Goal: Information Seeking & Learning: Learn about a topic

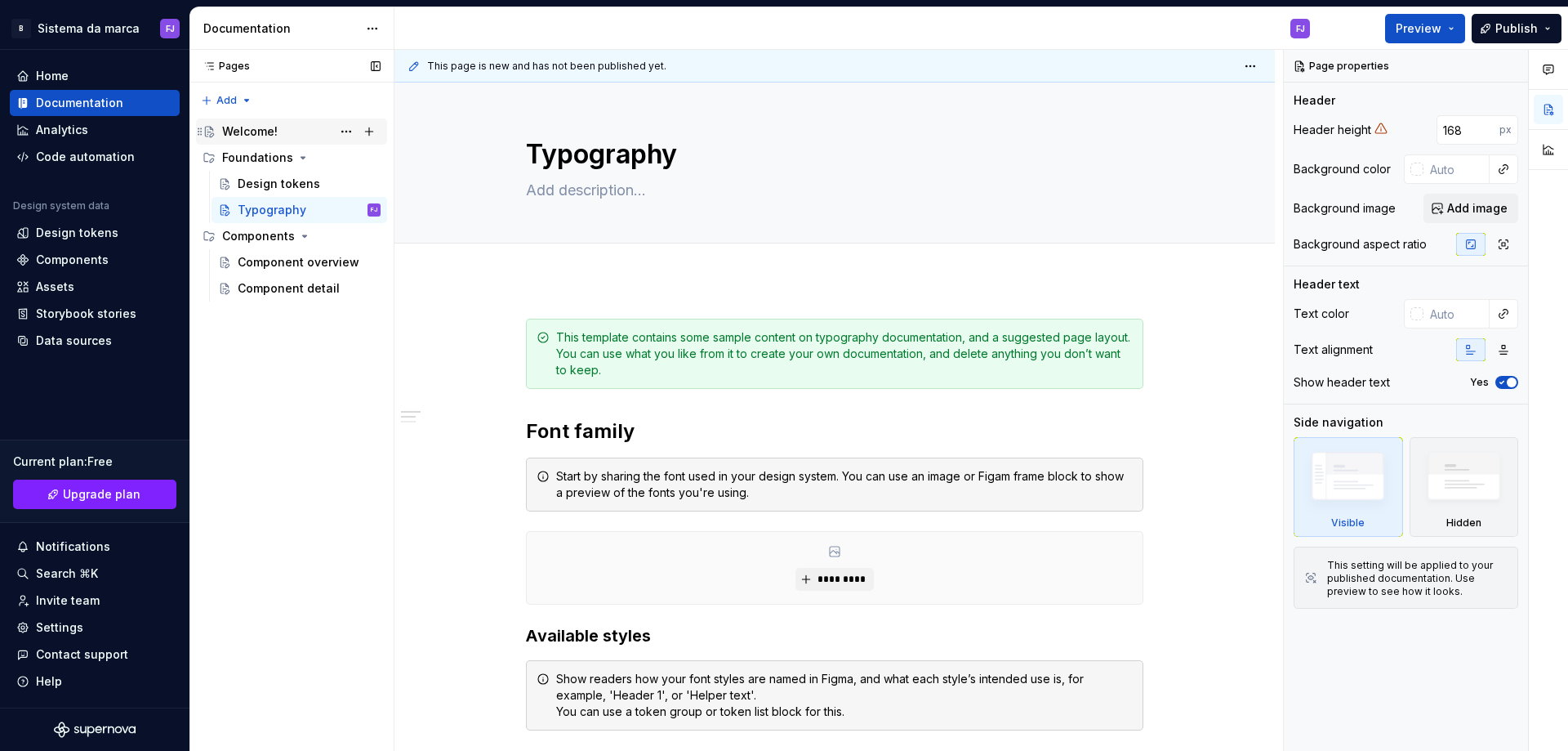
click at [269, 131] on div "Welcome!" at bounding box center [249, 131] width 55 height 16
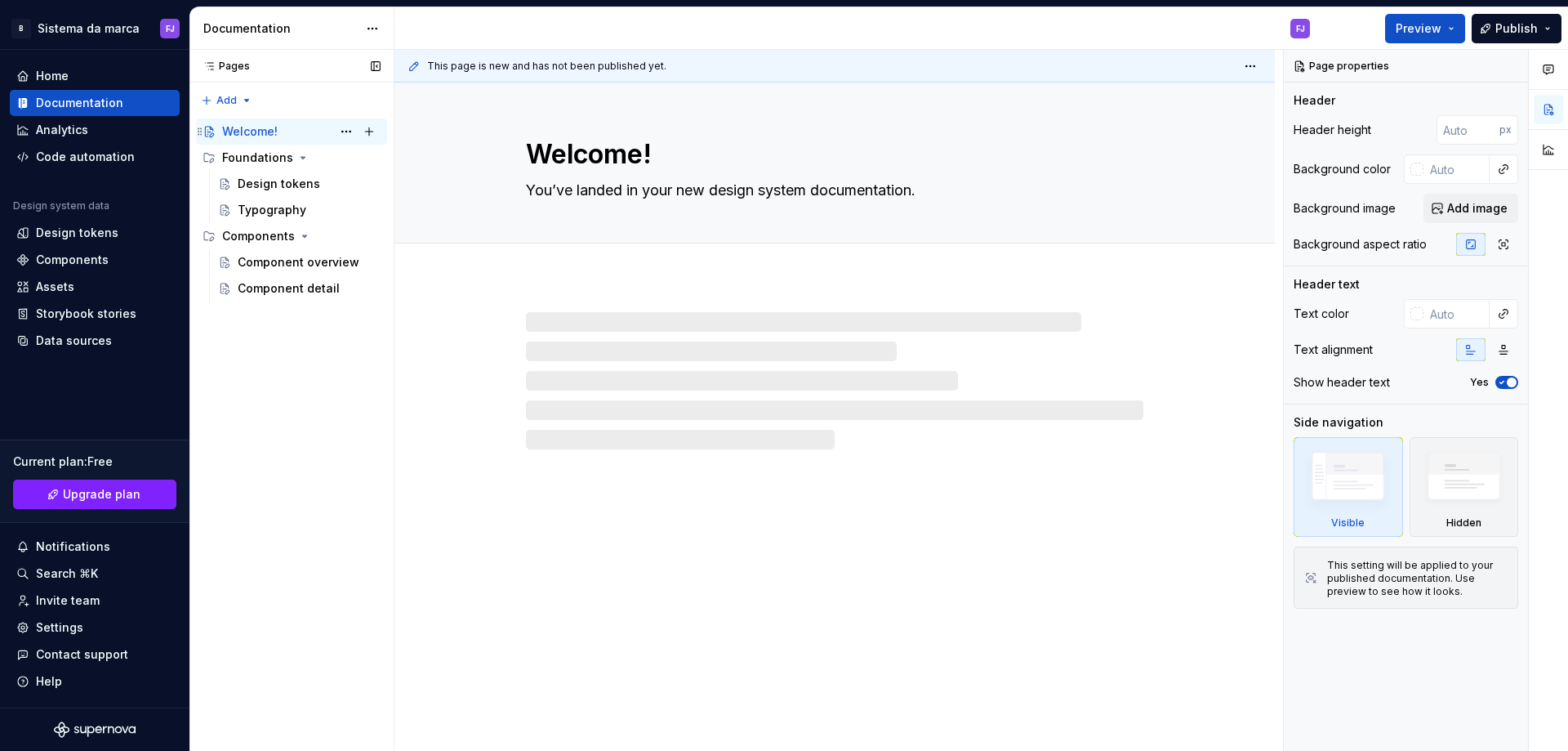
click at [259, 127] on div "Welcome!" at bounding box center [249, 131] width 55 height 16
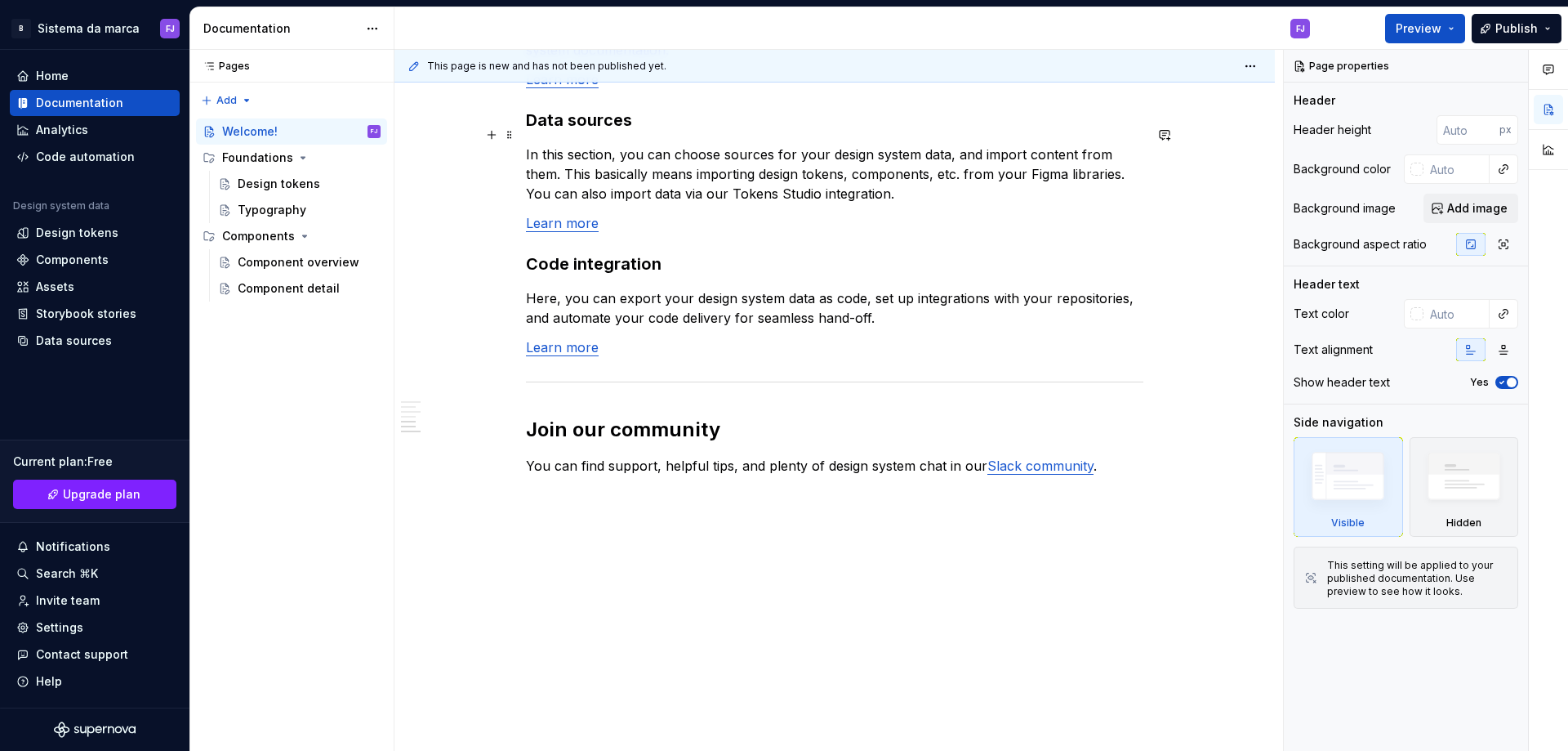
scroll to position [1315, 0]
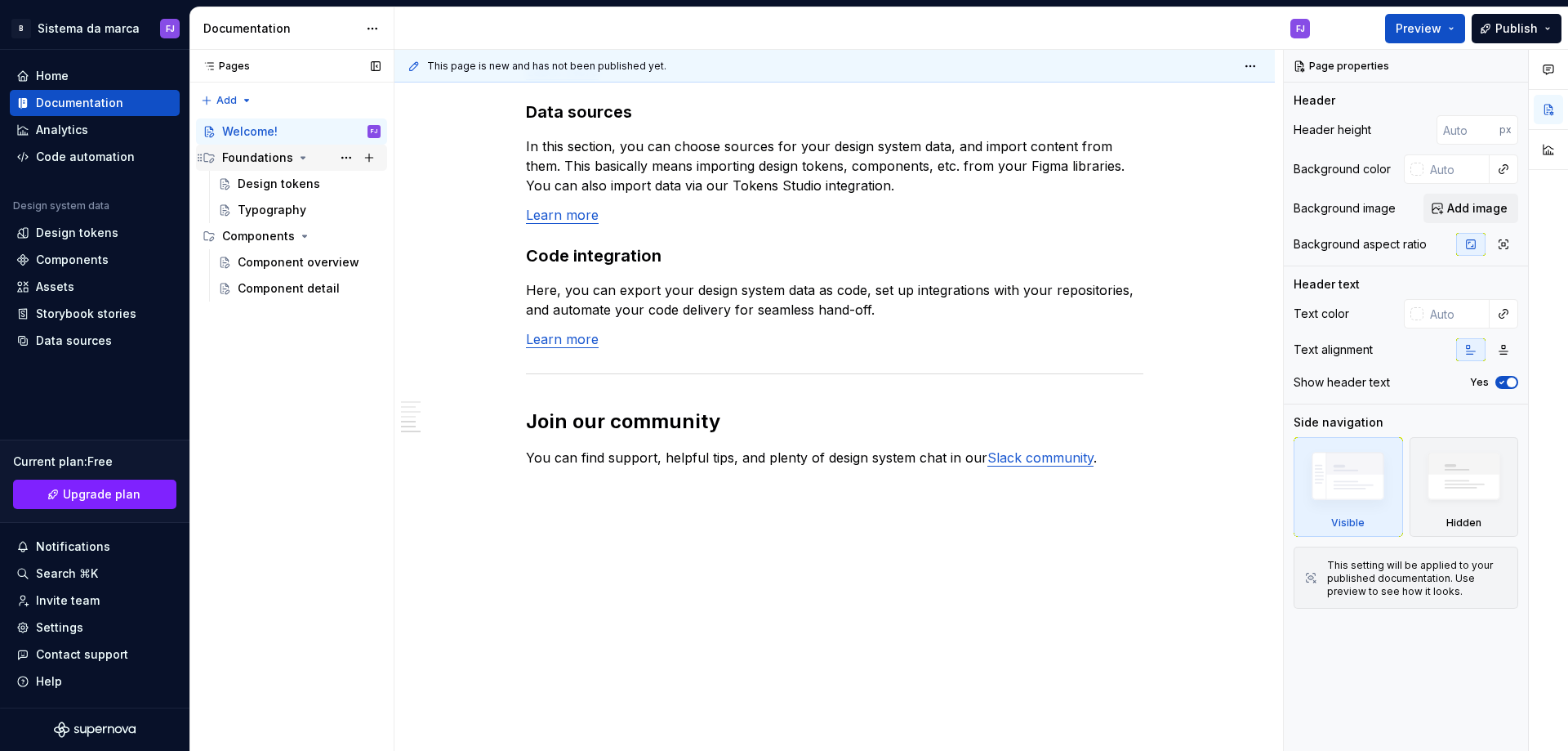
click at [267, 159] on div "Foundations" at bounding box center [257, 157] width 71 height 16
click at [294, 182] on div "Design tokens" at bounding box center [278, 183] width 82 height 16
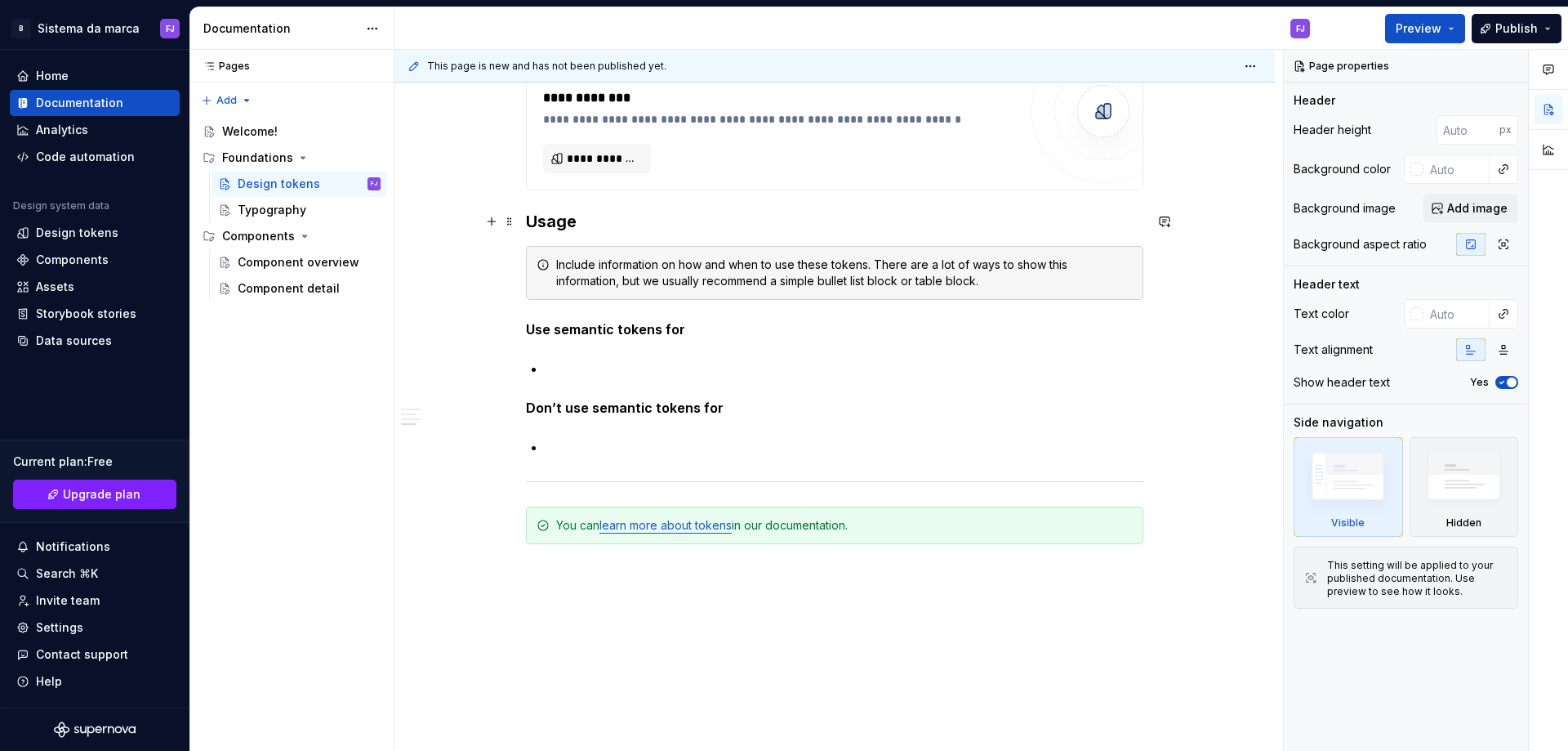
scroll to position [1299, 0]
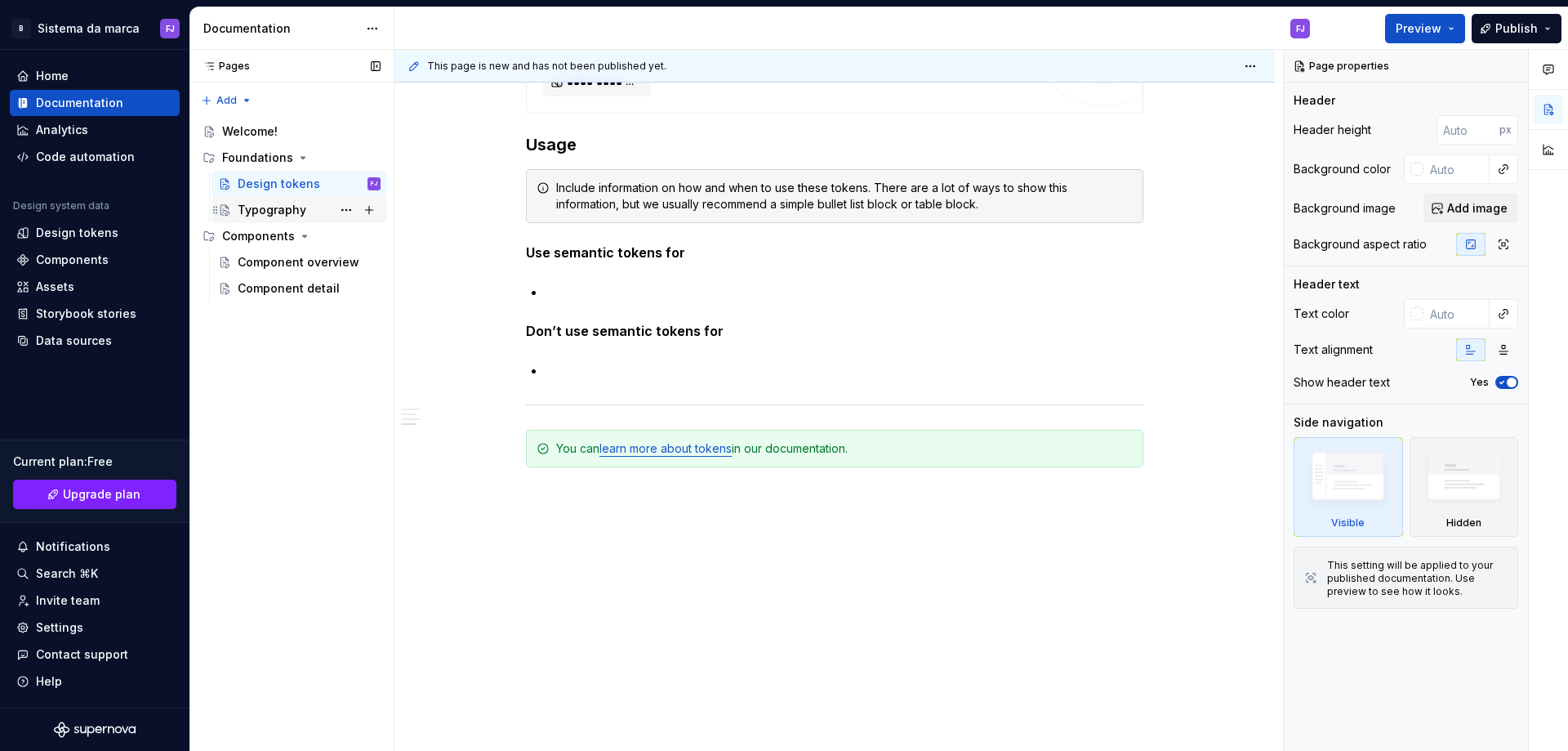
click at [265, 211] on div "Typography" at bounding box center [271, 209] width 69 height 16
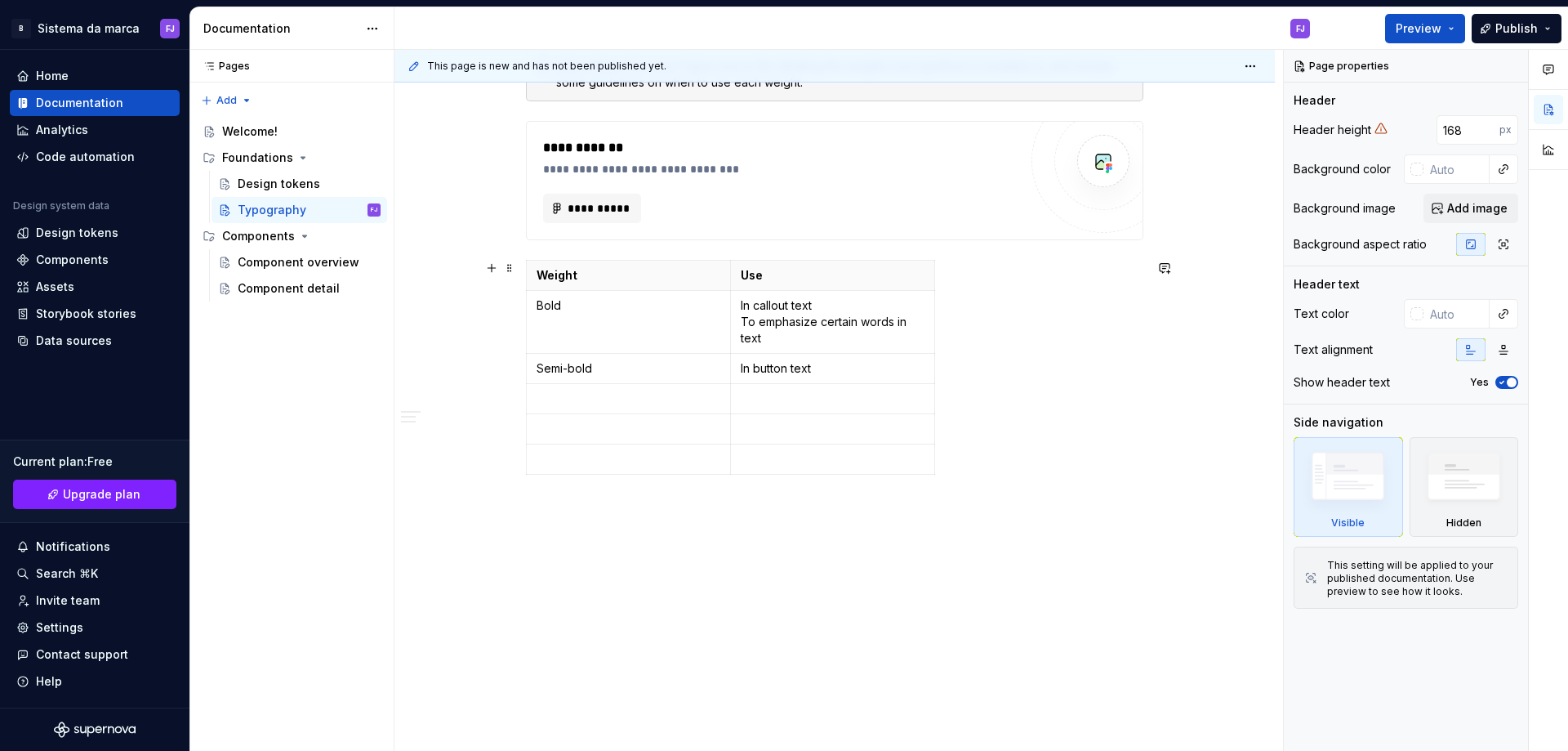
scroll to position [1109, 0]
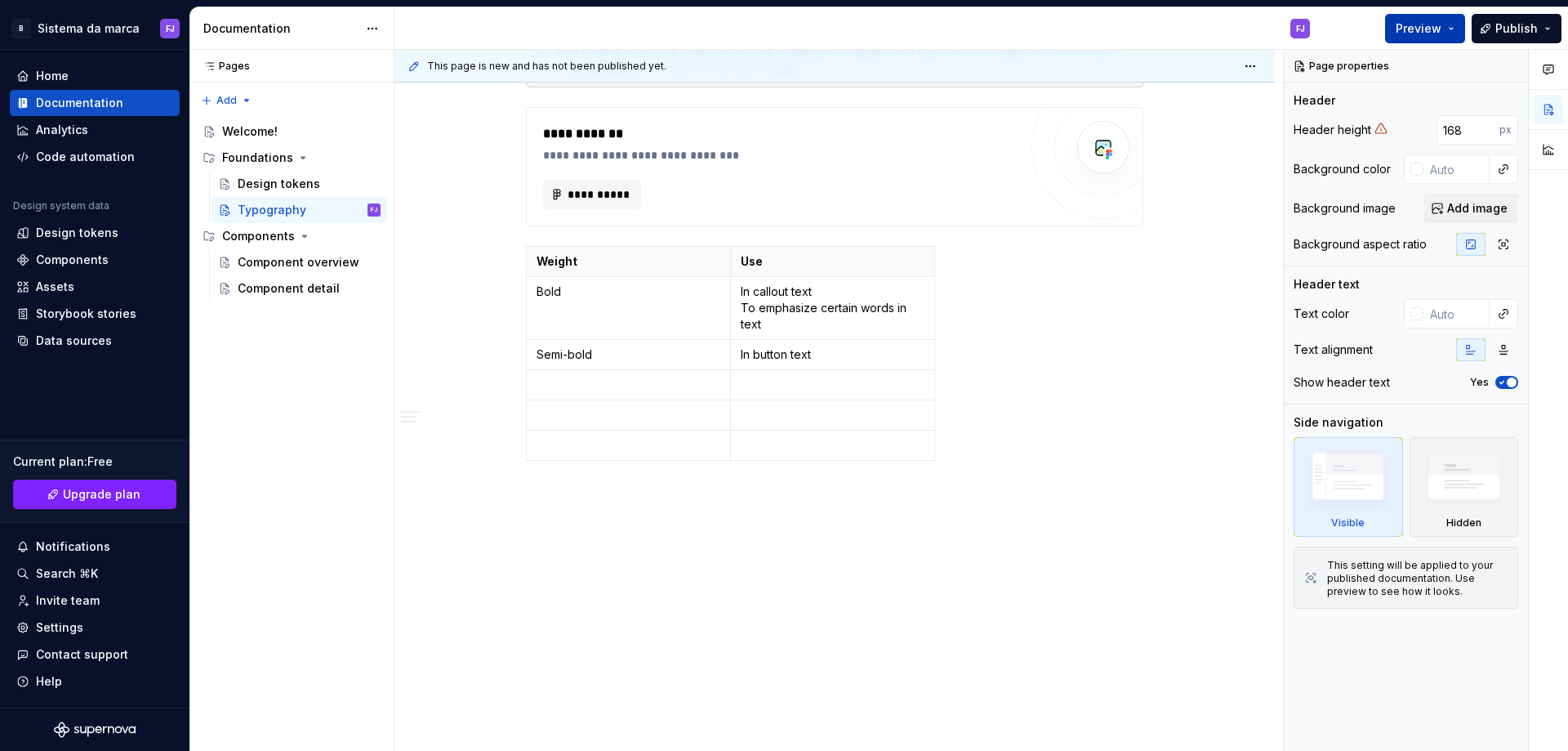
click at [1419, 19] on button "Preview" at bounding box center [1425, 28] width 80 height 29
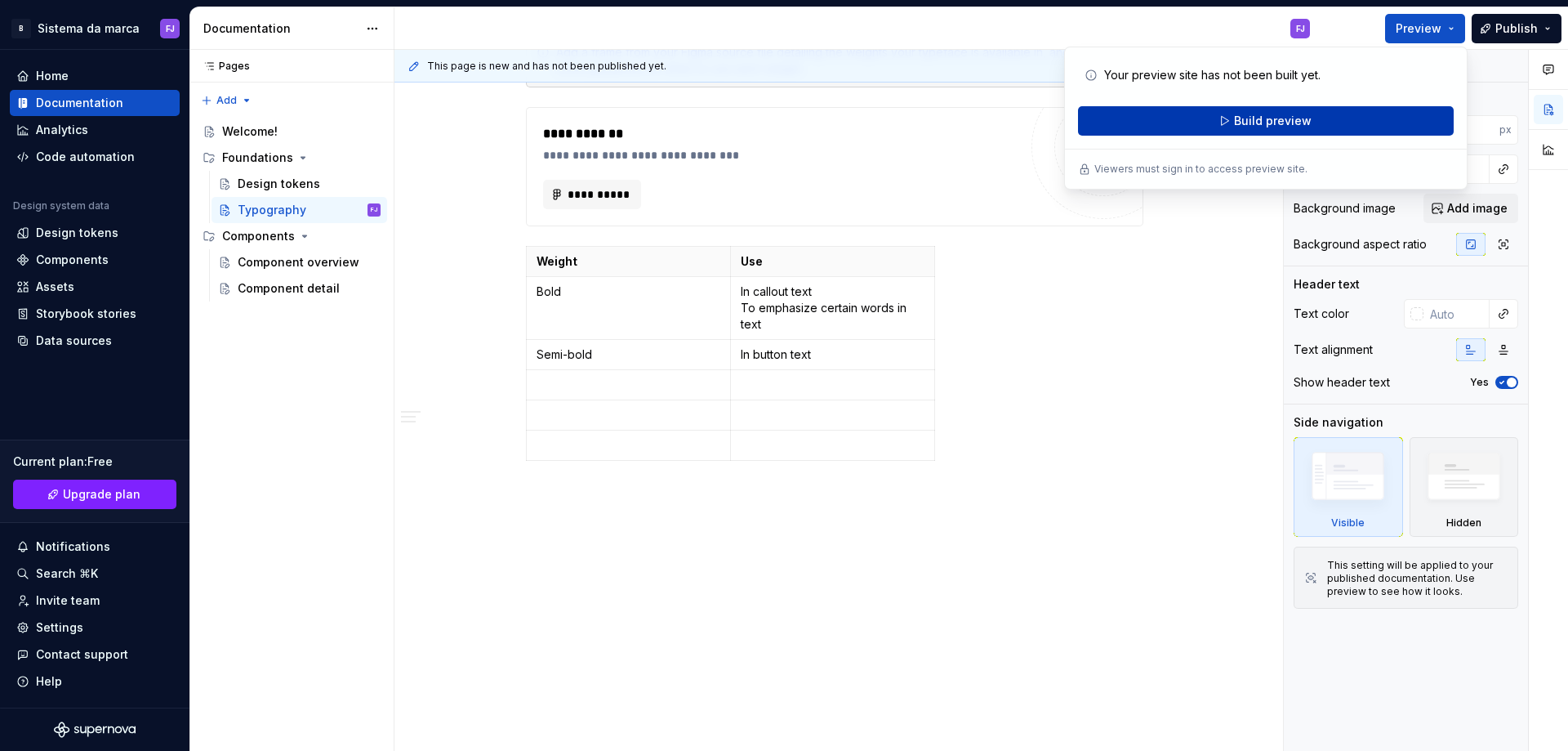
click at [1293, 115] on span "Build preview" at bounding box center [1273, 120] width 77 height 16
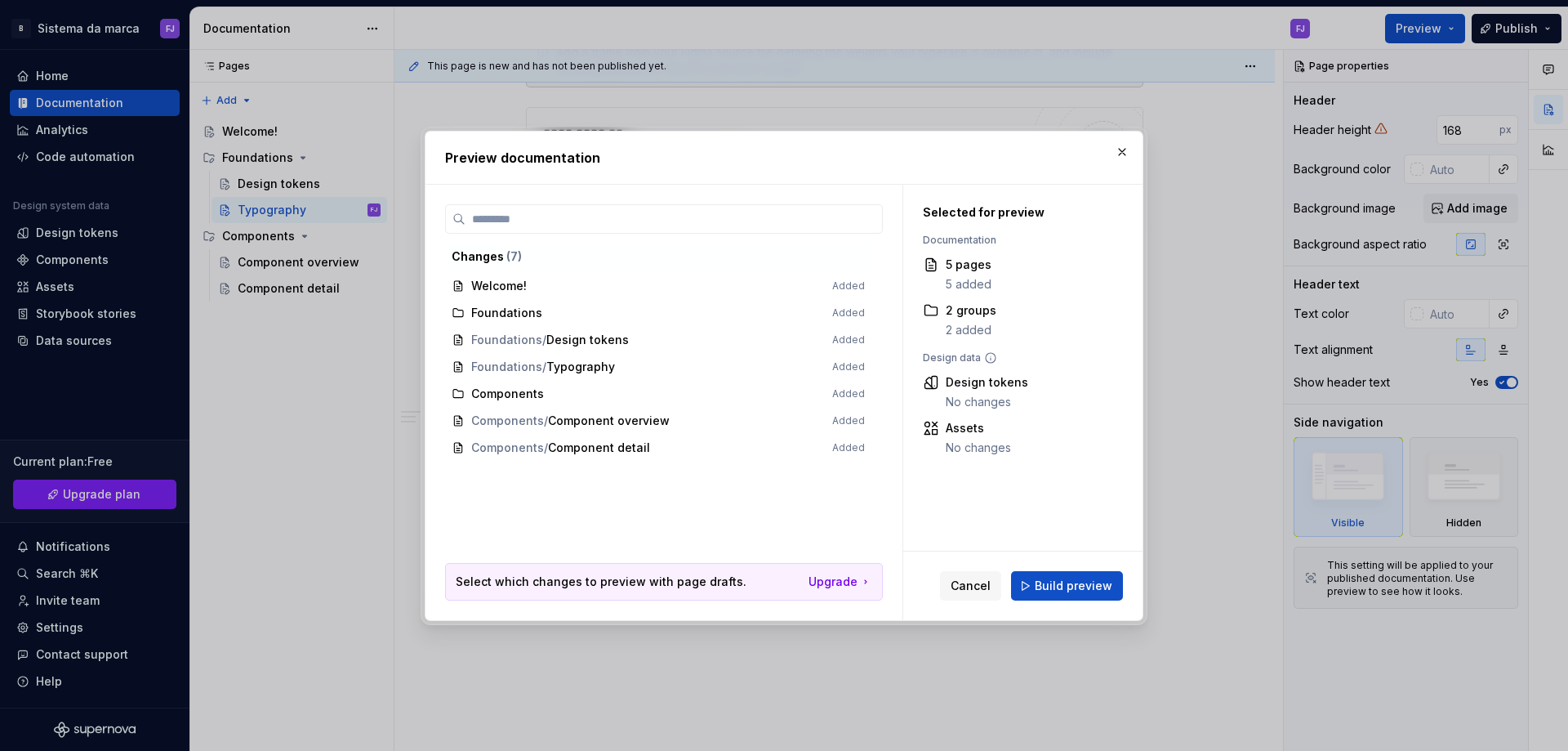
drag, startPoint x: 1116, startPoint y: 154, endPoint x: 1028, endPoint y: 150, distance: 88.1
click at [1115, 154] on button "button" at bounding box center [1122, 152] width 23 height 23
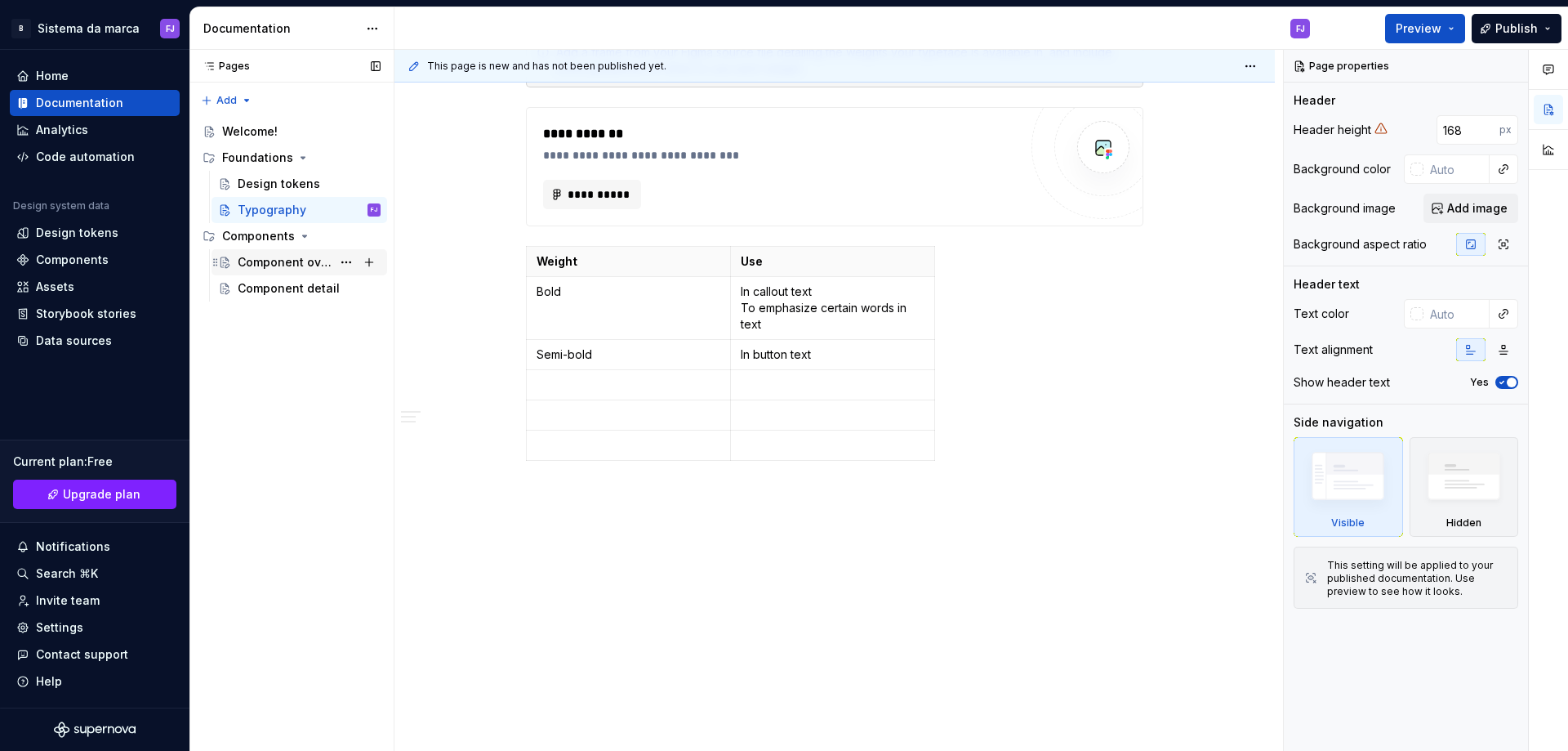
click at [247, 260] on div "Component overview" at bounding box center [284, 262] width 94 height 16
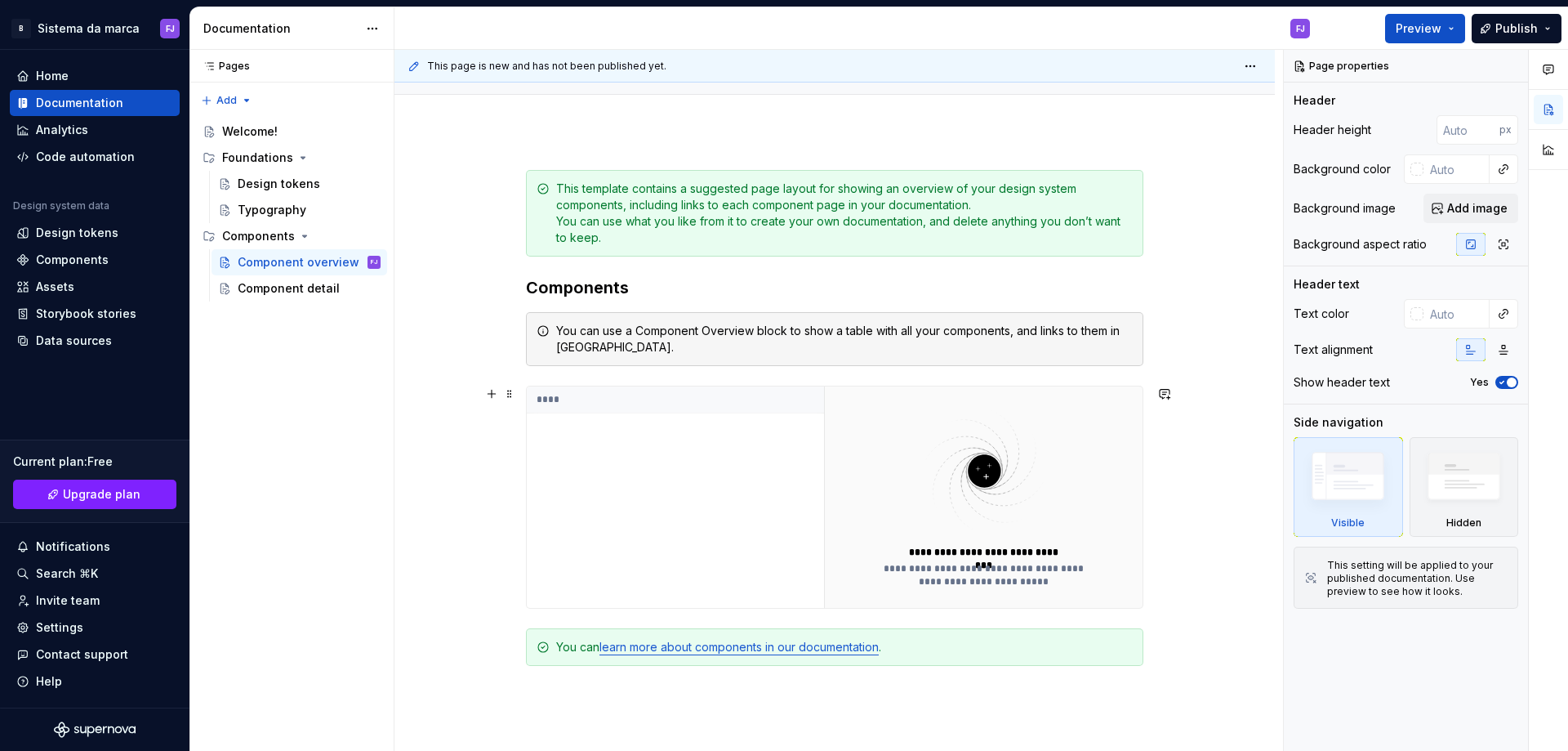
scroll to position [377, 0]
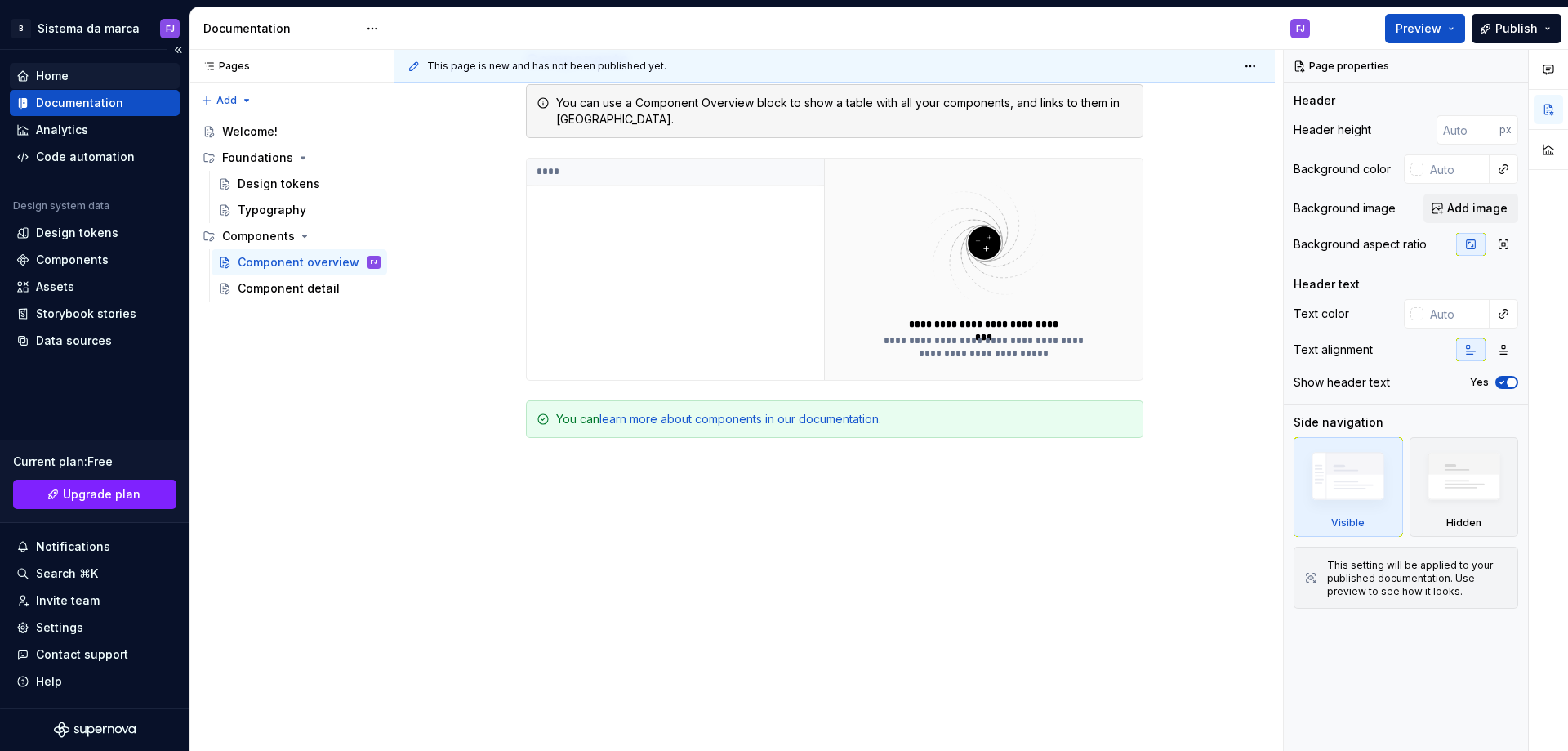
type textarea "*"
click at [80, 80] on div "Home" at bounding box center [95, 76] width 157 height 16
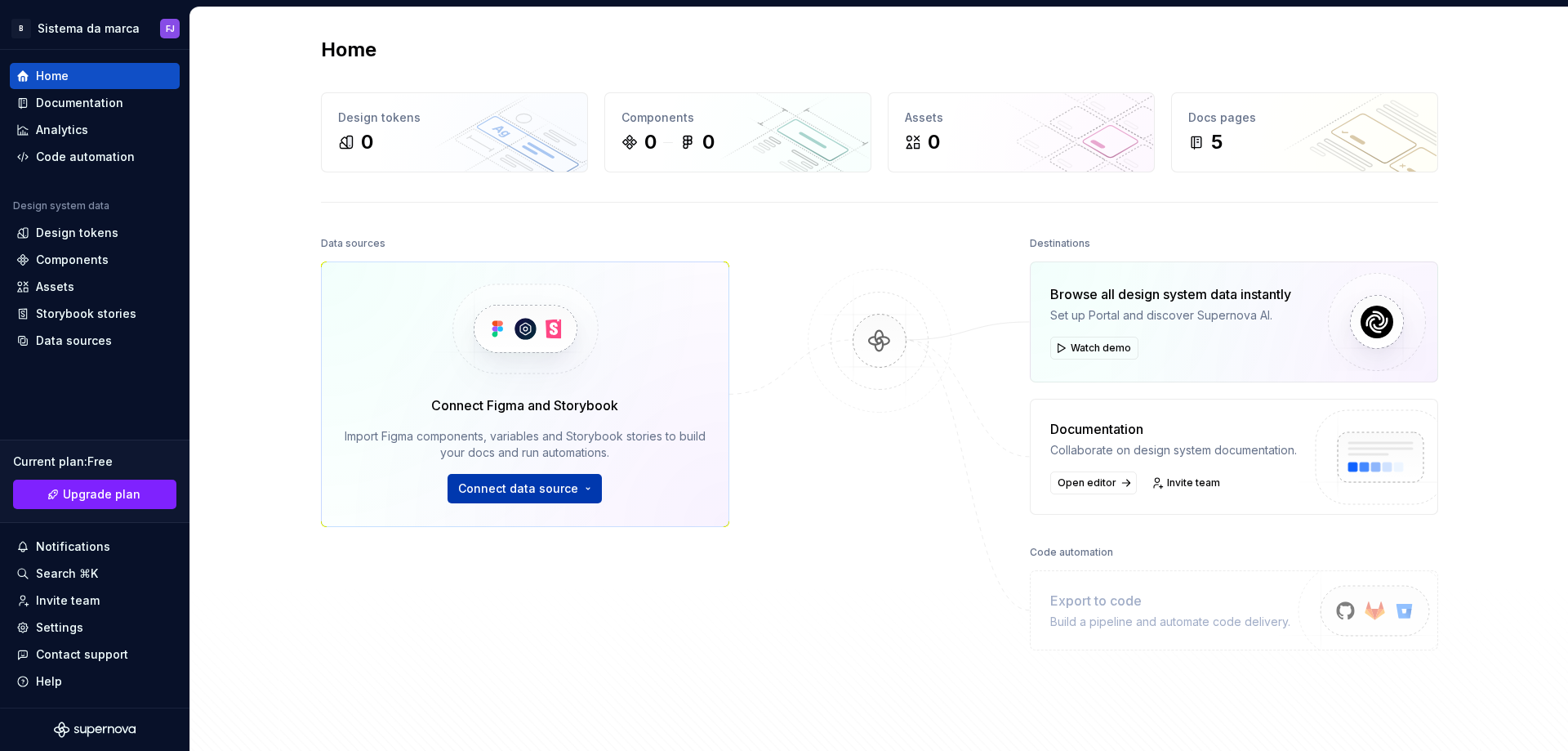
click at [560, 486] on span "Connect data source" at bounding box center [518, 488] width 120 height 16
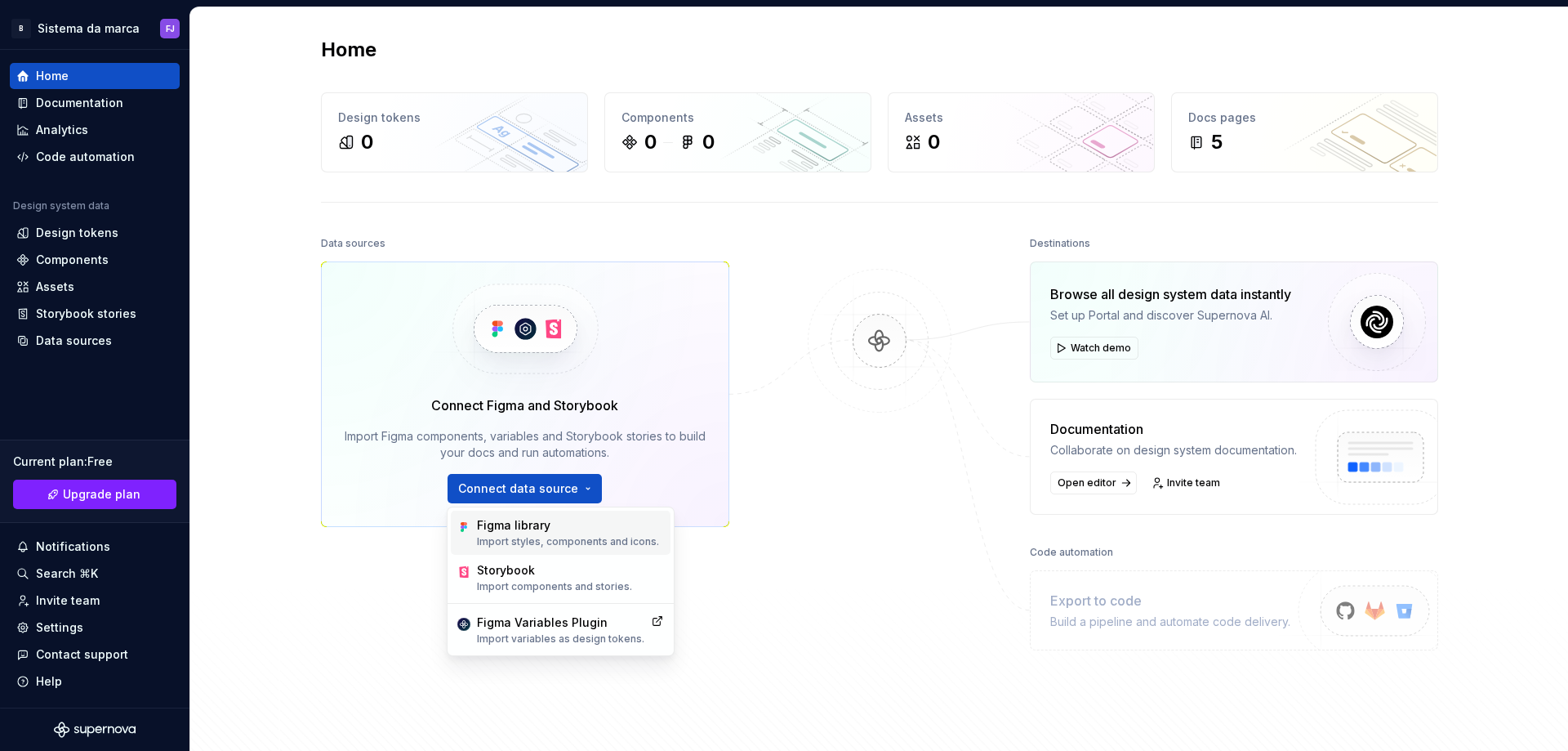
click at [587, 528] on div "Figma library" at bounding box center [568, 525] width 182 height 16
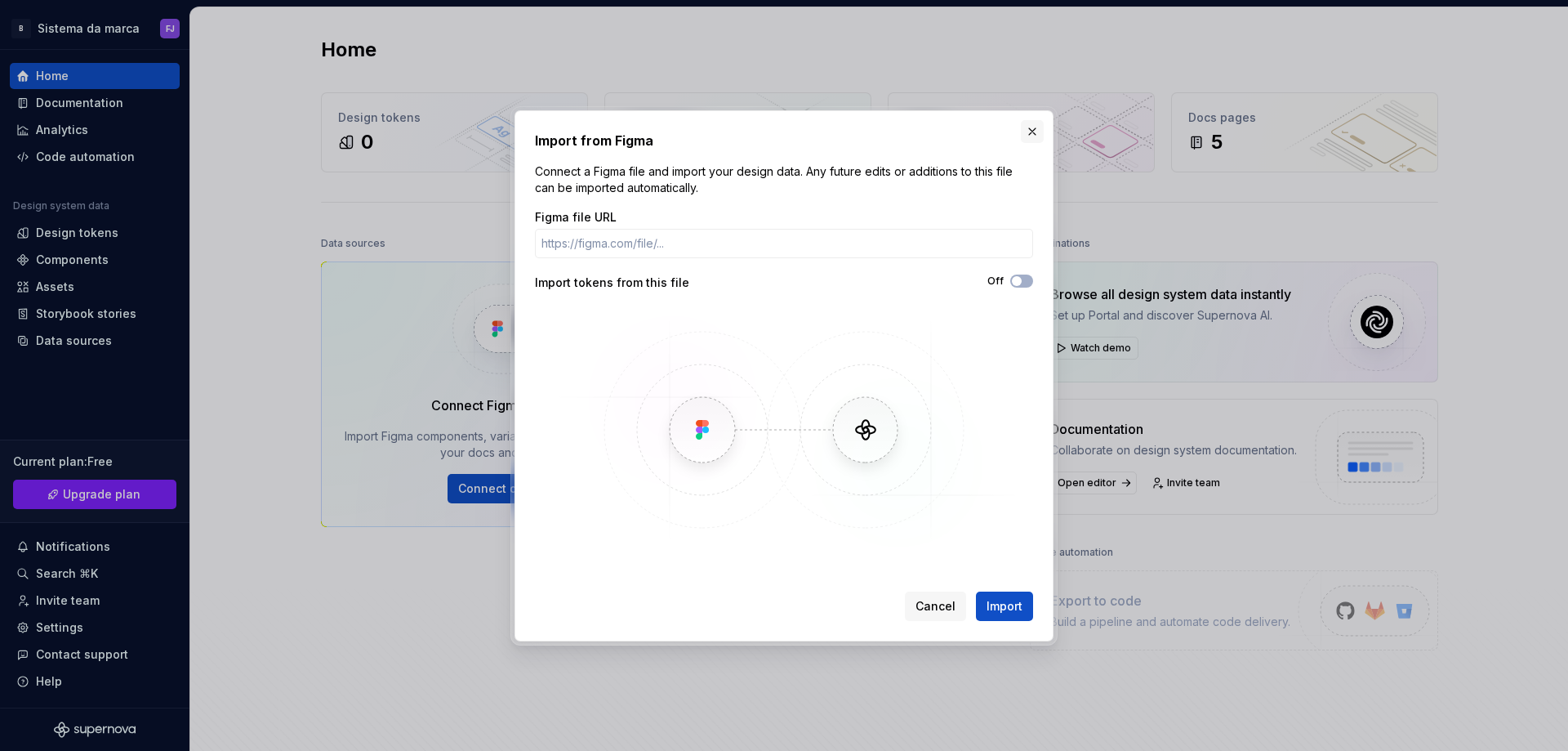
click at [1033, 131] on button "button" at bounding box center [1032, 132] width 23 height 23
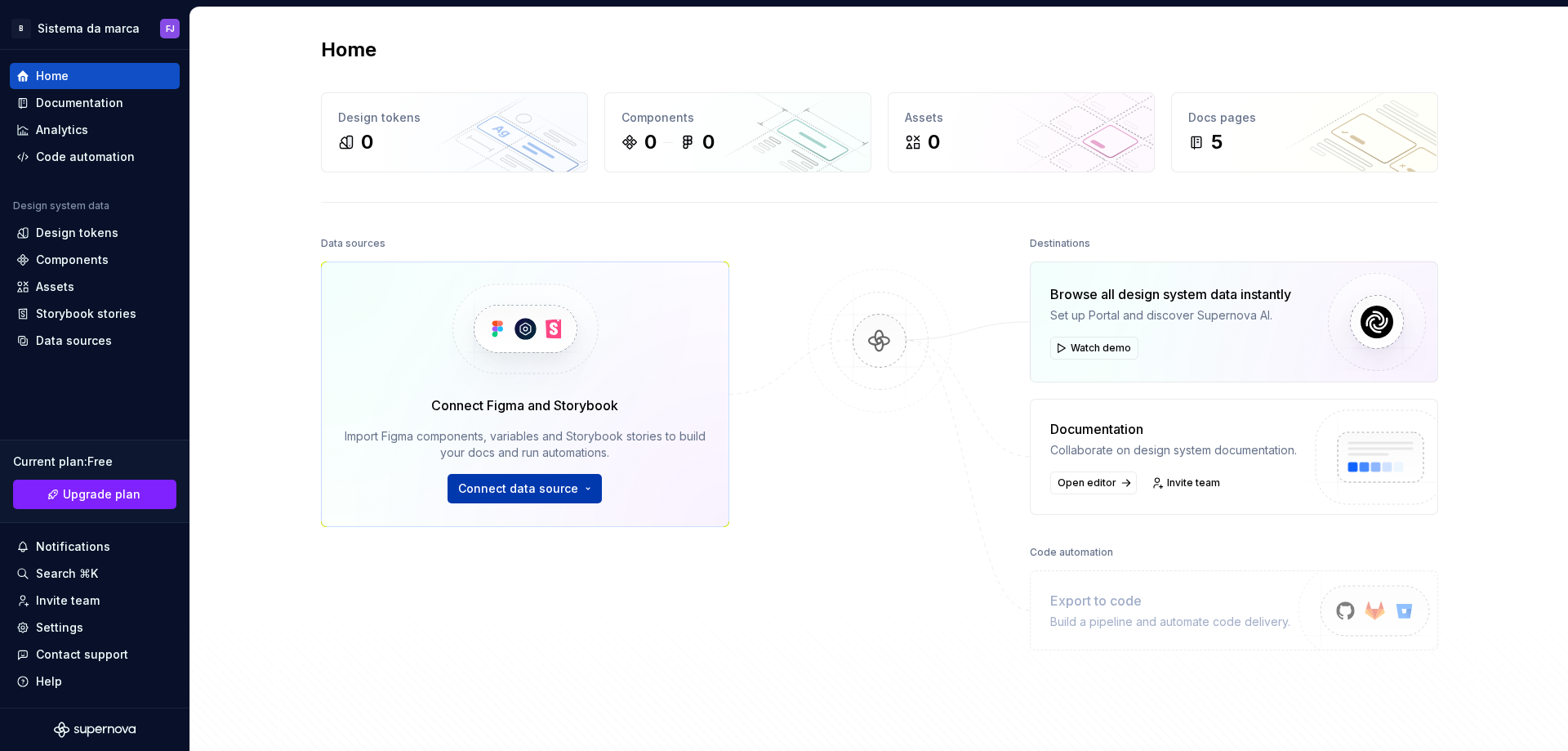
click at [477, 487] on span "Connect data source" at bounding box center [518, 488] width 120 height 16
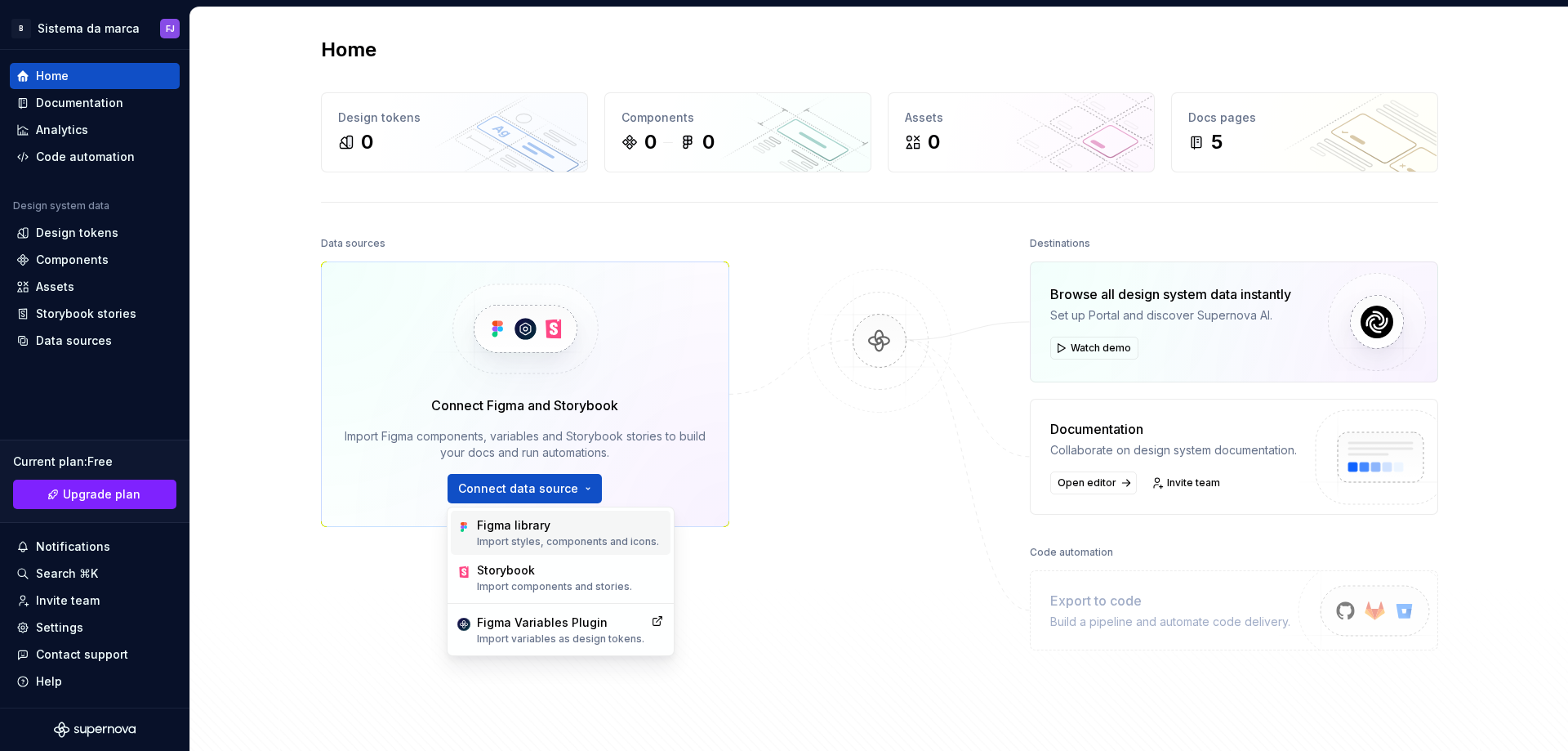
click at [512, 525] on div "Figma library" at bounding box center [568, 525] width 182 height 16
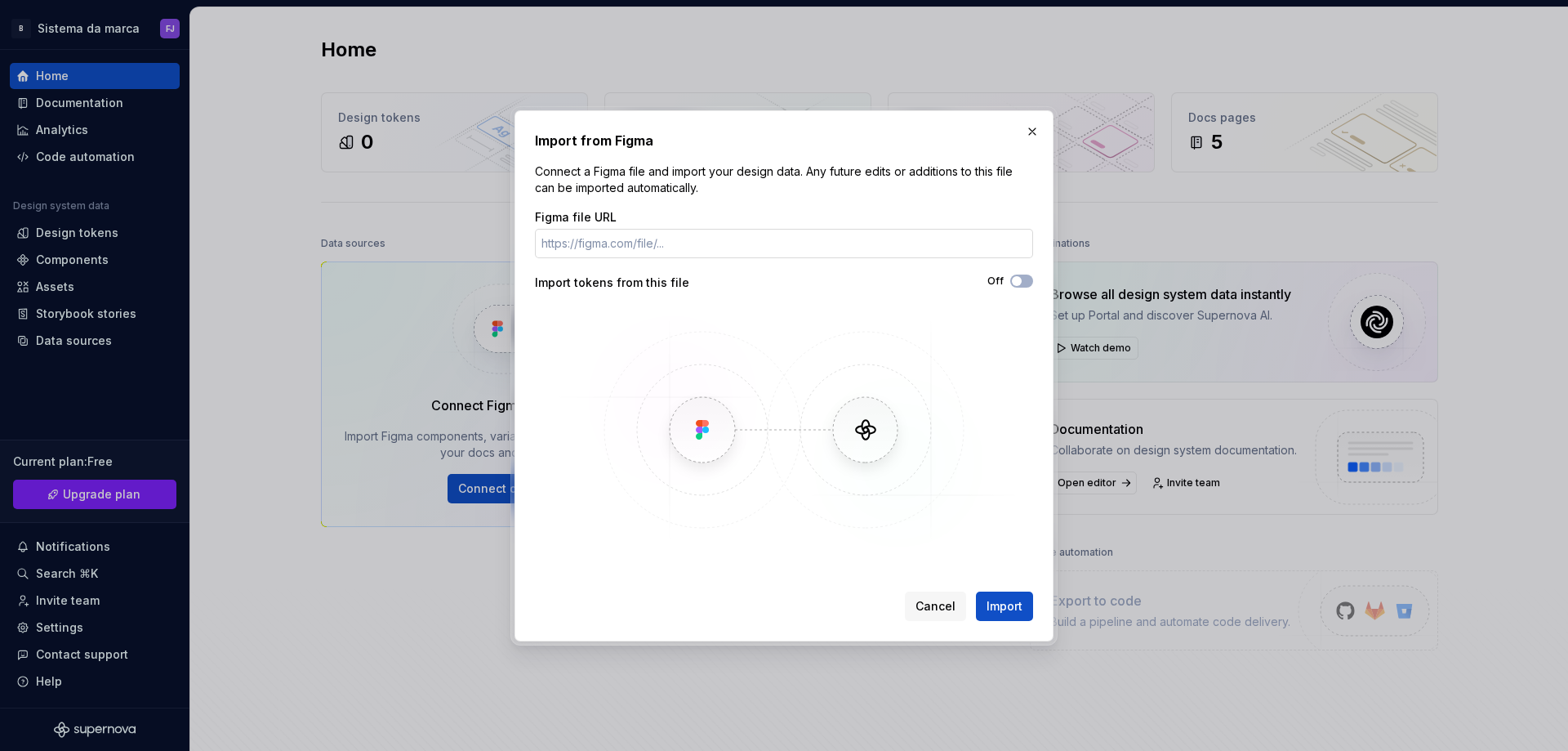
click at [697, 239] on input "Figma file URL" at bounding box center [784, 243] width 498 height 29
click at [1029, 279] on button "Off" at bounding box center [1022, 280] width 23 height 13
click at [1010, 599] on span "Import" at bounding box center [1004, 606] width 36 height 16
click at [821, 227] on div "Figma file URL https://www.figma.com/site/5yyimOr8nxg6Fa6ZblSD09/Modelo.-Landin…" at bounding box center [784, 234] width 498 height 49
click at [830, 237] on input "https://www.figma.com/site/5yyimOr8nxg6Fa6ZblSD09/Modelo.-Landing-page-2?node-i…" at bounding box center [784, 243] width 498 height 29
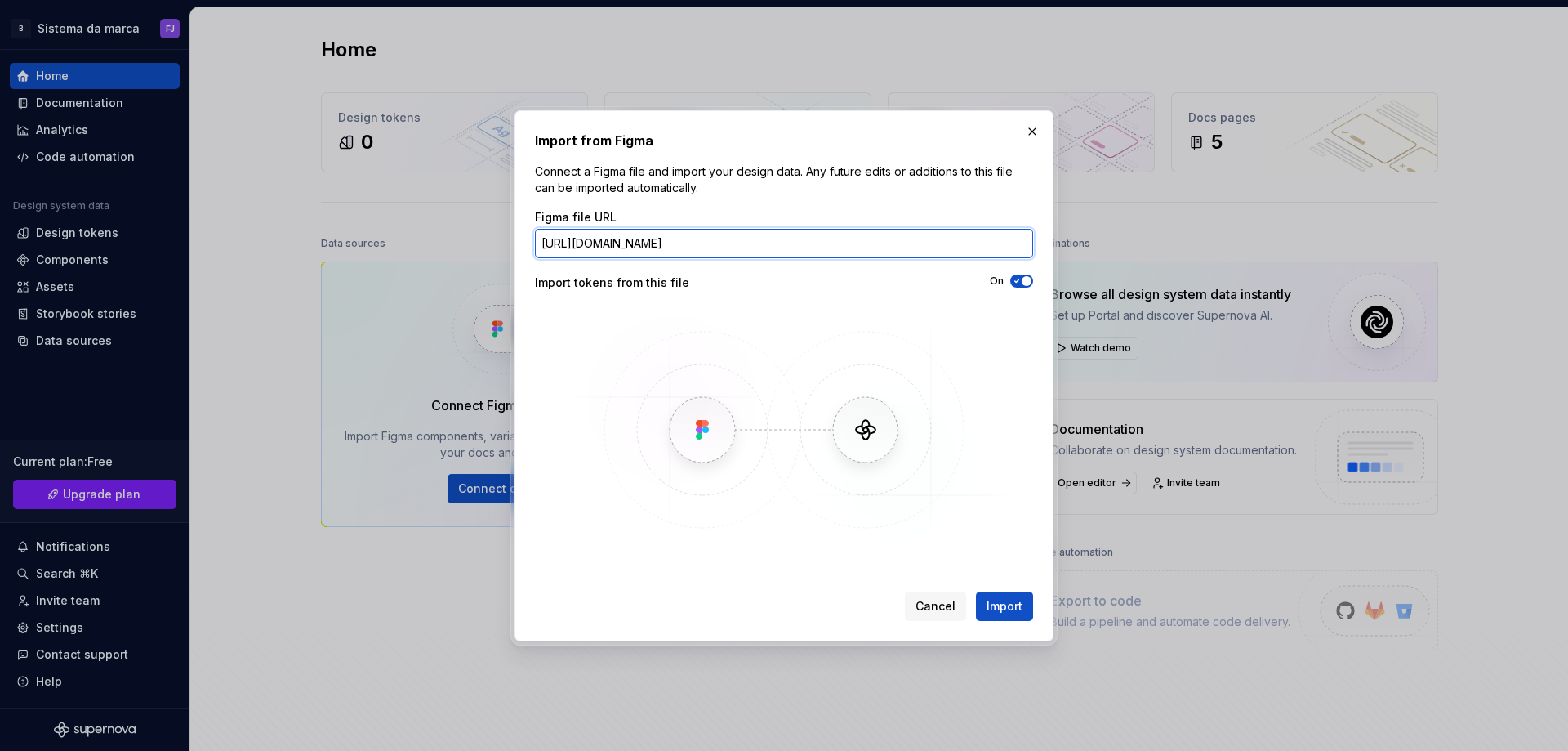
click at [830, 237] on input "https://www.figma.com/site/5yyimOr8nxg6Fa6ZblSD09/Modelo.-Landing-page-2?node-i…" at bounding box center [784, 243] width 498 height 29
paste input "design/KHAGPgefsSjrB6KtTWRbi9/LinkedIn-Business-Page-Mockup--2024---Community-"
type input "https://www.figma.com/design/KHAGPgefsSjrB6KtTWRbi9/LinkedIn-Business-Page-Mock…"
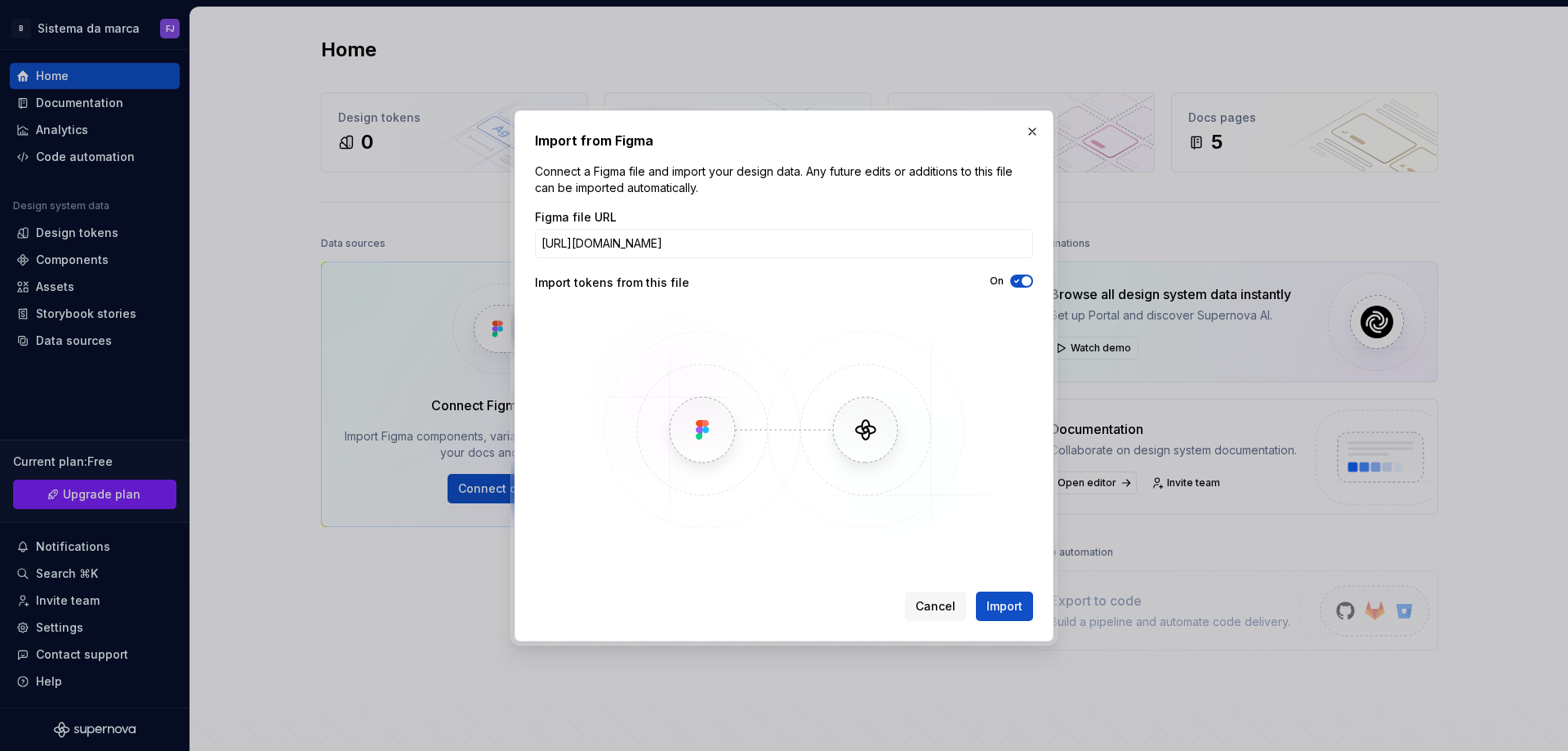
click at [1010, 602] on span "Import" at bounding box center [1004, 606] width 36 height 16
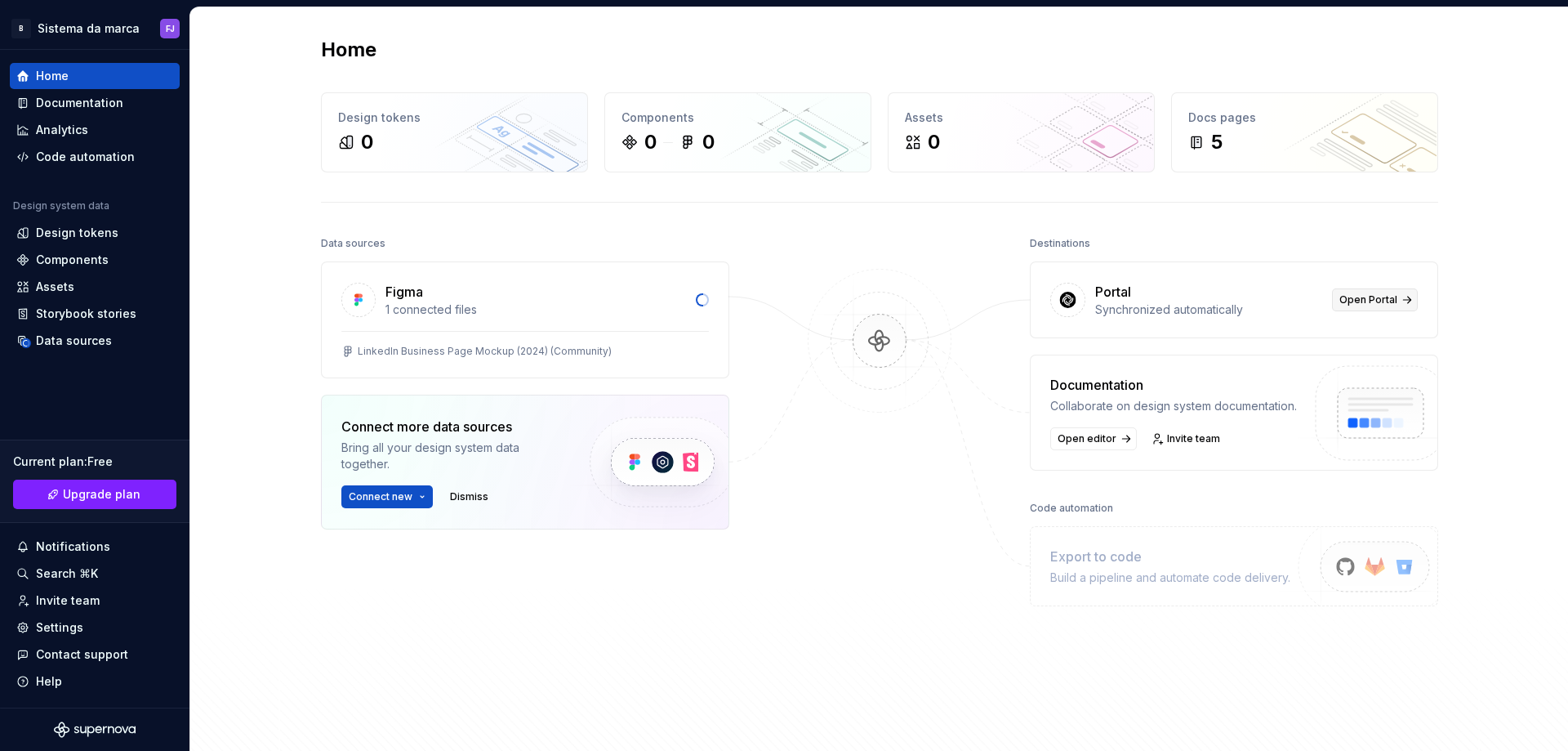
click at [1348, 307] on link "Open Portal" at bounding box center [1374, 300] width 86 height 23
click at [465, 497] on span "Dismiss" at bounding box center [470, 496] width 39 height 13
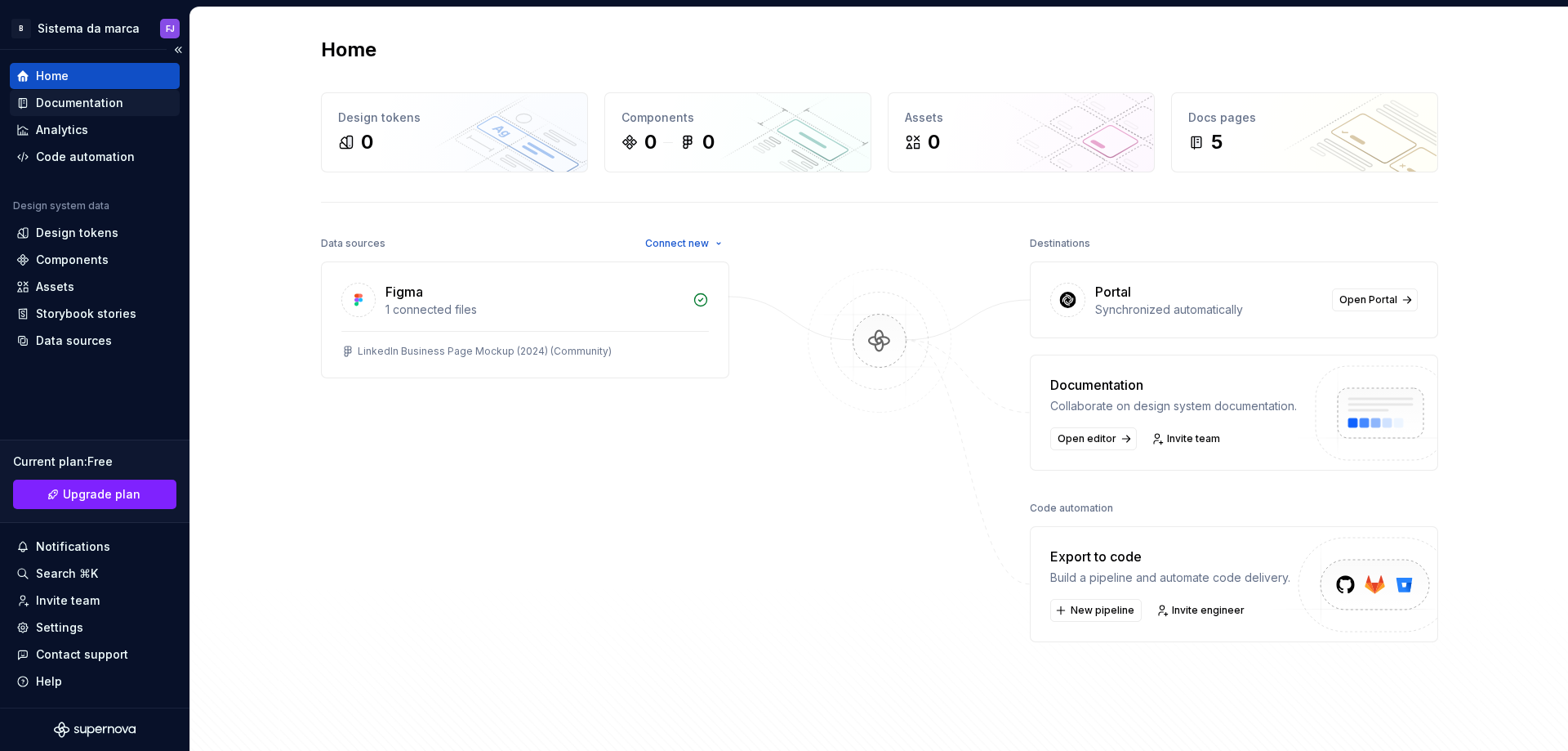
click at [85, 105] on div "Documentation" at bounding box center [79, 103] width 87 height 16
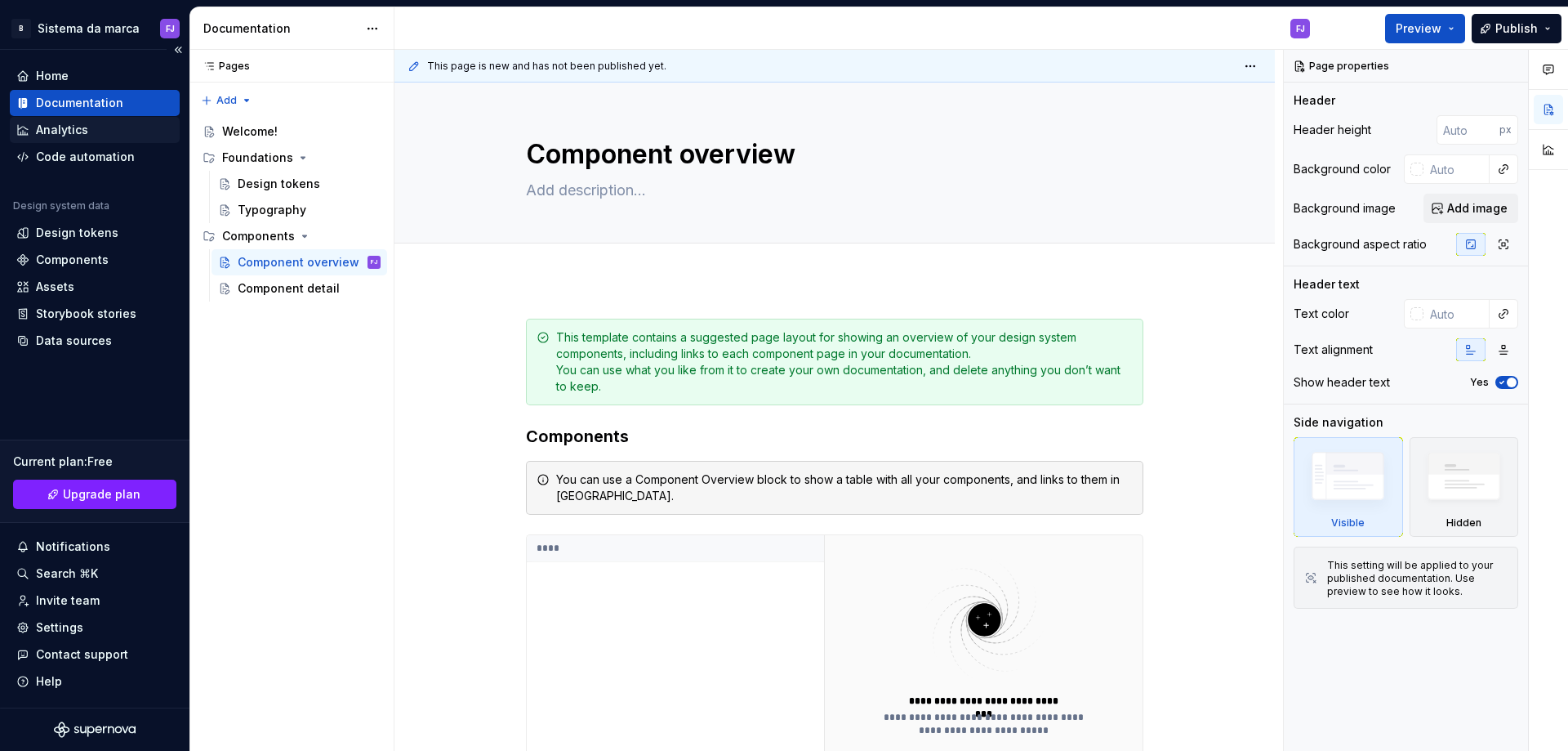
click at [102, 136] on div "Analytics" at bounding box center [95, 130] width 157 height 16
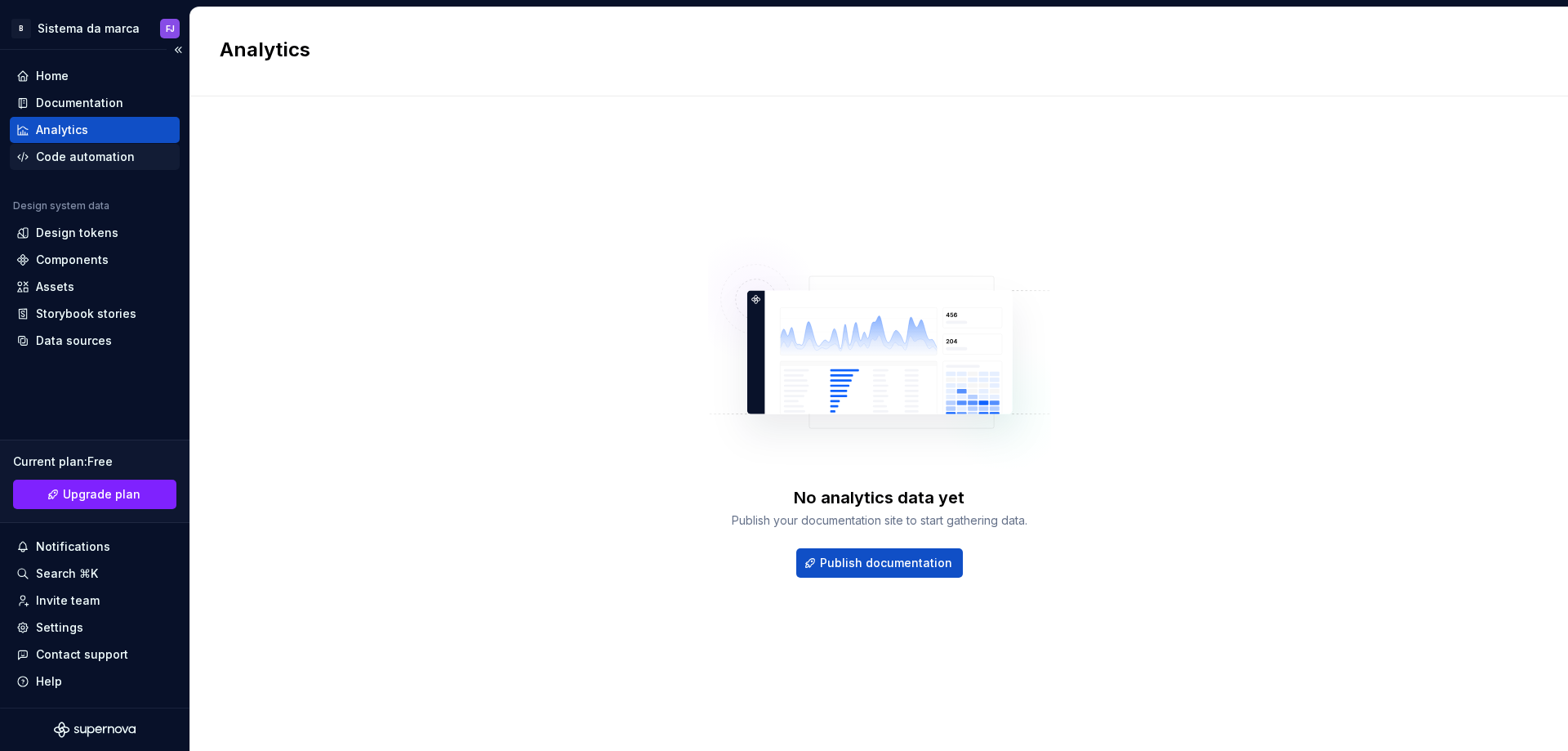
click at [120, 154] on div "Code automation" at bounding box center [85, 156] width 99 height 16
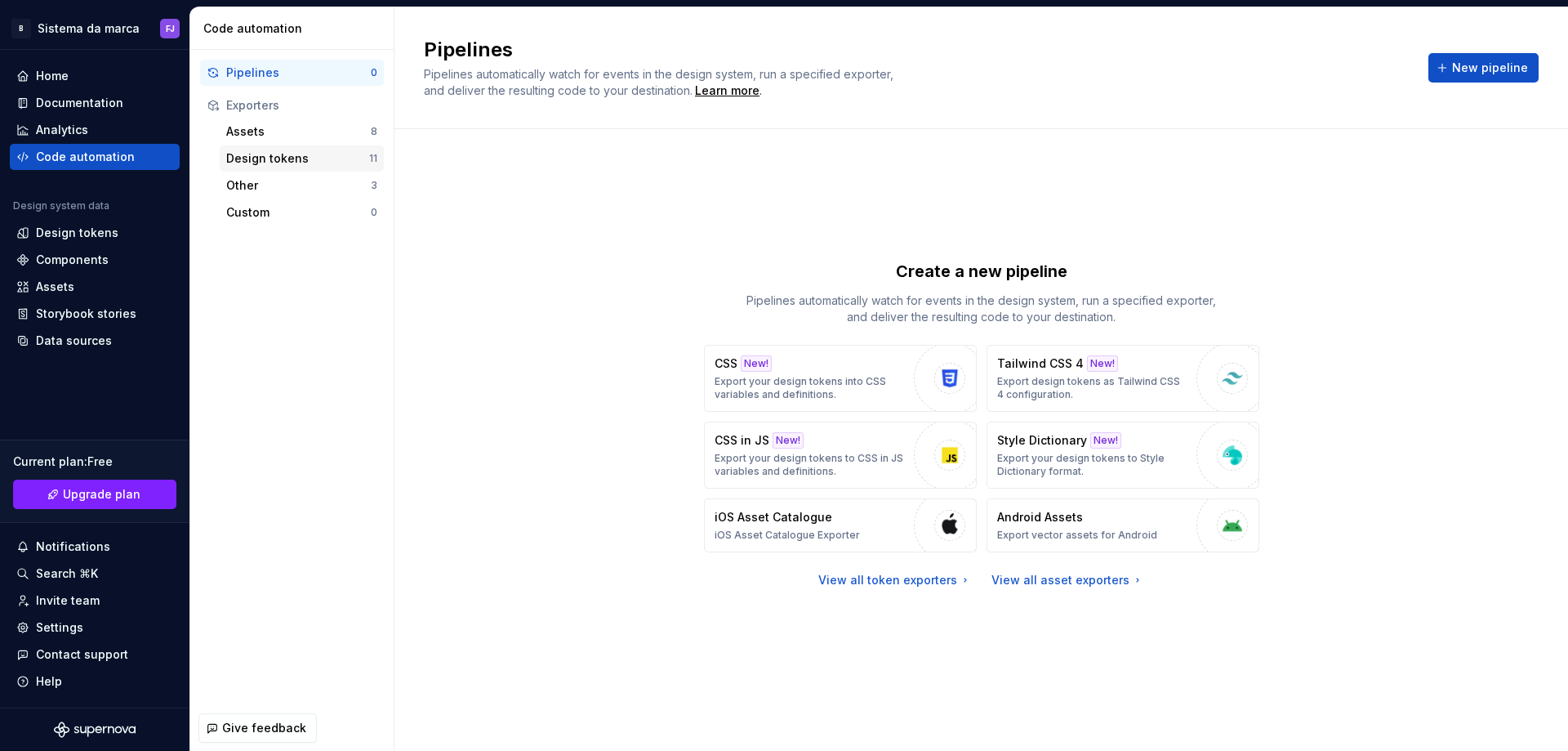
click at [258, 164] on div "Design tokens" at bounding box center [298, 158] width 143 height 16
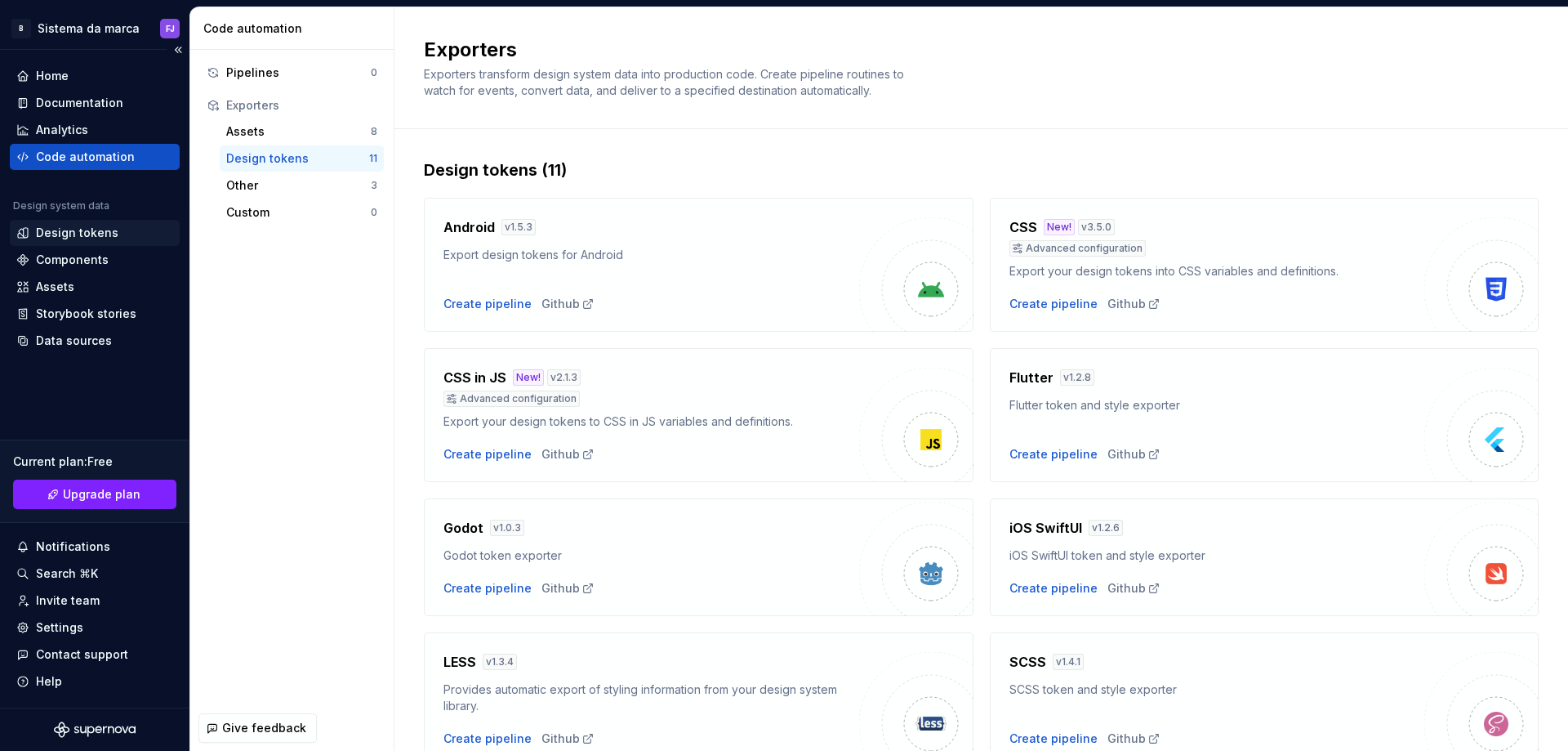
click at [107, 237] on div "Design tokens" at bounding box center [77, 233] width 82 height 16
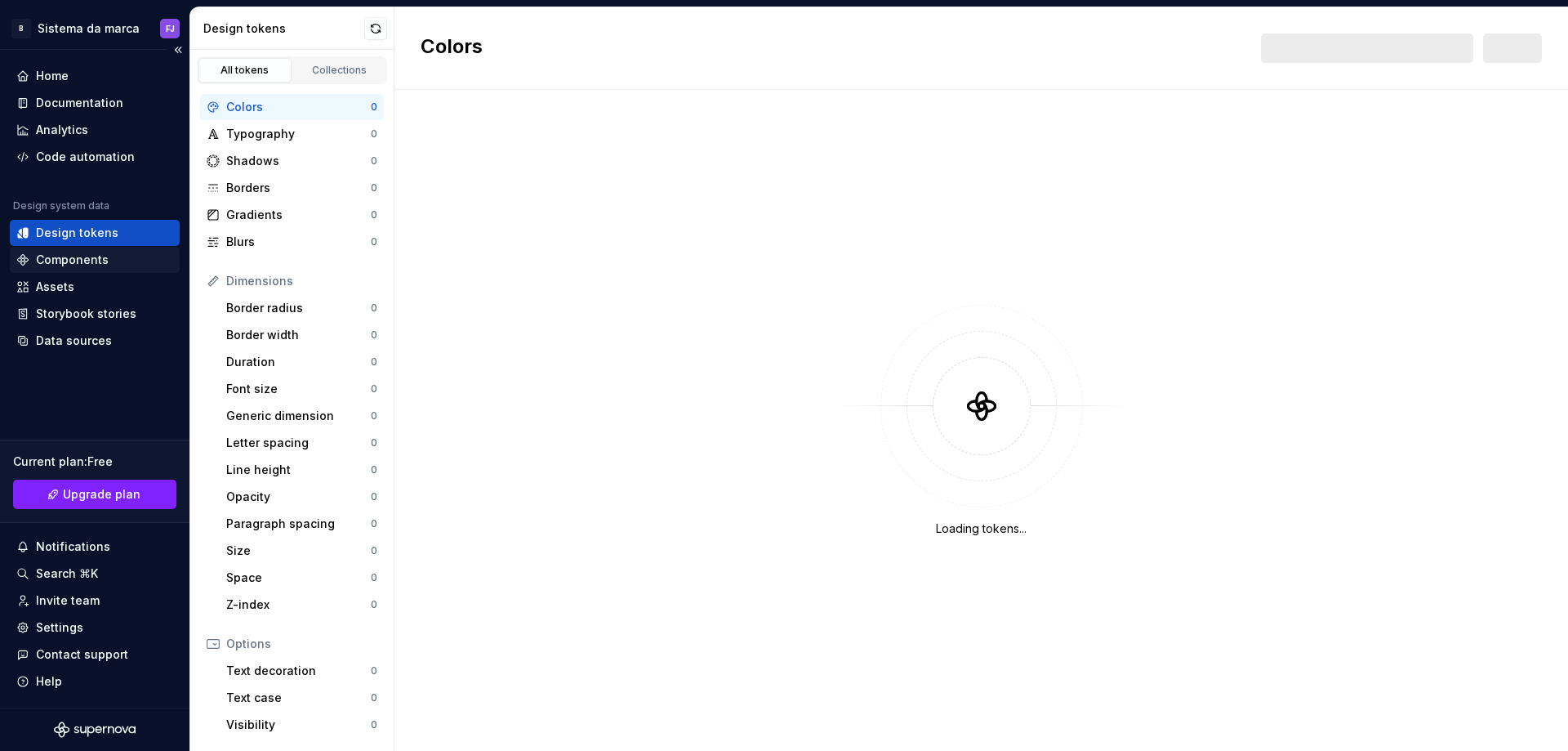
click at [102, 264] on div "Components" at bounding box center [72, 260] width 73 height 16
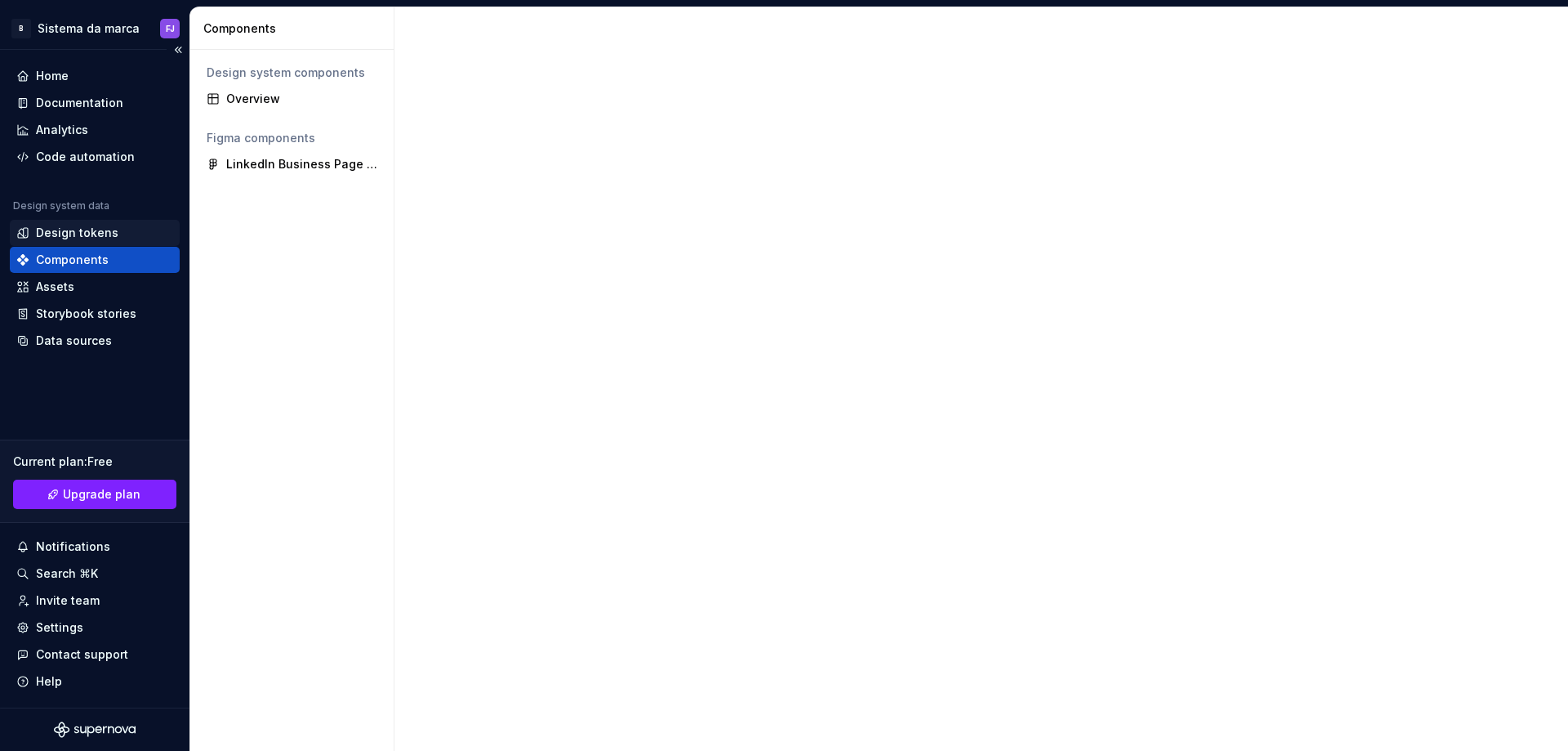
click at [92, 232] on div "Design tokens" at bounding box center [77, 233] width 82 height 16
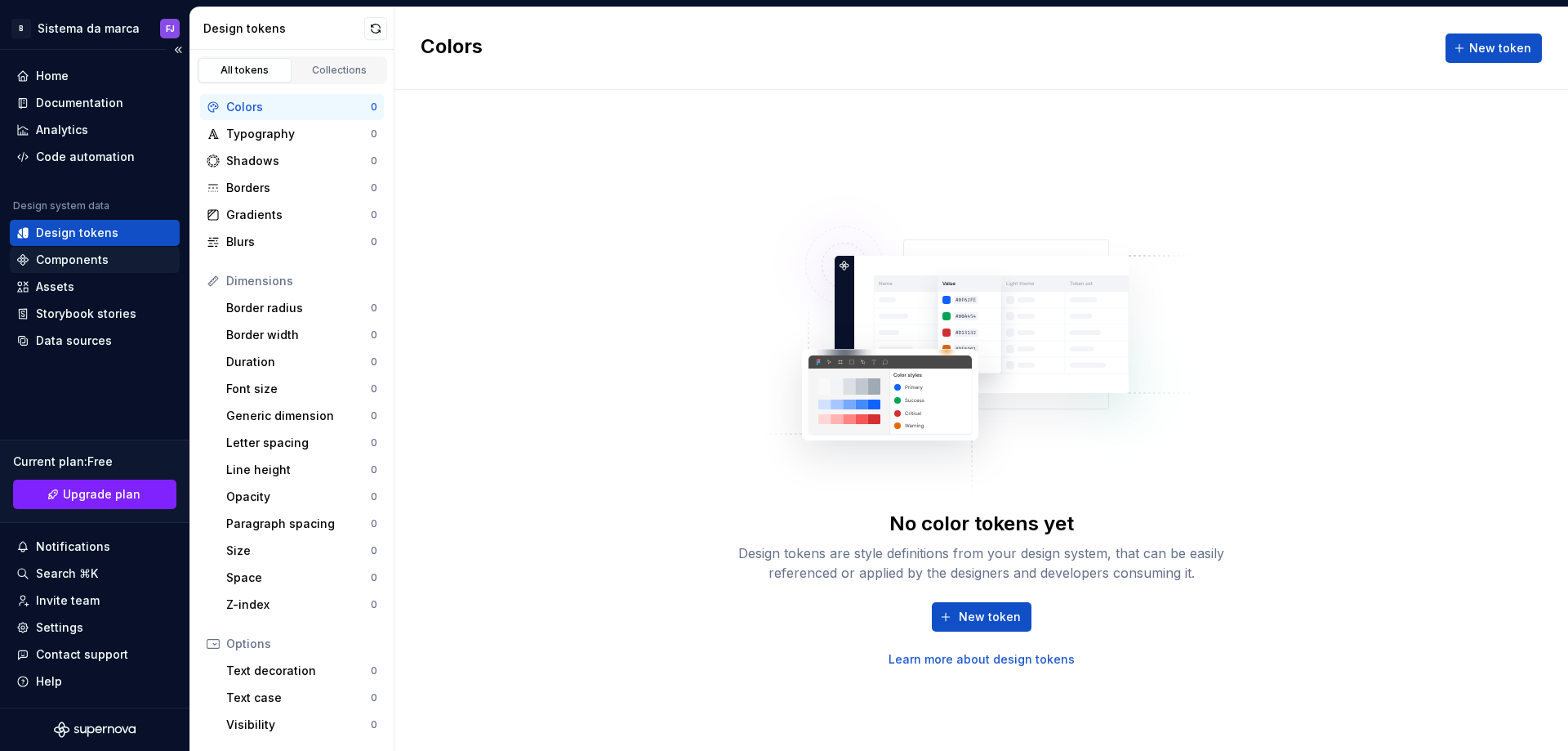
click at [94, 255] on div "Components" at bounding box center [72, 260] width 73 height 16
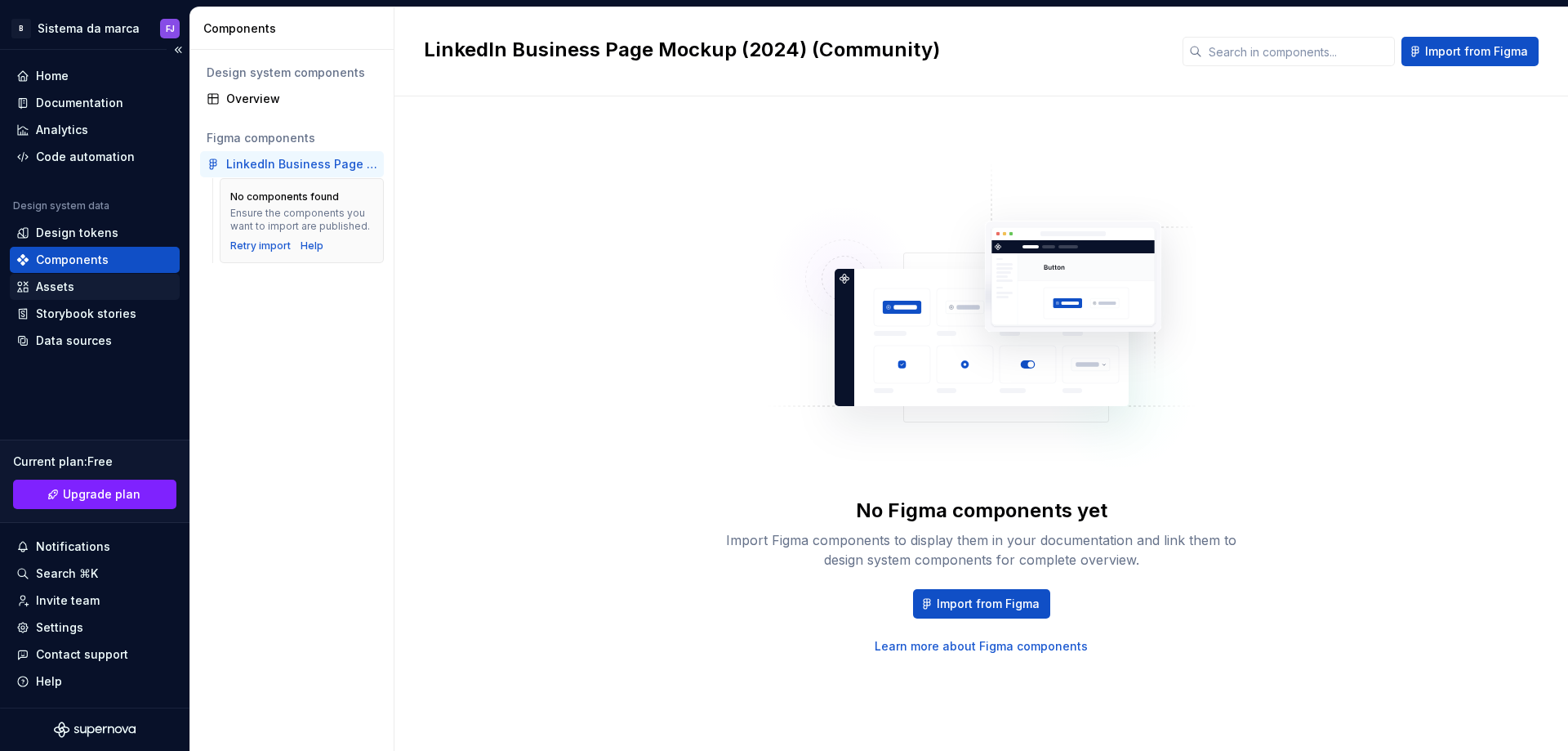
click at [101, 285] on div "Assets" at bounding box center [95, 287] width 157 height 16
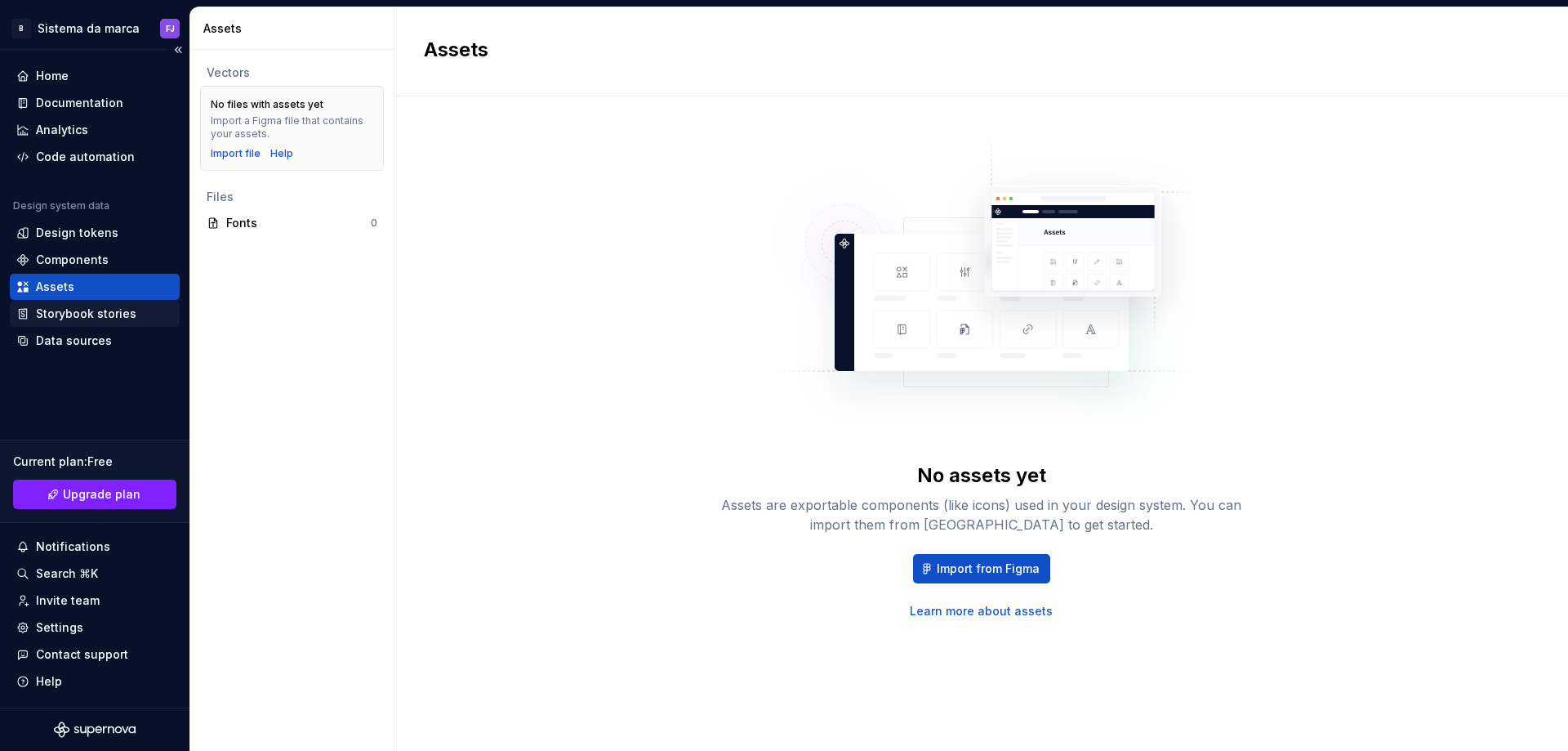
click at [99, 315] on div "Storybook stories" at bounding box center [86, 313] width 101 height 16
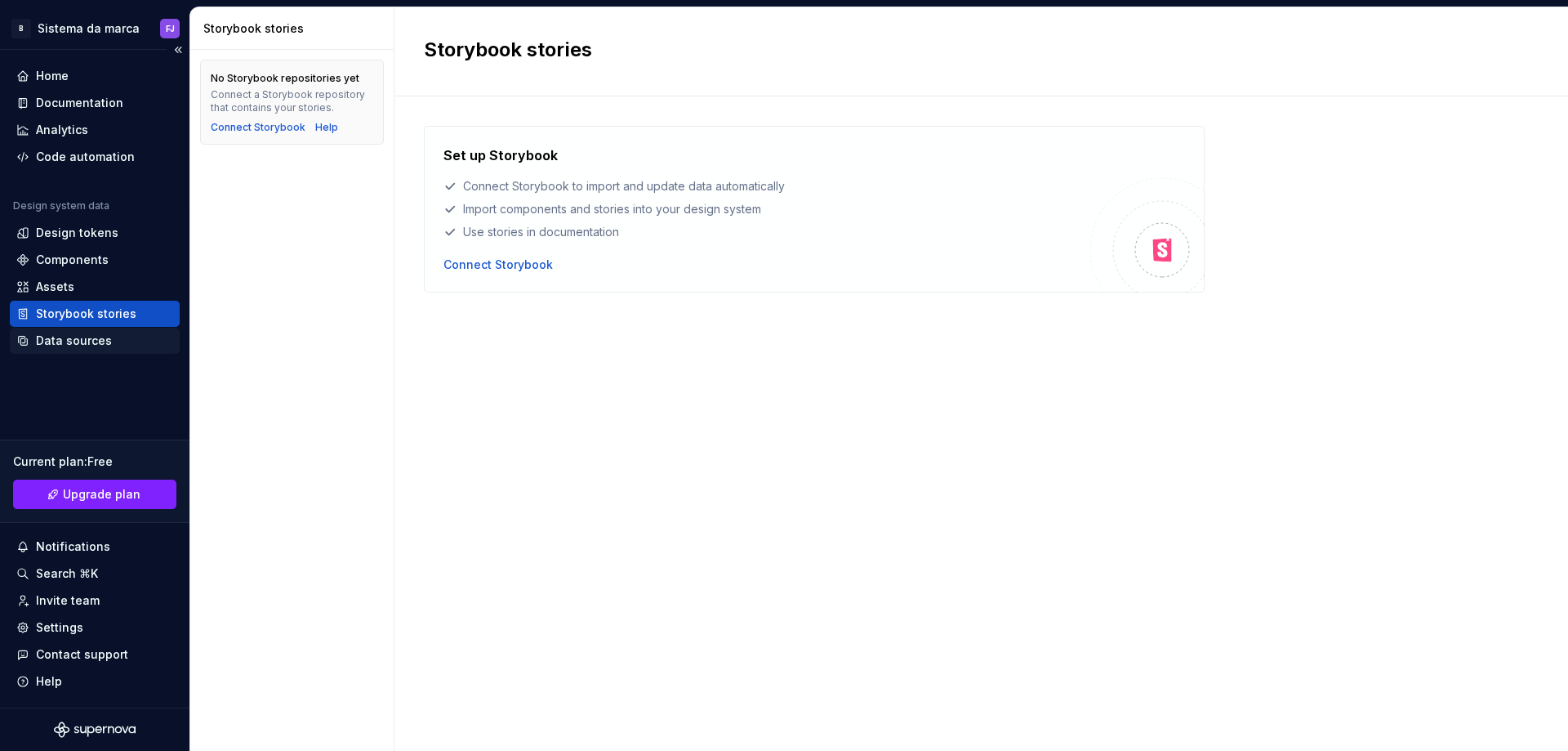
click at [103, 340] on div "Data sources" at bounding box center [74, 340] width 76 height 16
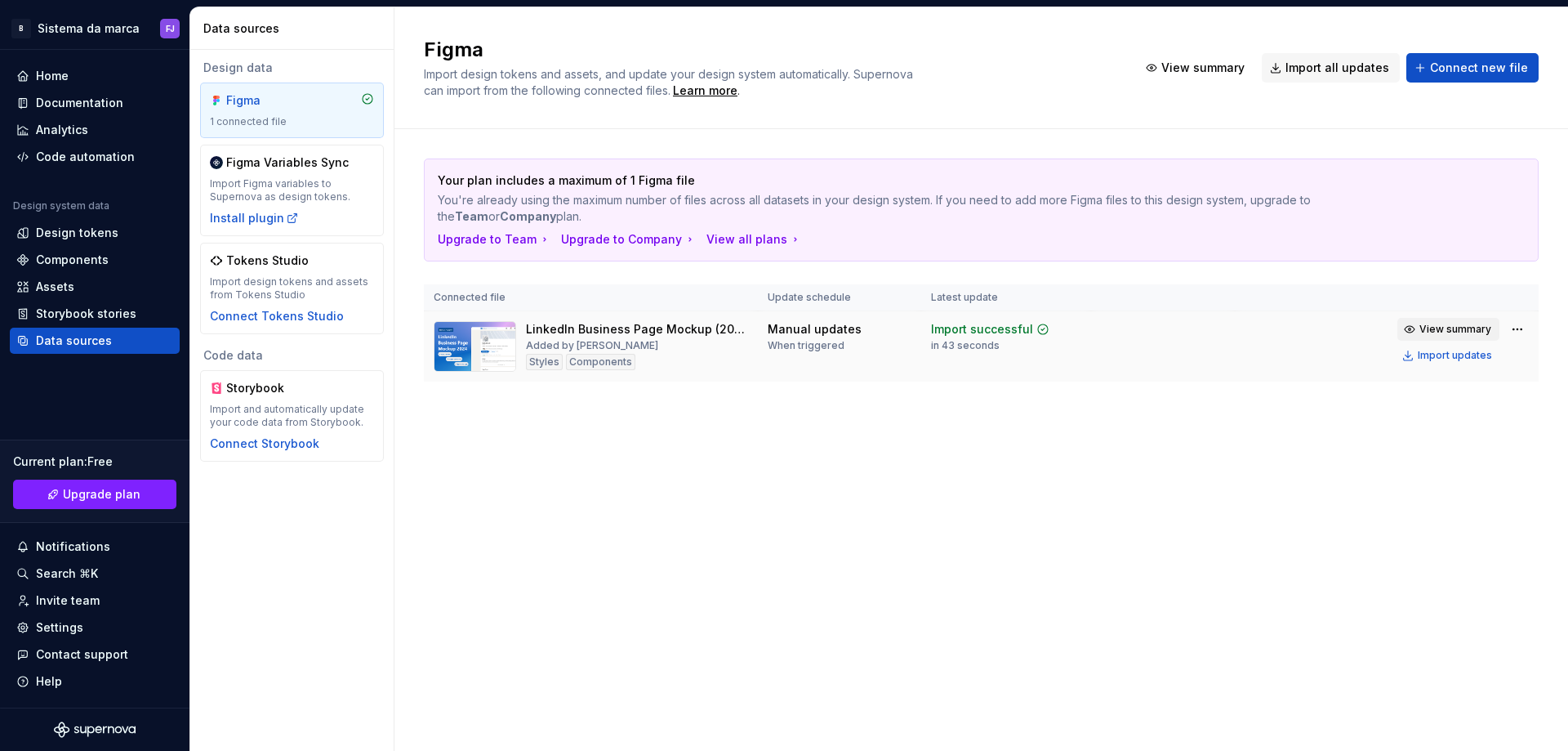
click at [1463, 328] on span "View summary" at bounding box center [1455, 329] width 72 height 13
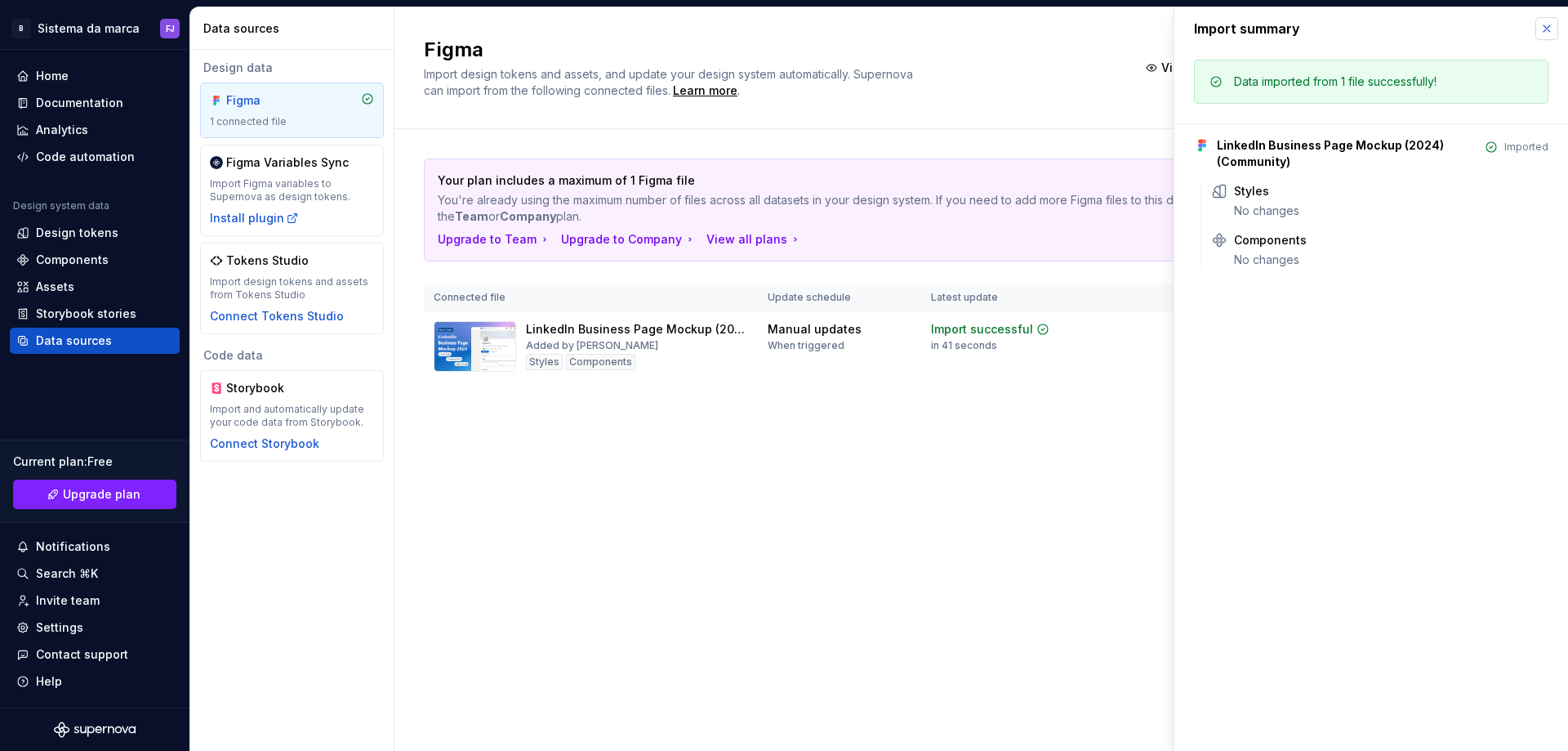
click at [1549, 29] on button "button" at bounding box center [1547, 29] width 23 height 23
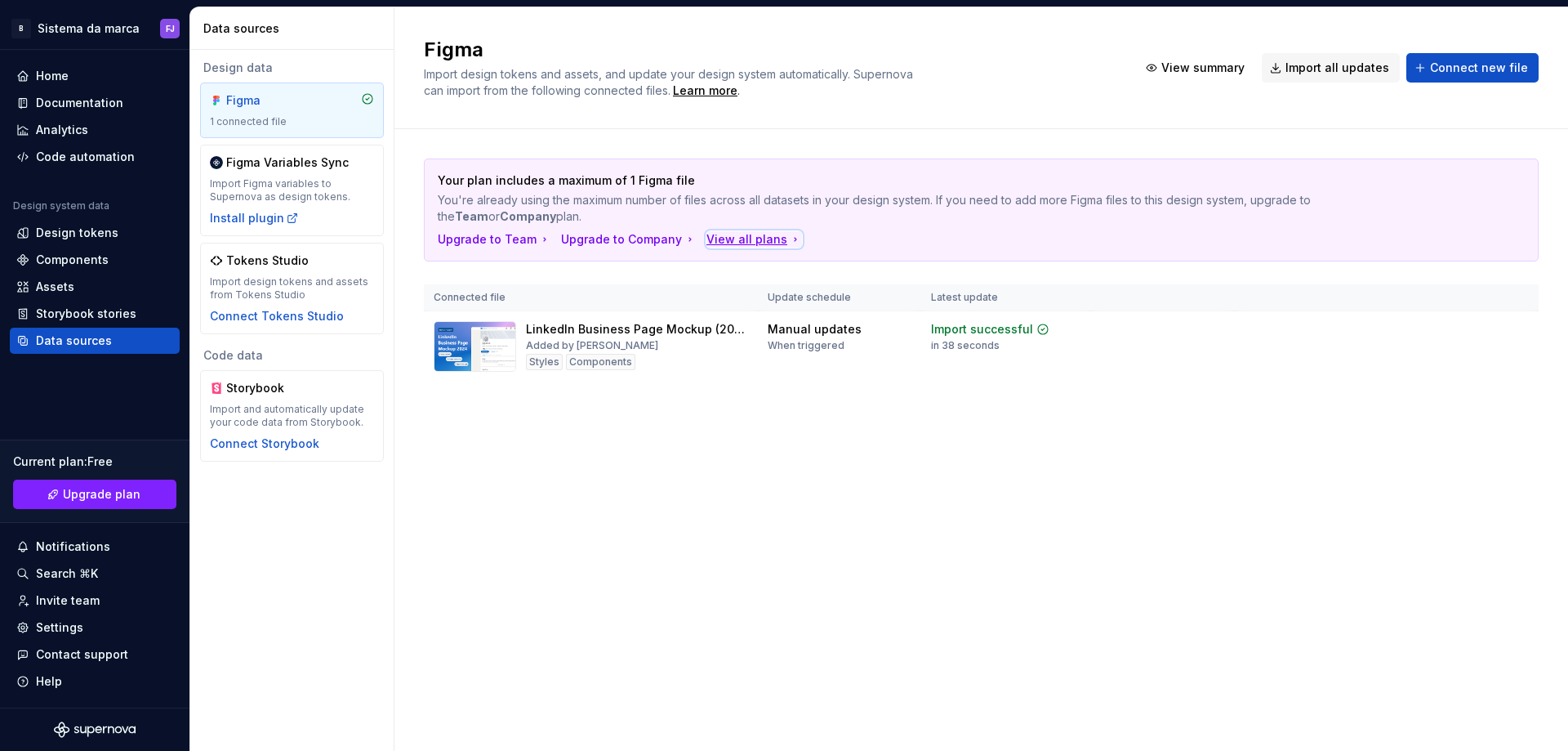
drag, startPoint x: 722, startPoint y: 237, endPoint x: 713, endPoint y: 239, distance: 9.2
click at [713, 239] on div "View all plans" at bounding box center [753, 239] width 96 height 16
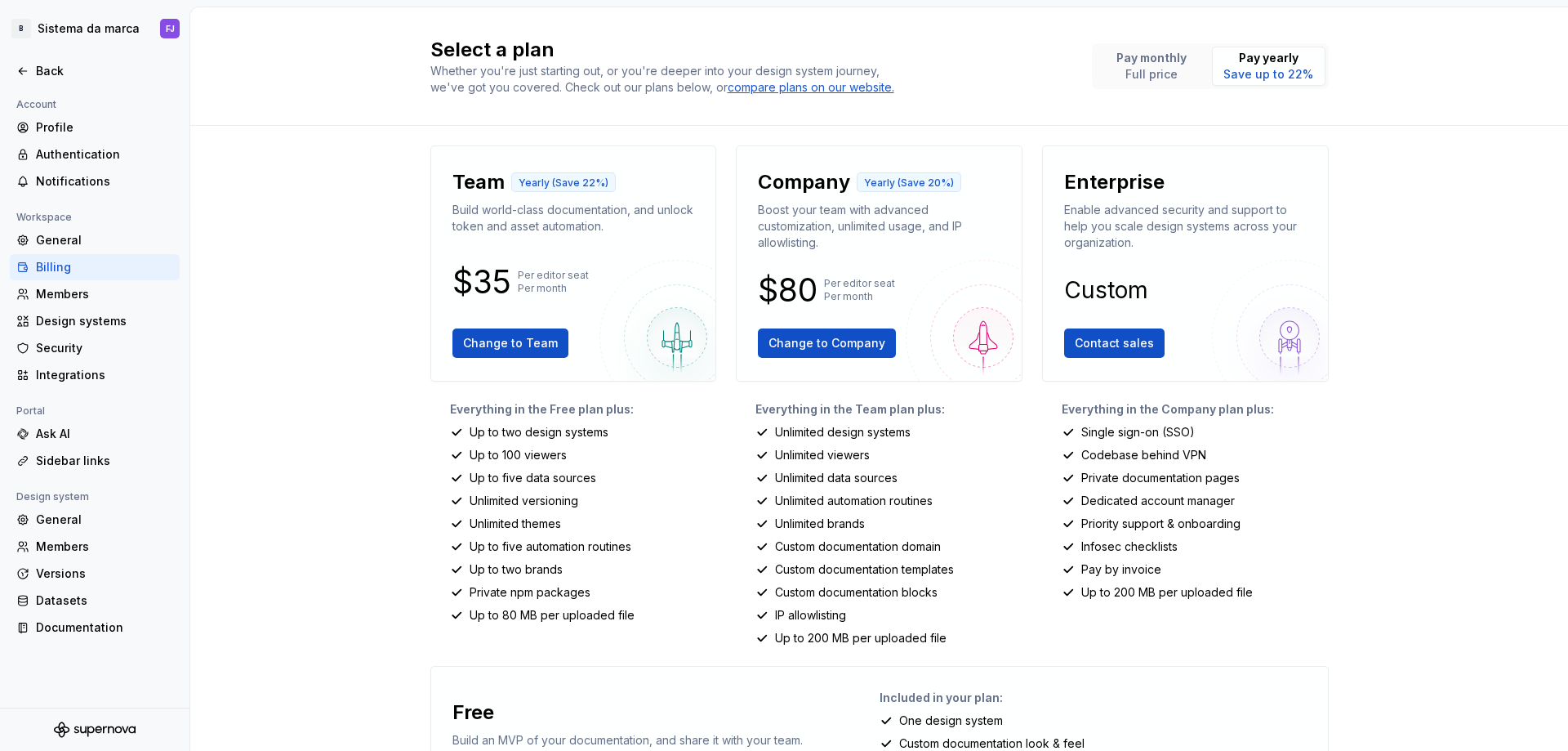
click at [716, 239] on div "Team Yearly (Save 22%) Build world-class documentation, and unlock token and as…" at bounding box center [878, 537] width 898 height 783
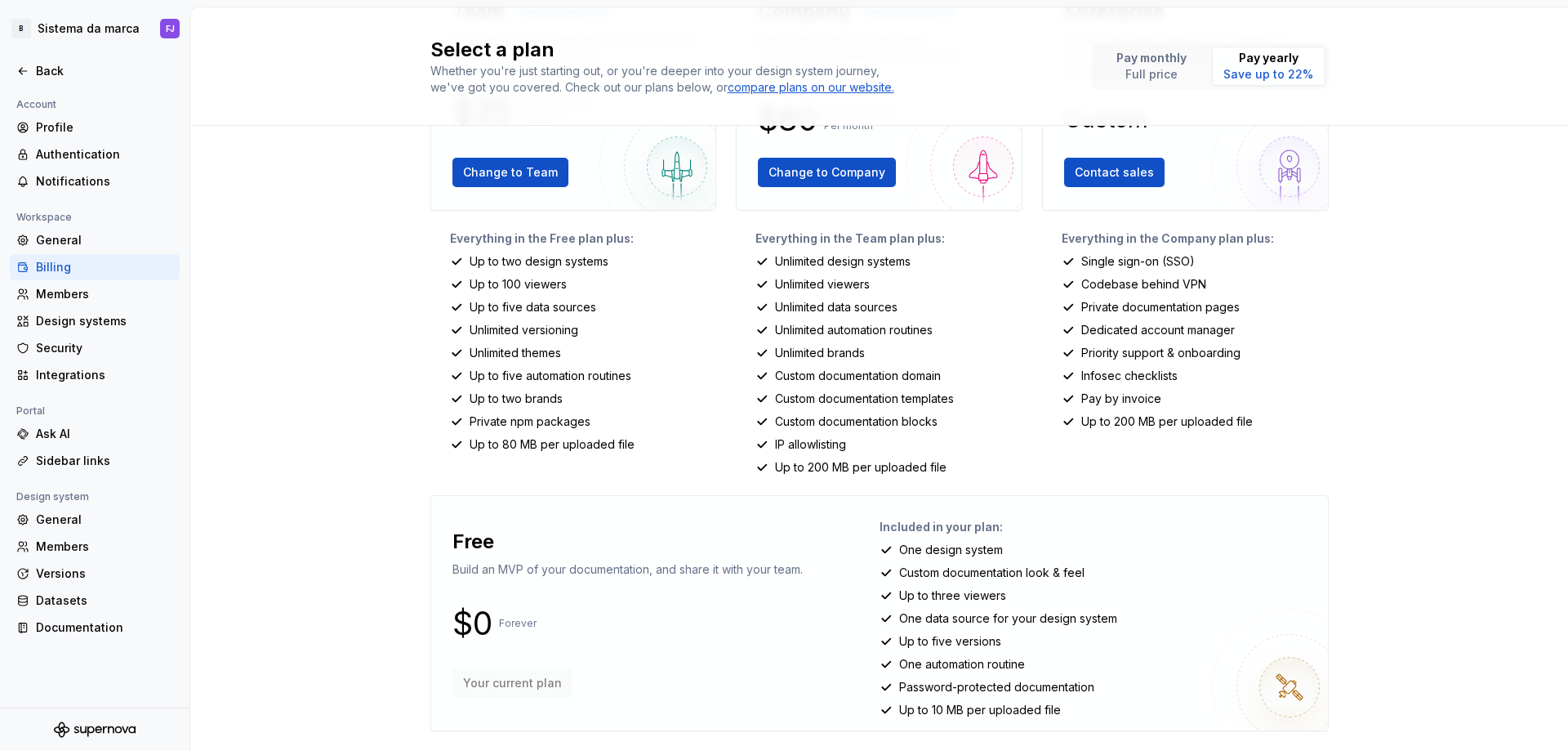
scroll to position [177, 0]
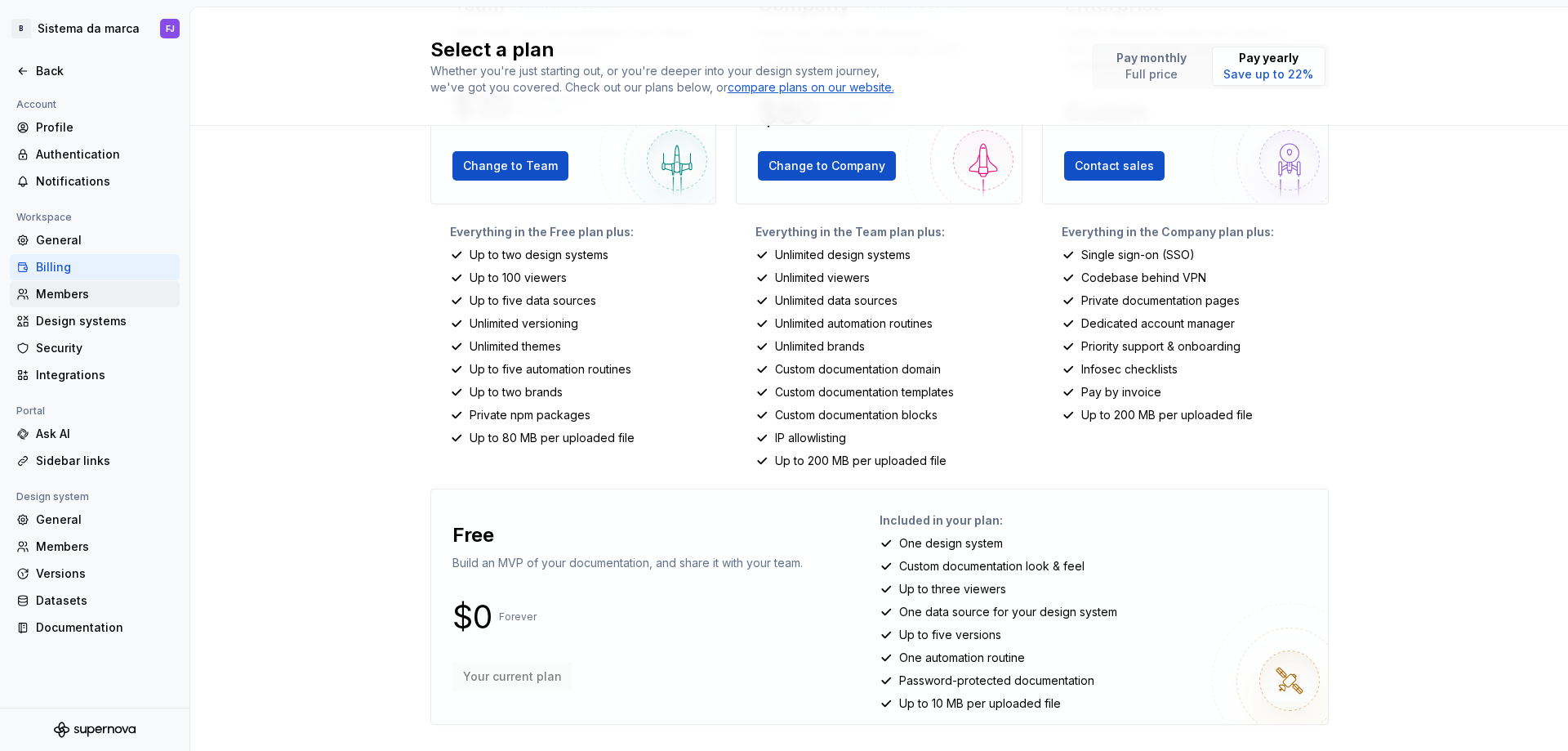
click at [89, 290] on div "Members" at bounding box center [105, 294] width 138 height 16
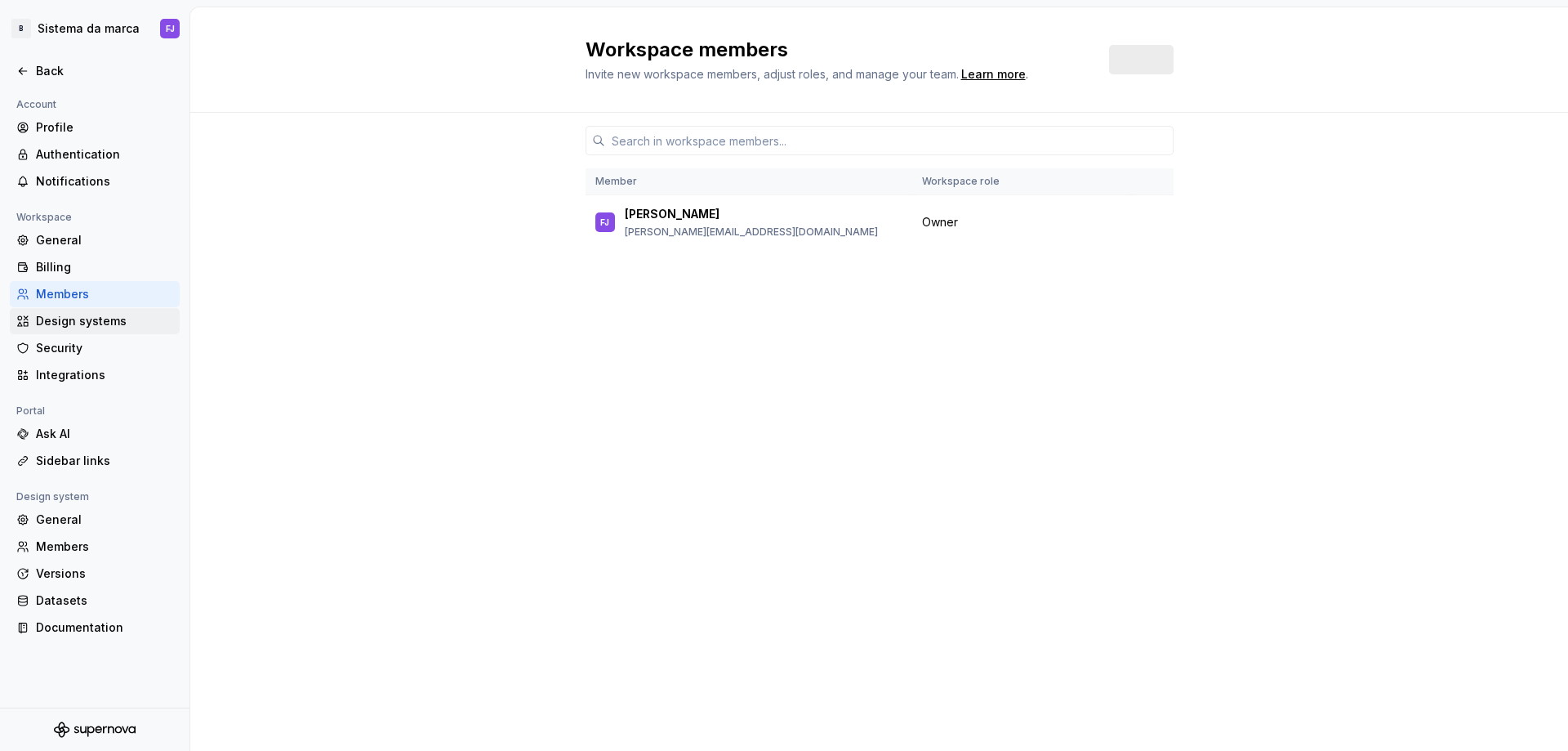
click at [96, 315] on div "Design systems" at bounding box center [105, 321] width 138 height 16
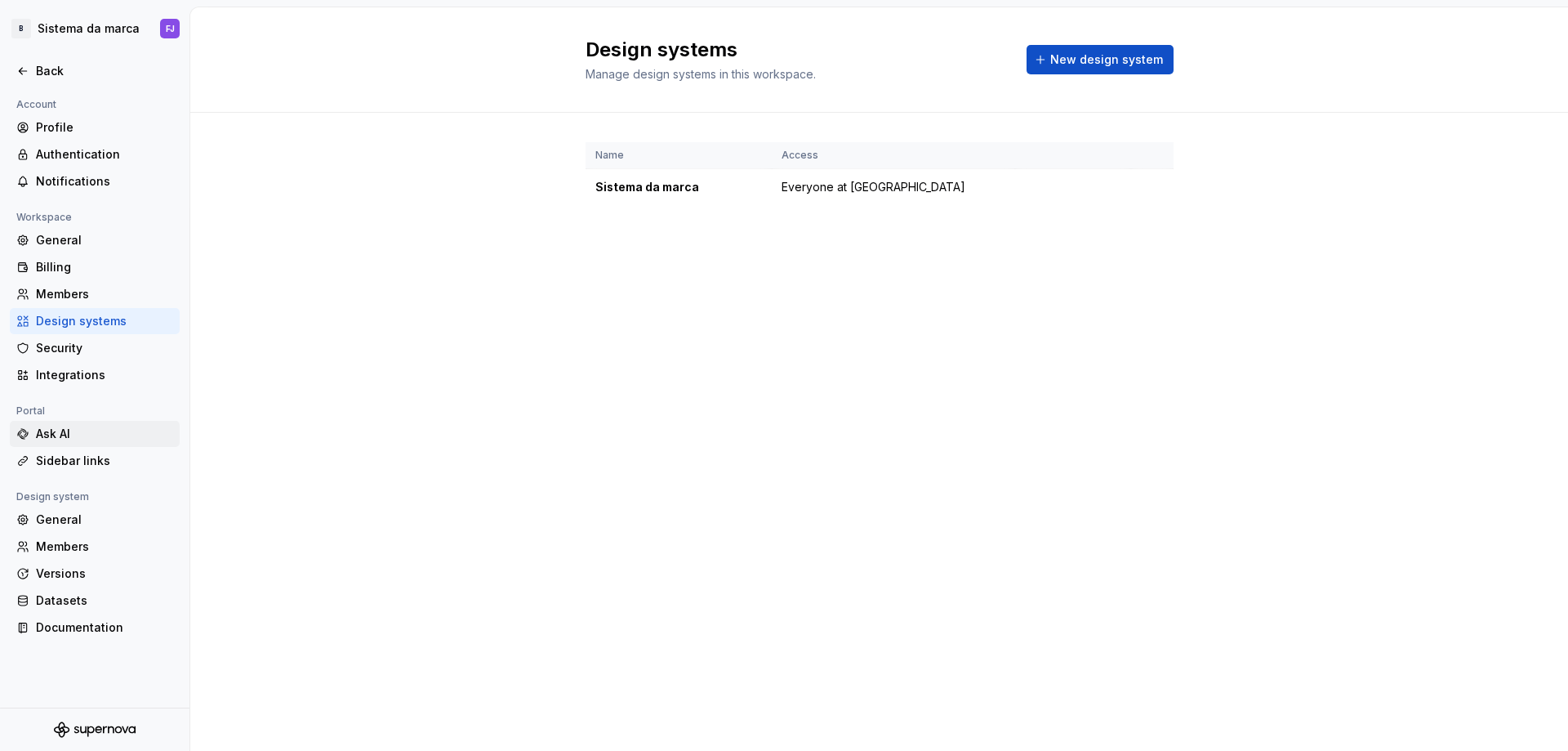
click at [94, 429] on div "Ask AI" at bounding box center [105, 433] width 138 height 16
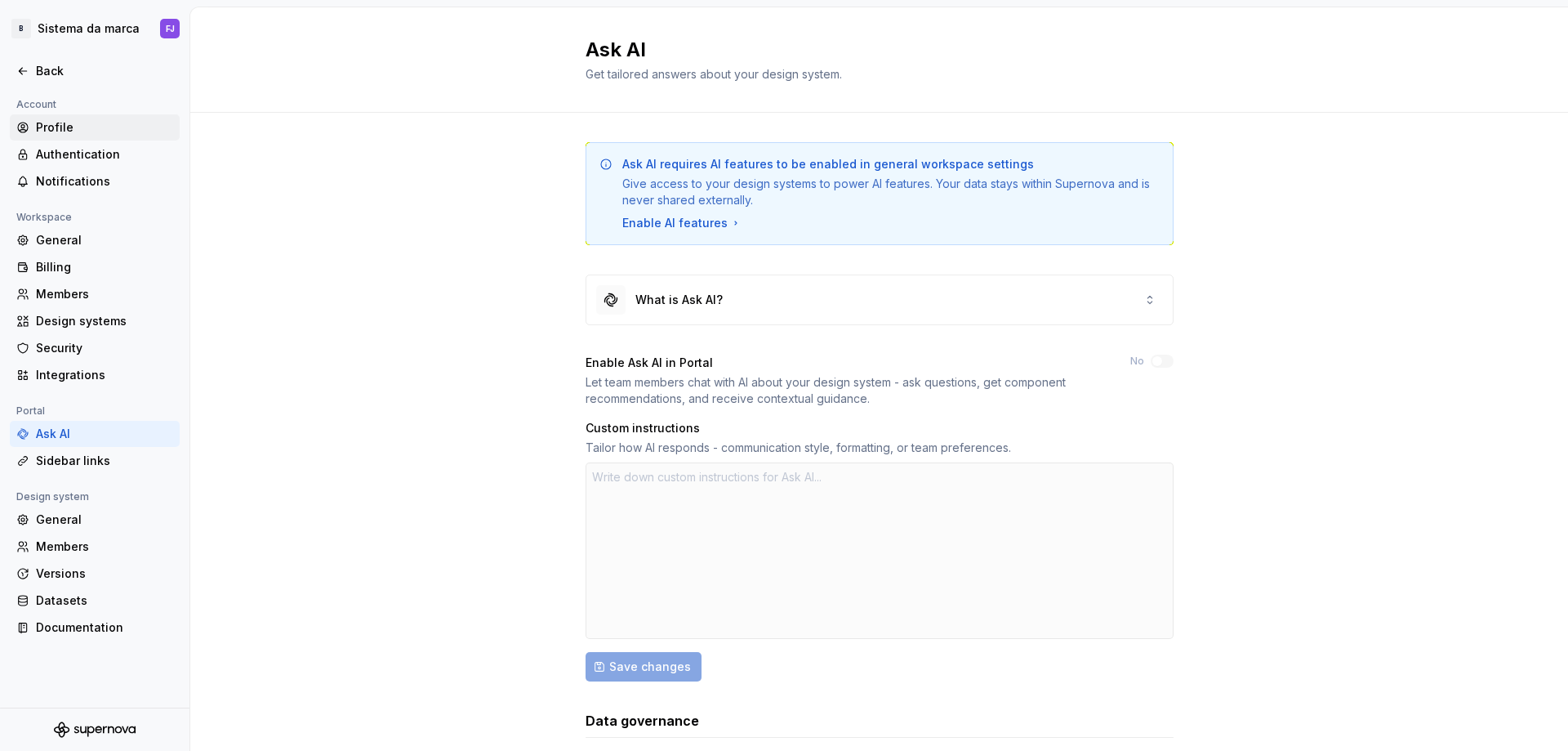
click at [44, 122] on div "Profile" at bounding box center [105, 127] width 138 height 16
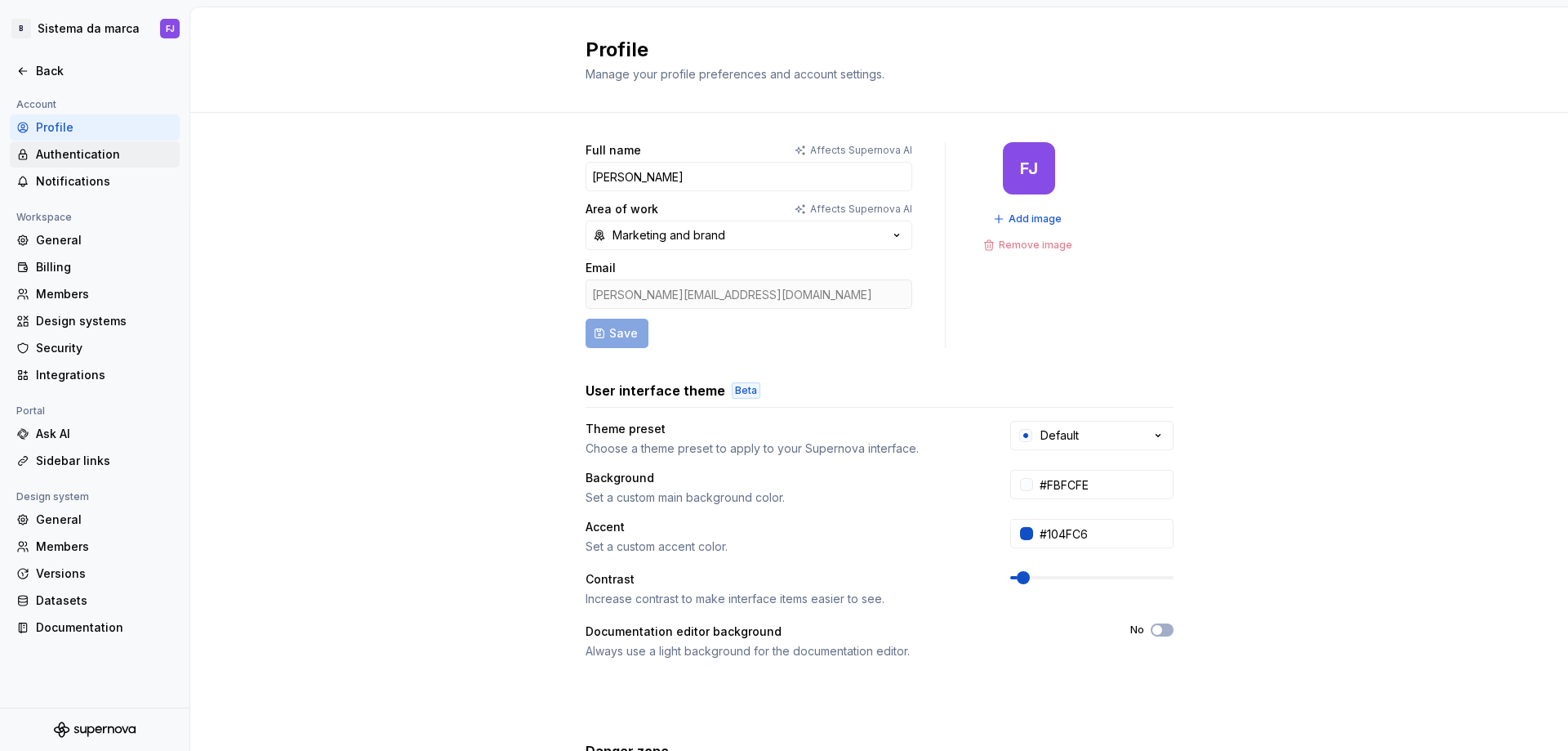
click at [58, 154] on div "Authentication" at bounding box center [105, 154] width 138 height 16
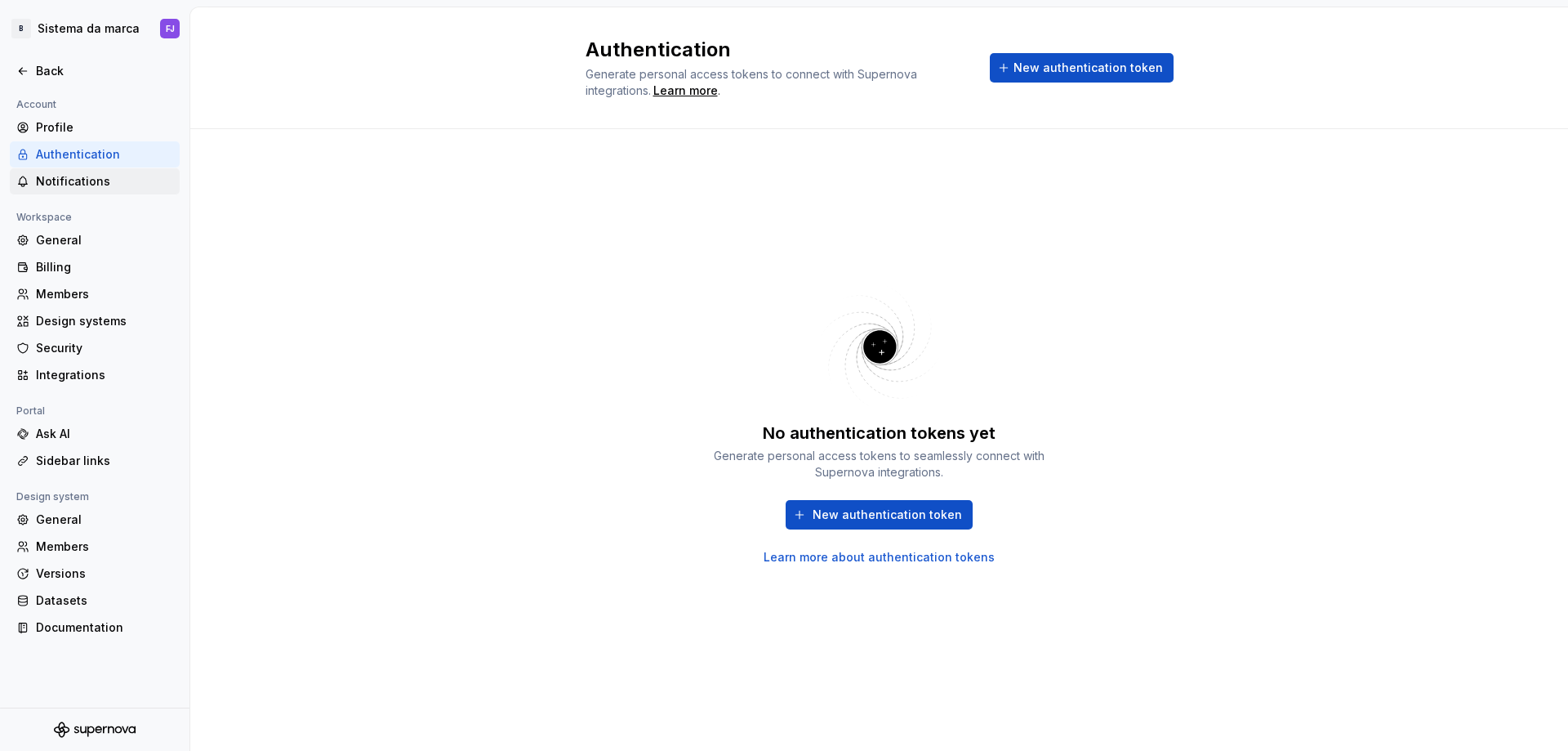
click at [69, 180] on div "Notifications" at bounding box center [105, 181] width 138 height 16
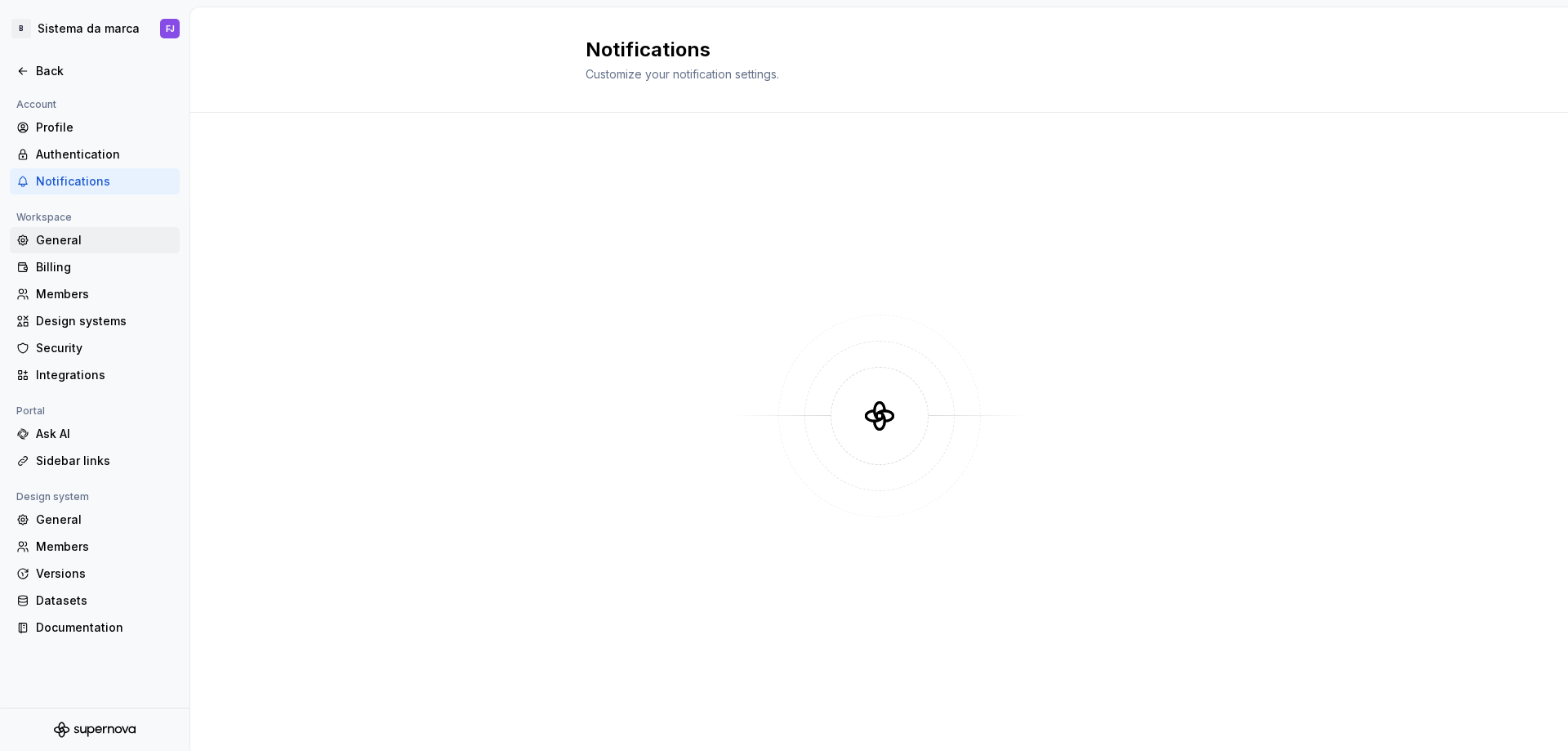
click at [74, 236] on div "General" at bounding box center [105, 239] width 138 height 16
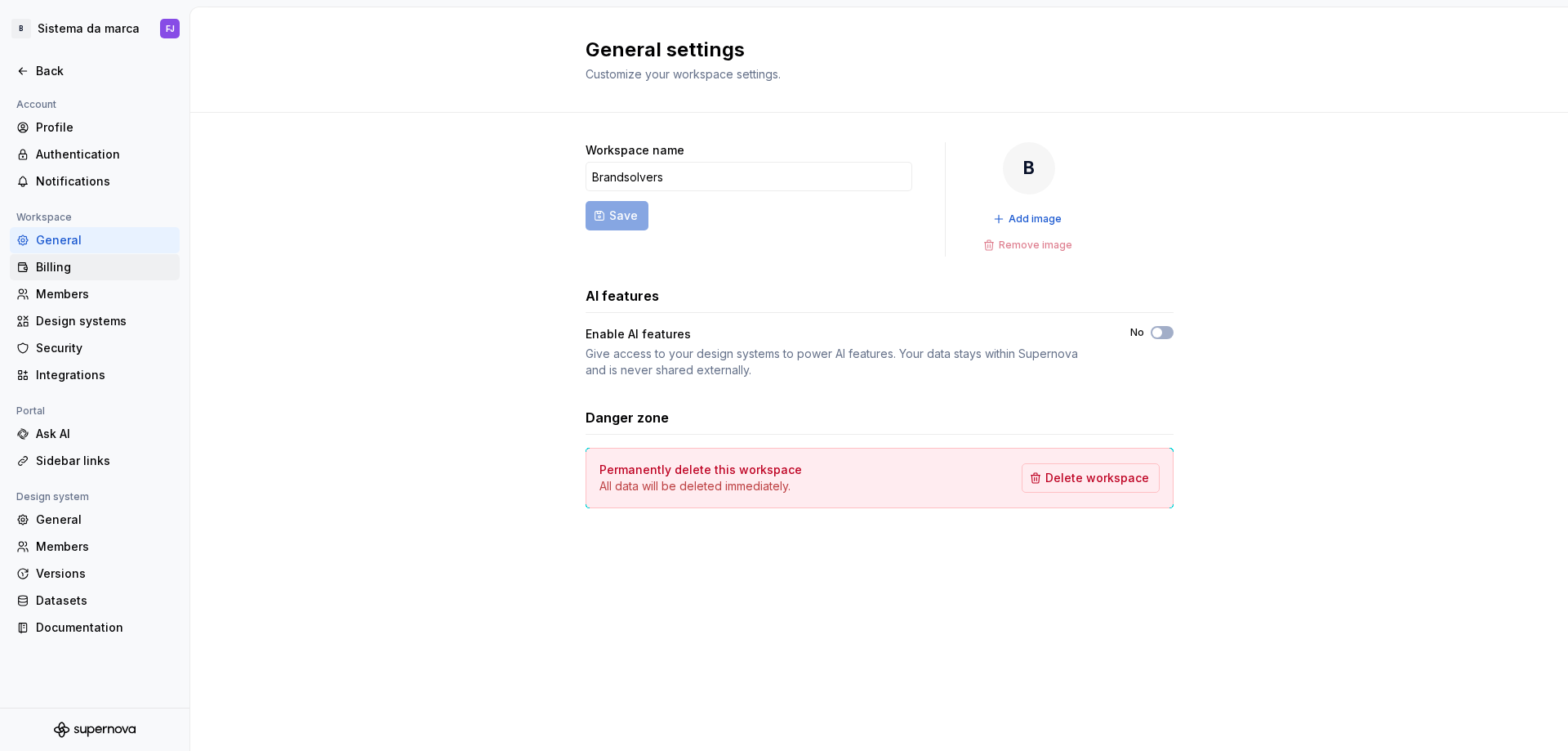
click at [63, 258] on div "Billing" at bounding box center [94, 266] width 169 height 26
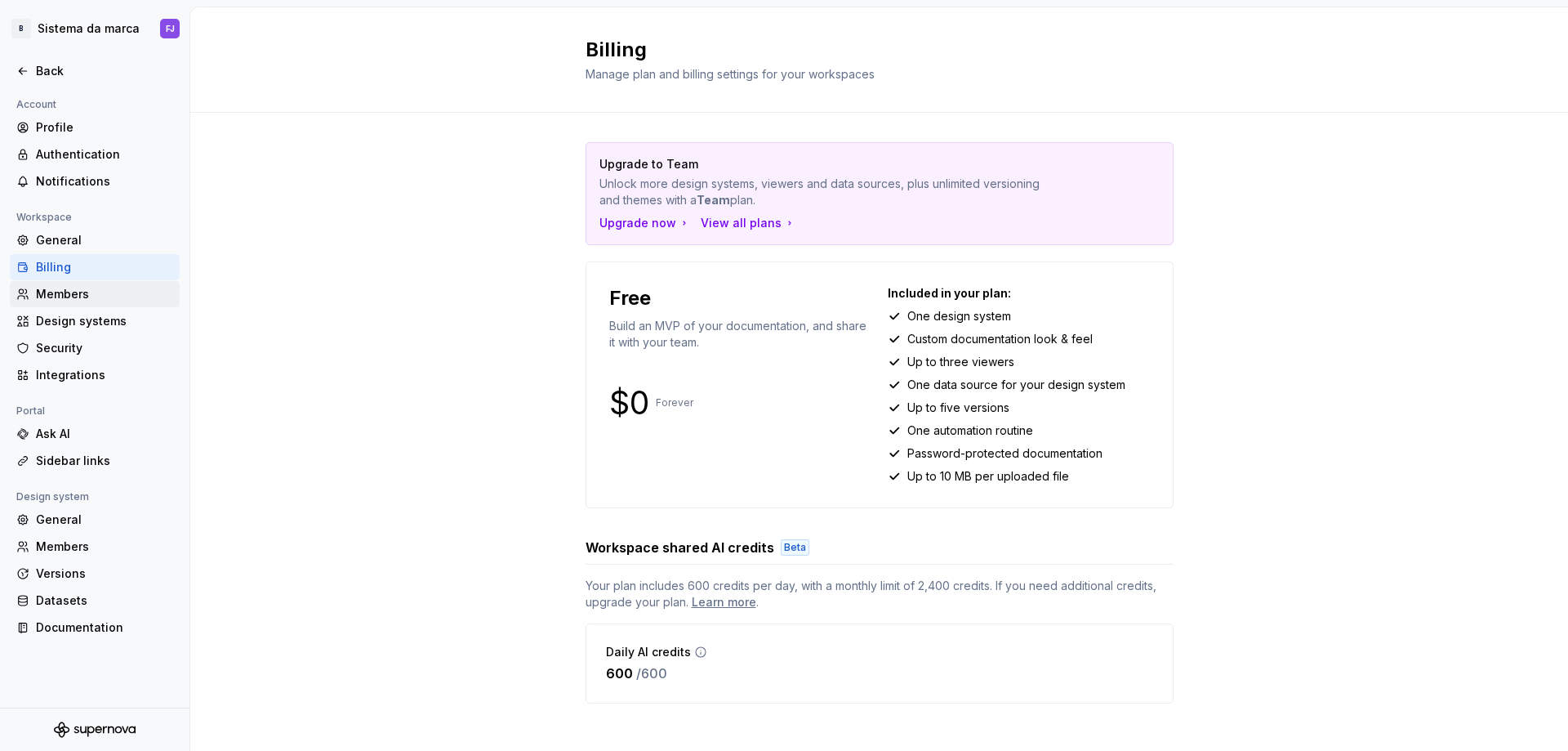
click at [57, 289] on div "Members" at bounding box center [105, 294] width 138 height 16
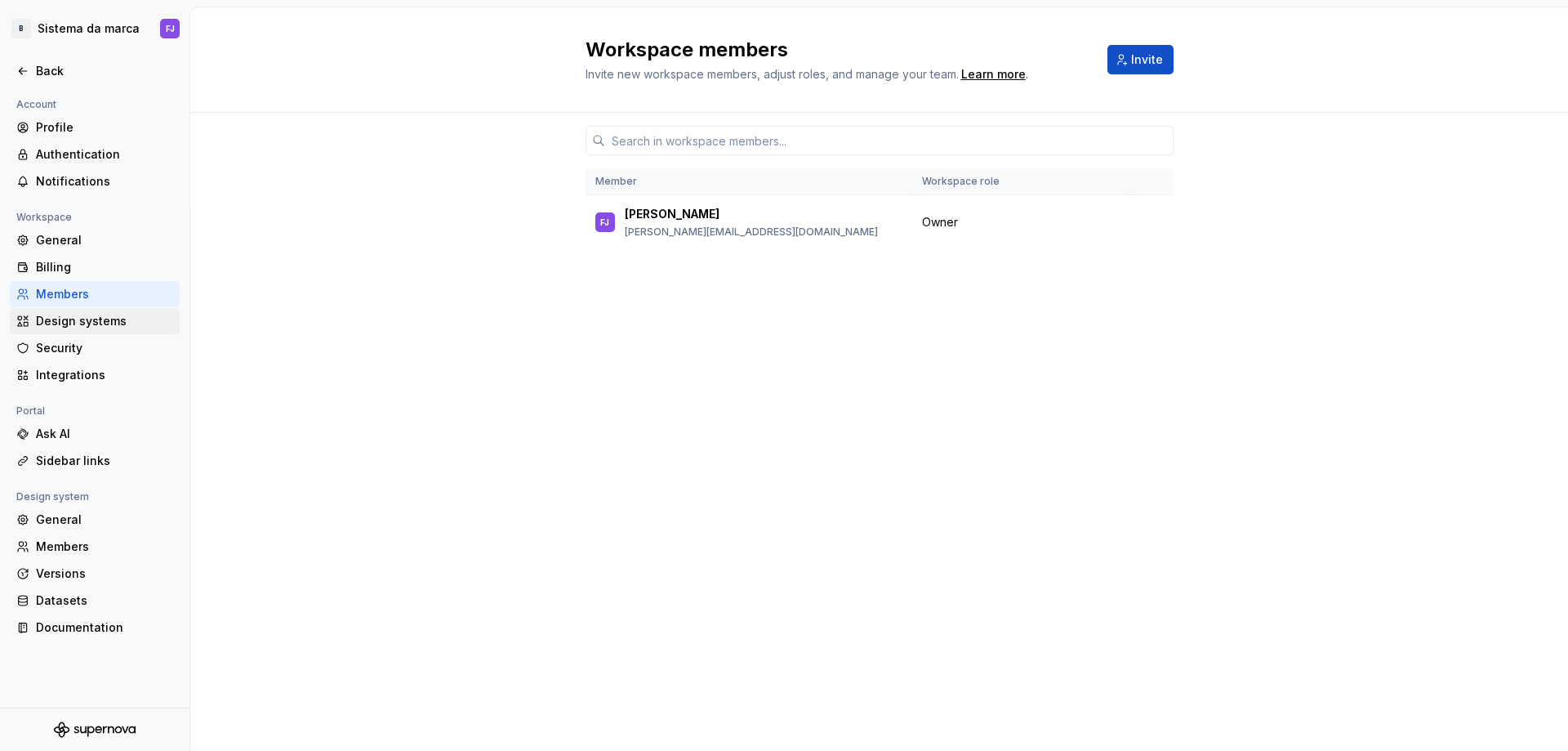
click at [65, 319] on div "Design systems" at bounding box center [105, 321] width 138 height 16
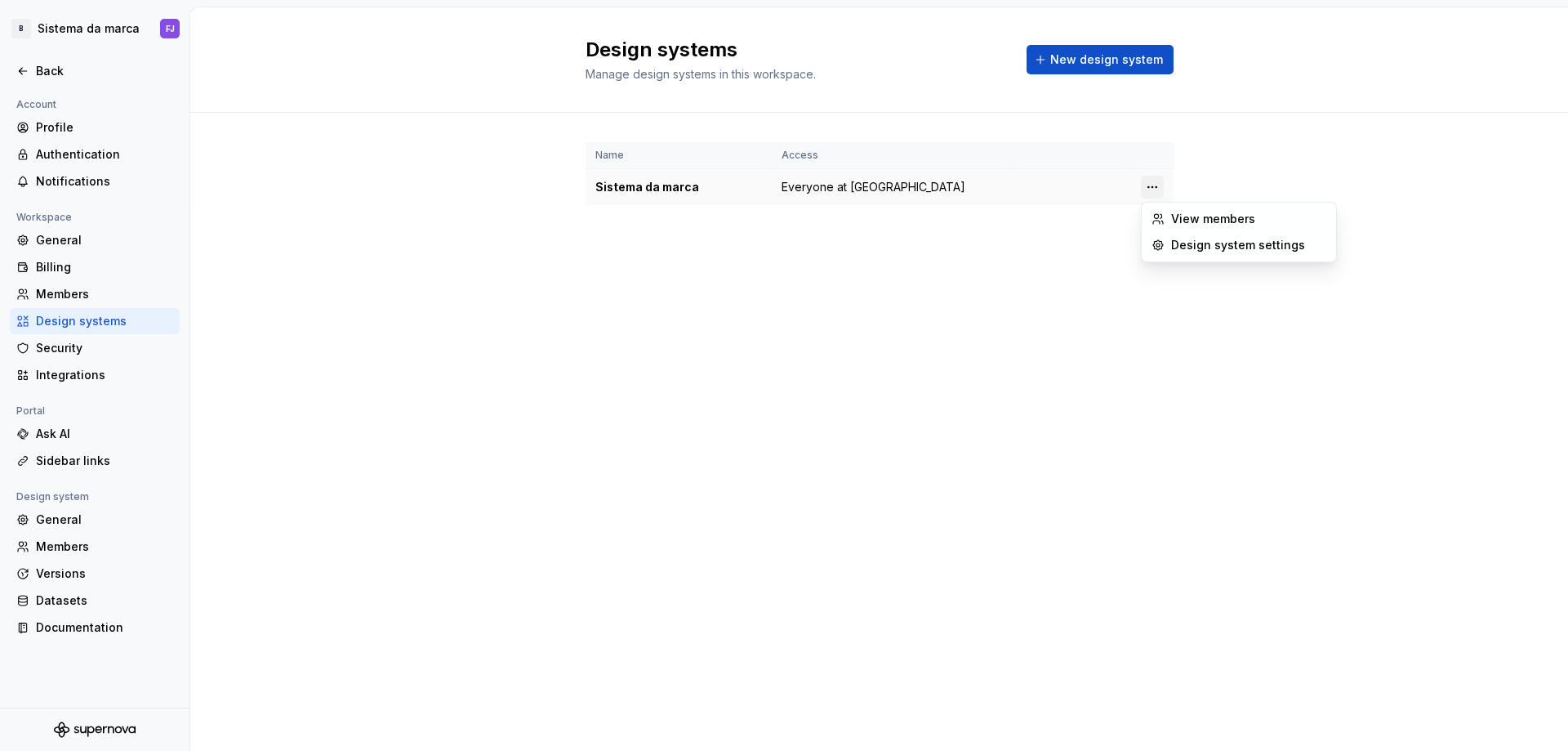
click at [1153, 190] on html "B Sistema da marca FJ Back Account Profile Authentication Notifications Workspa…" at bounding box center [784, 375] width 1568 height 751
click at [692, 185] on html "B Sistema da marca FJ Back Account Profile Authentication Notifications Workspa…" at bounding box center [784, 375] width 1568 height 751
click at [763, 185] on td "Sistema da marca" at bounding box center [679, 188] width 186 height 37
click at [814, 183] on span "Everyone at Brandsolvers" at bounding box center [874, 187] width 184 height 16
click at [665, 192] on div "Sistema da marca" at bounding box center [679, 187] width 167 height 16
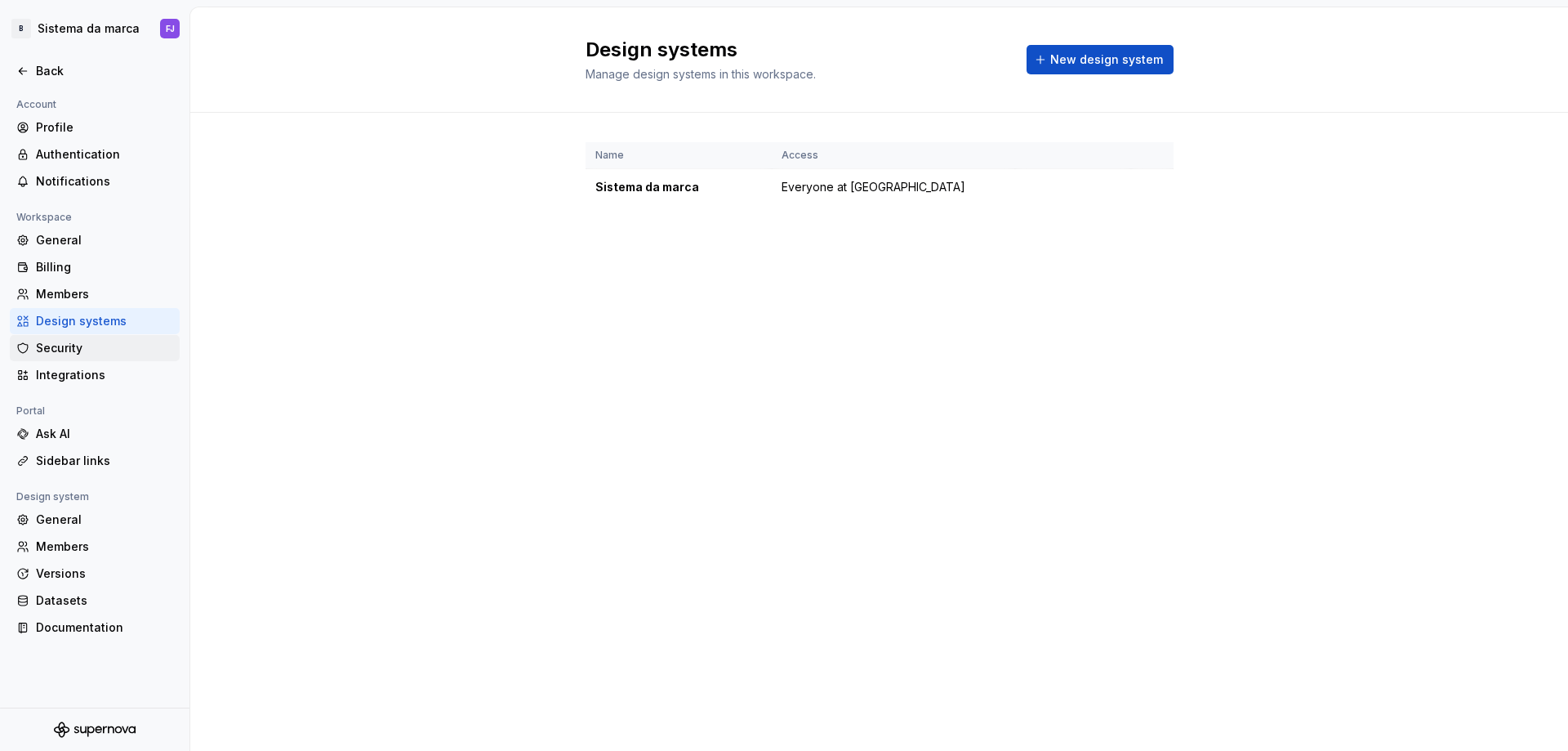
click at [96, 340] on div "Security" at bounding box center [105, 348] width 138 height 16
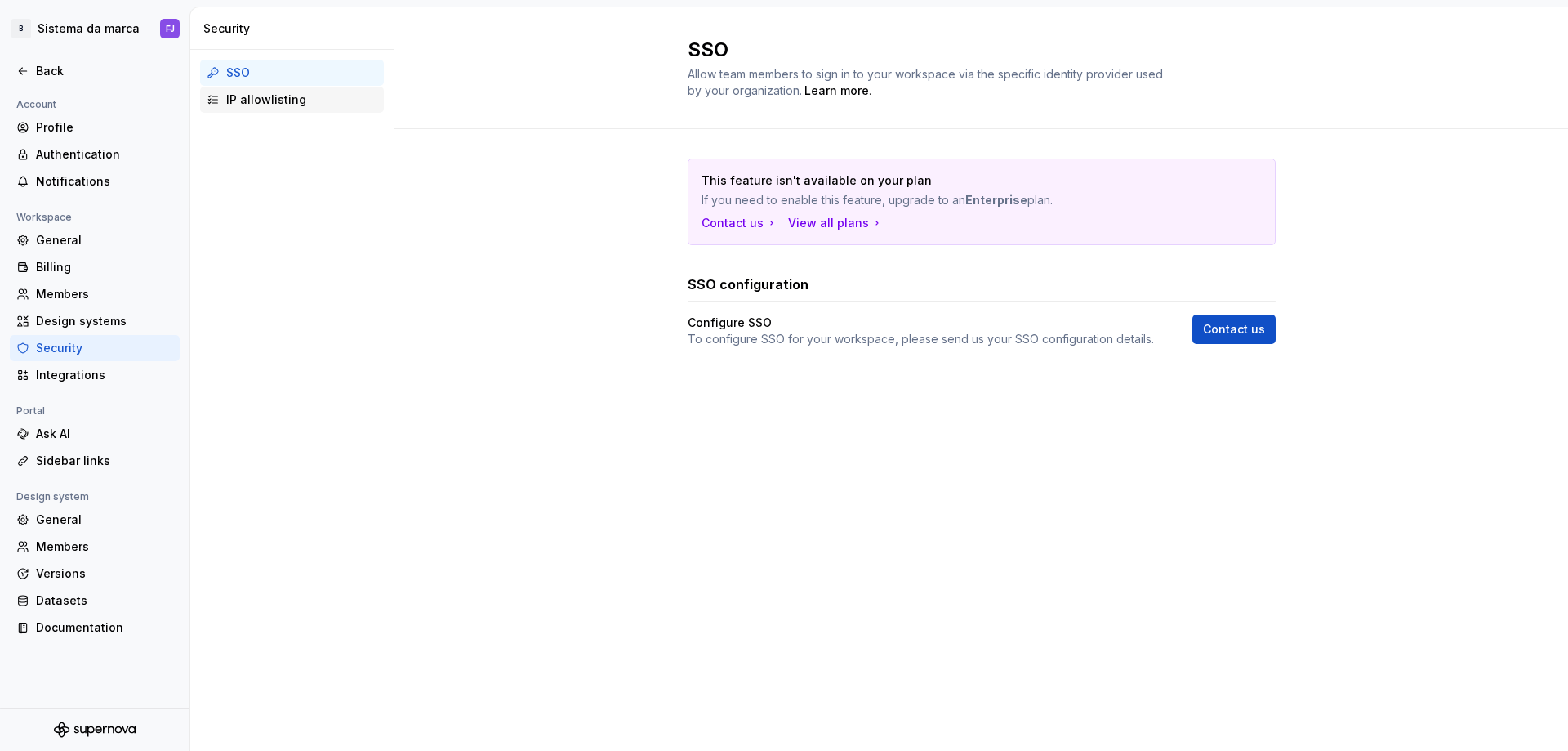
click at [294, 97] on div "IP allowlisting" at bounding box center [302, 99] width 151 height 16
click at [298, 102] on div "IP allowlisting" at bounding box center [302, 99] width 151 height 16
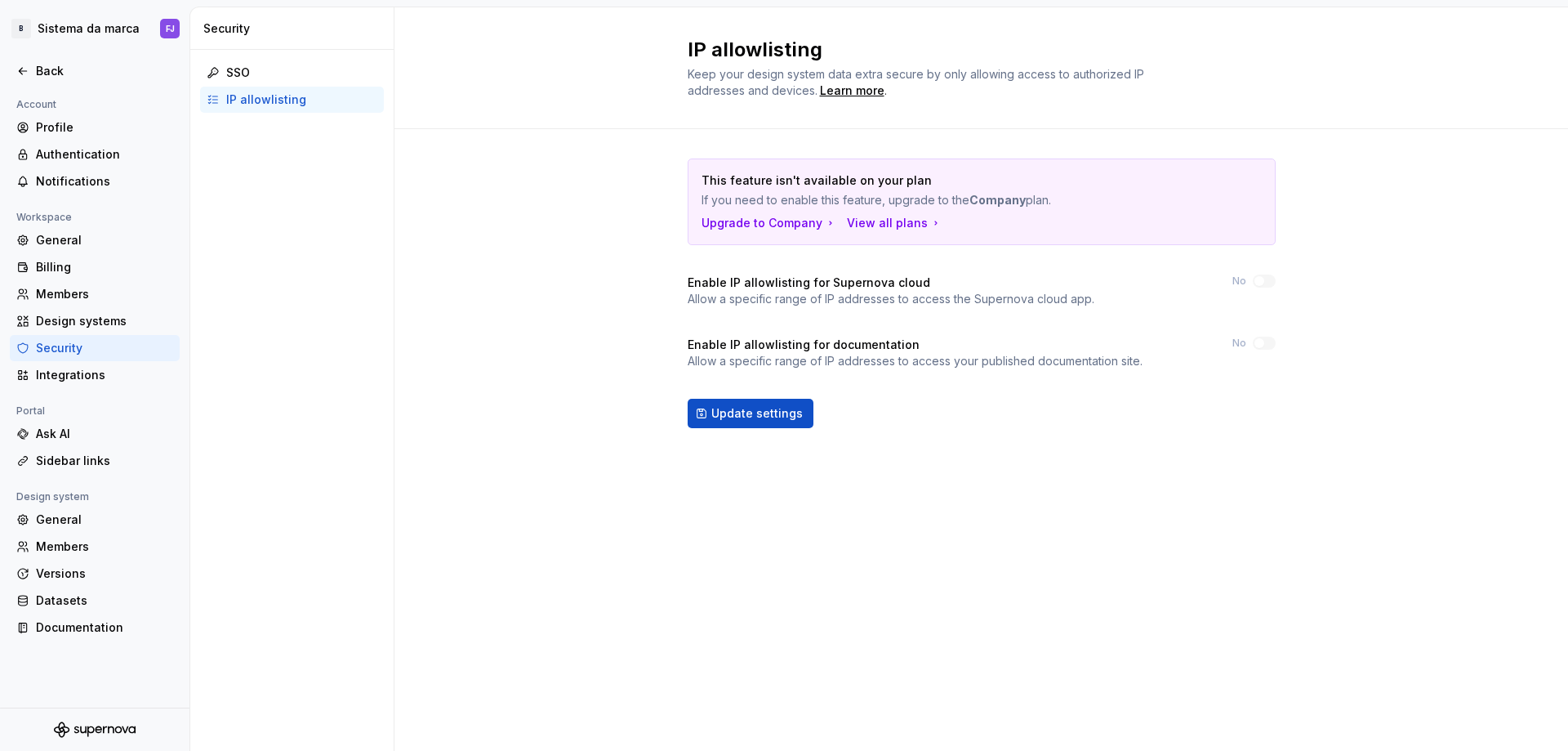
click at [298, 102] on div "IP allowlisting" at bounding box center [302, 99] width 151 height 16
click at [59, 369] on div "Integrations" at bounding box center [105, 375] width 138 height 16
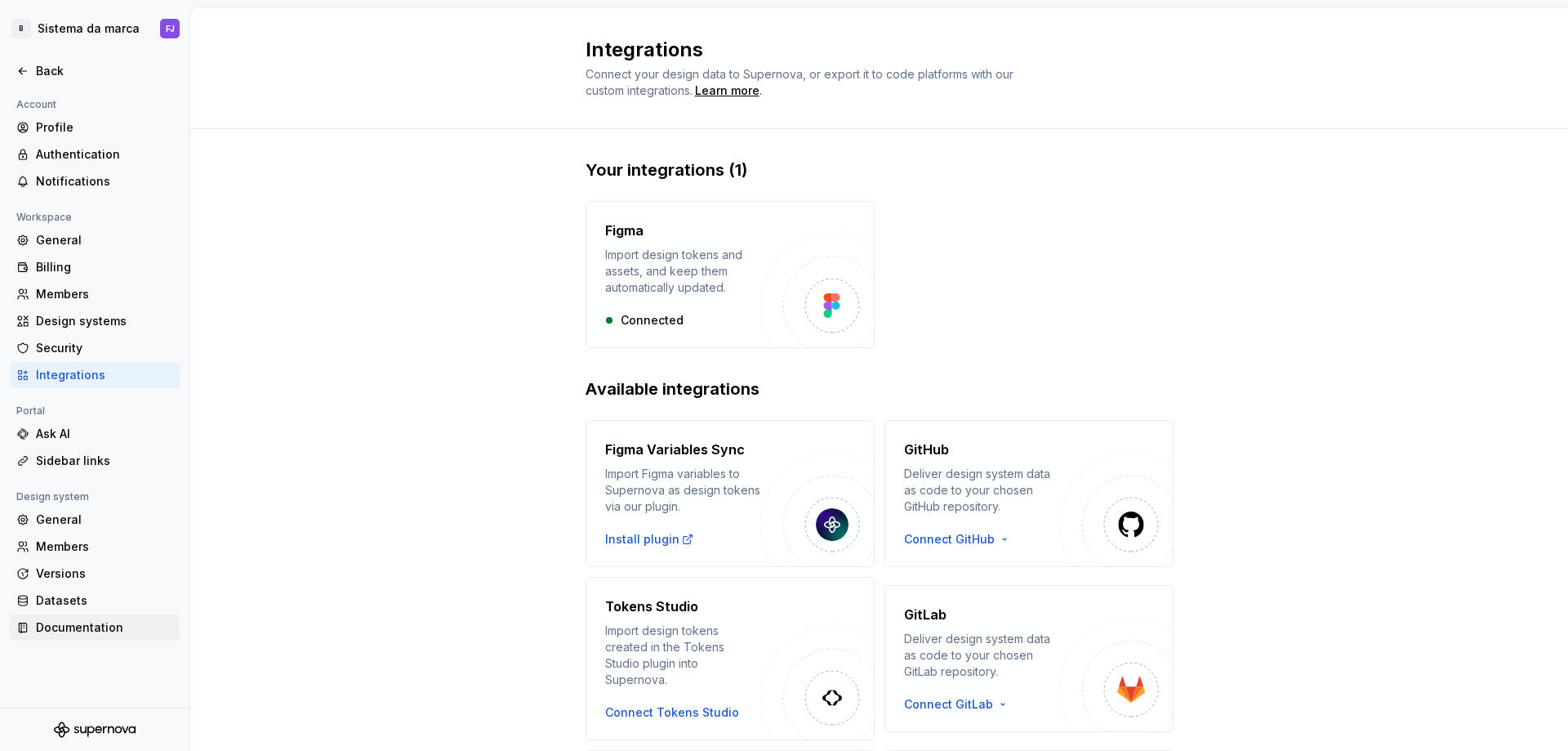
click at [73, 626] on div "Documentation" at bounding box center [105, 627] width 138 height 16
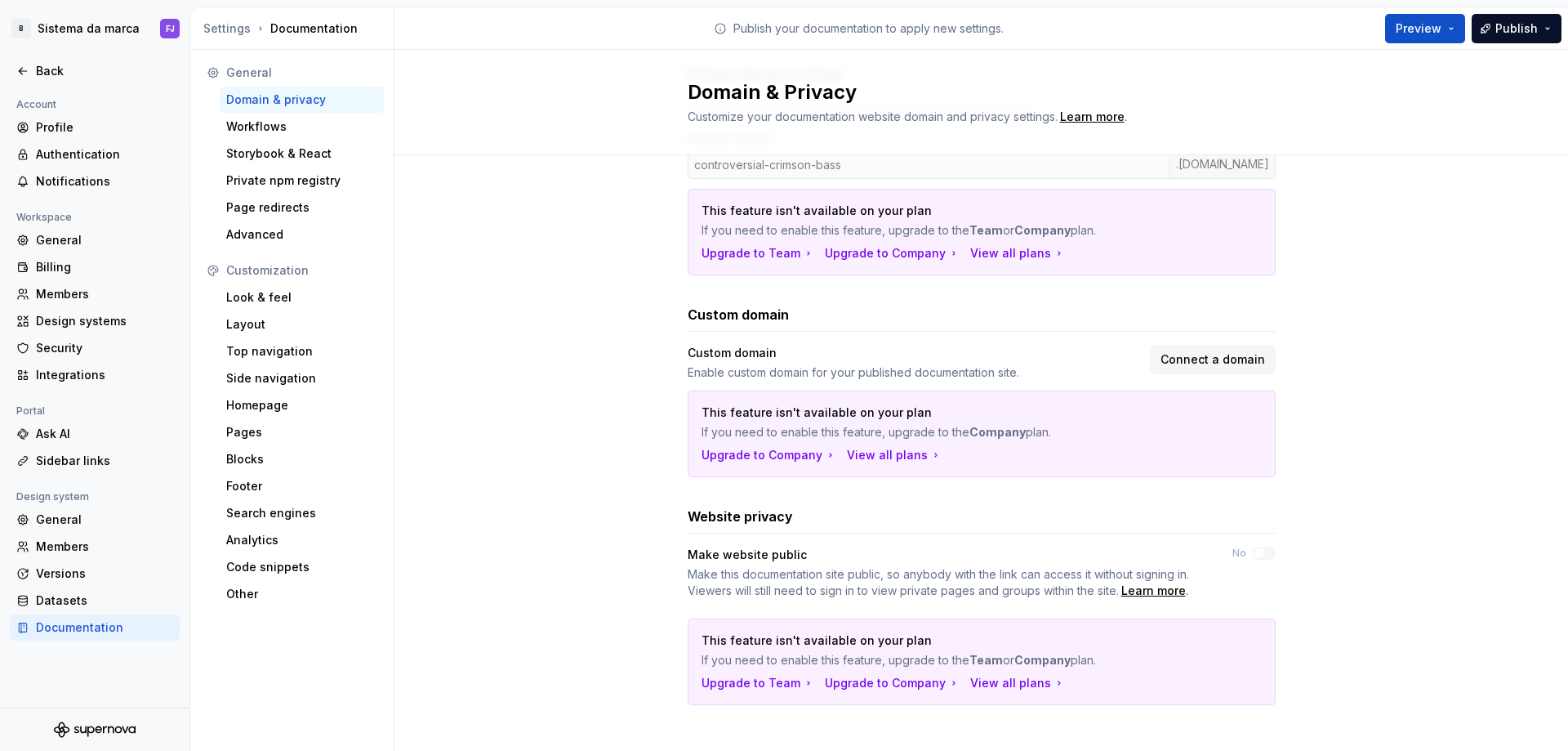
scroll to position [194, 0]
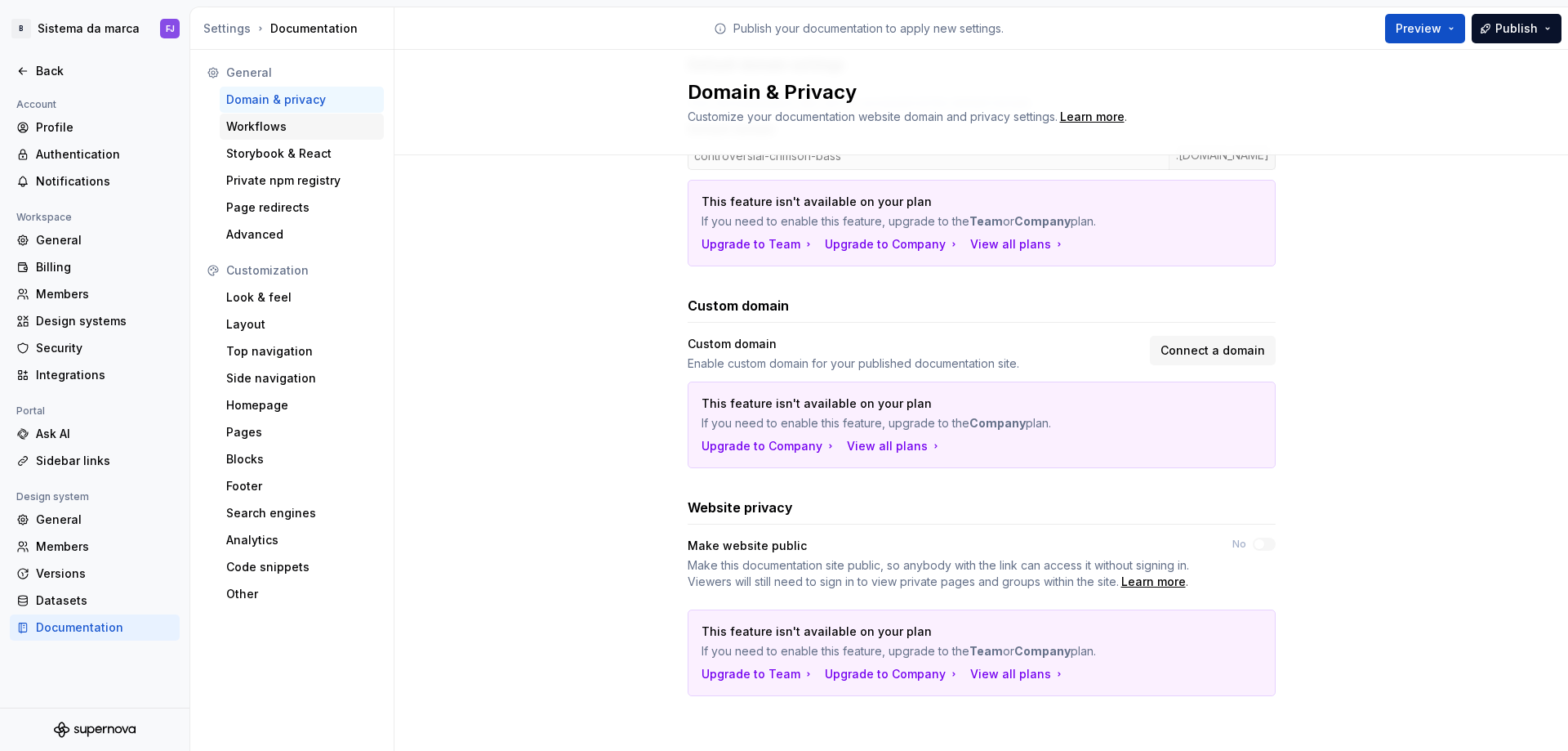
click at [284, 132] on div "Workflows" at bounding box center [302, 126] width 151 height 16
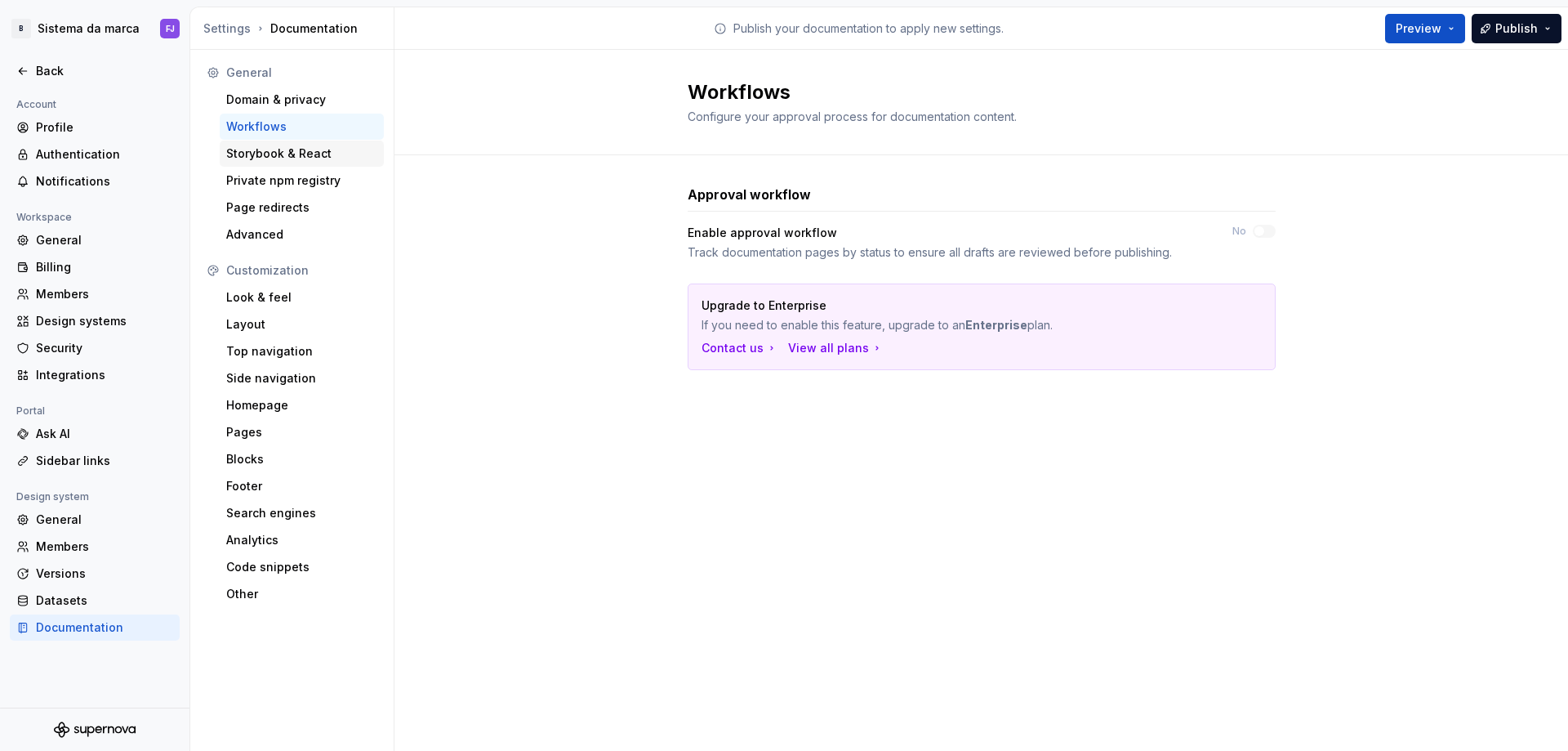
click at [296, 159] on div "Storybook & React" at bounding box center [302, 153] width 151 height 16
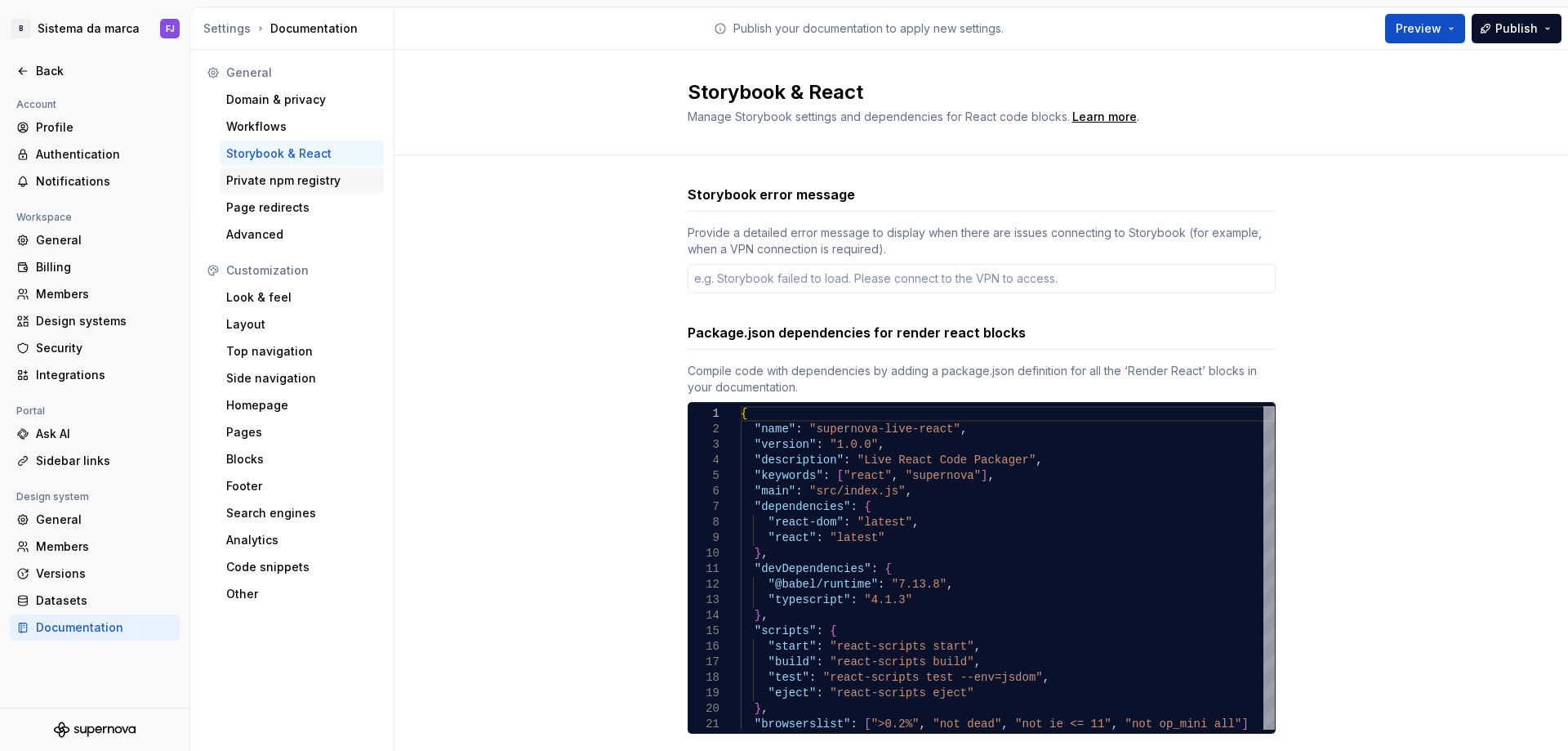
click at [297, 172] on div "Private npm registry" at bounding box center [302, 180] width 151 height 16
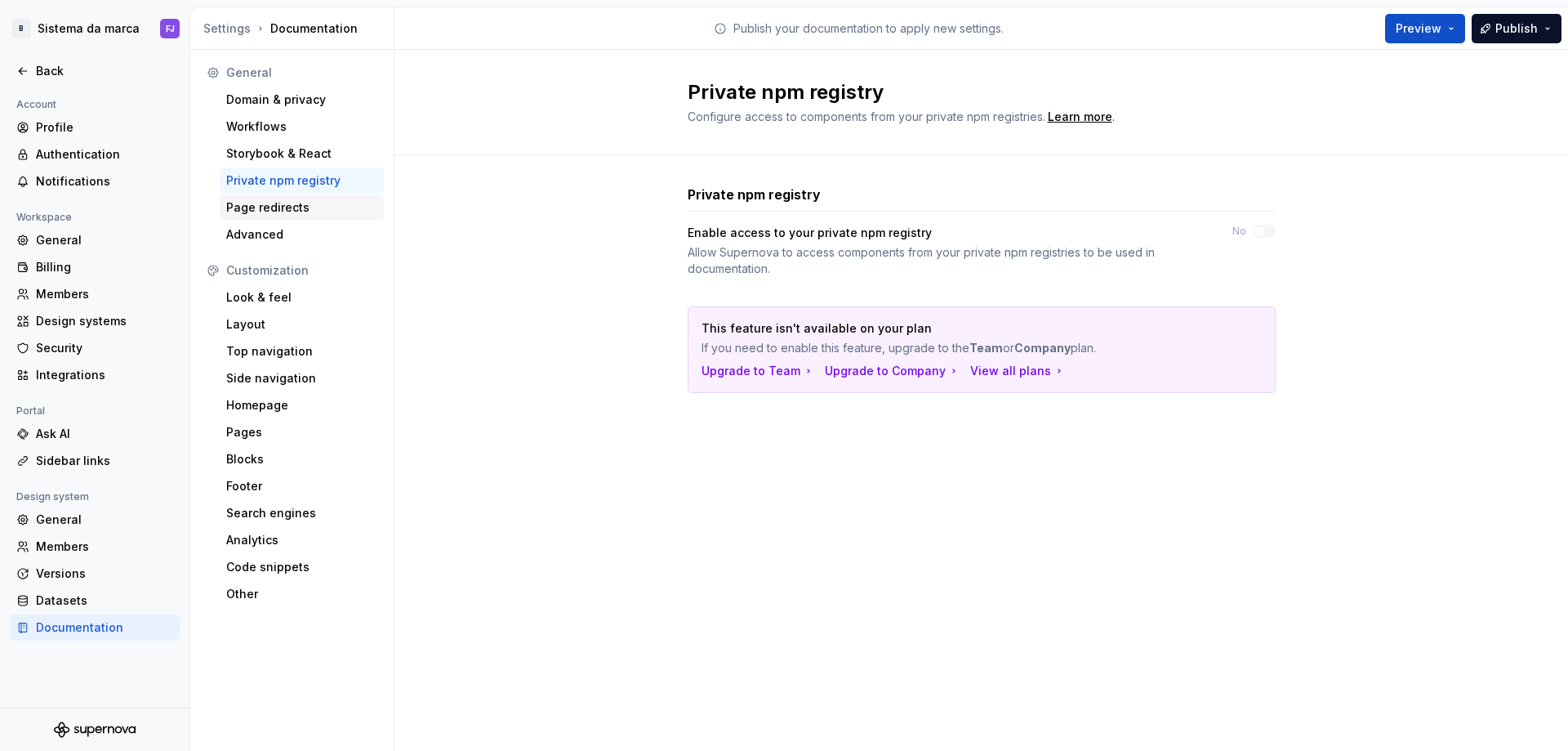
click at [298, 199] on div "Page redirects" at bounding box center [301, 207] width 164 height 26
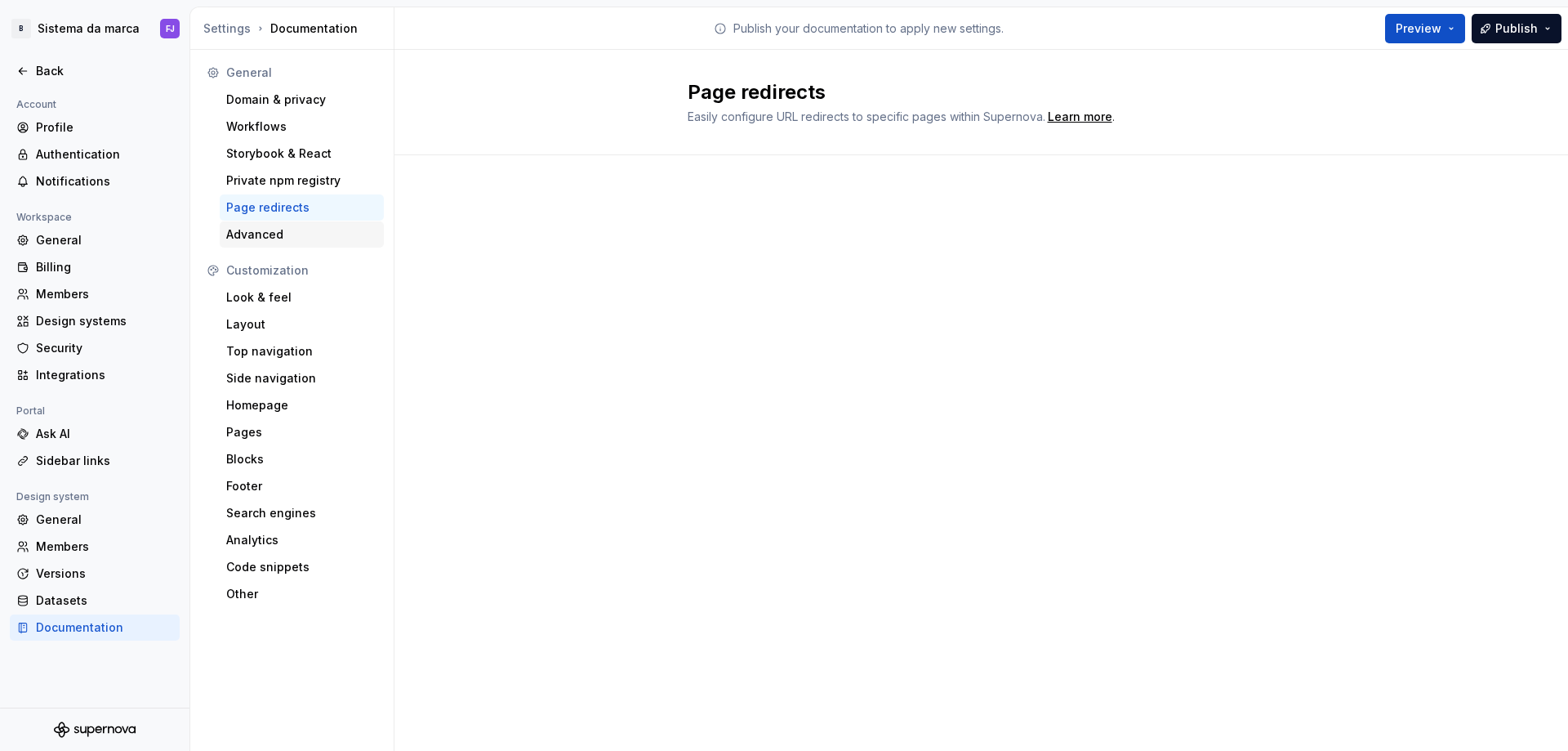
click at [282, 232] on div "Advanced" at bounding box center [302, 235] width 151 height 16
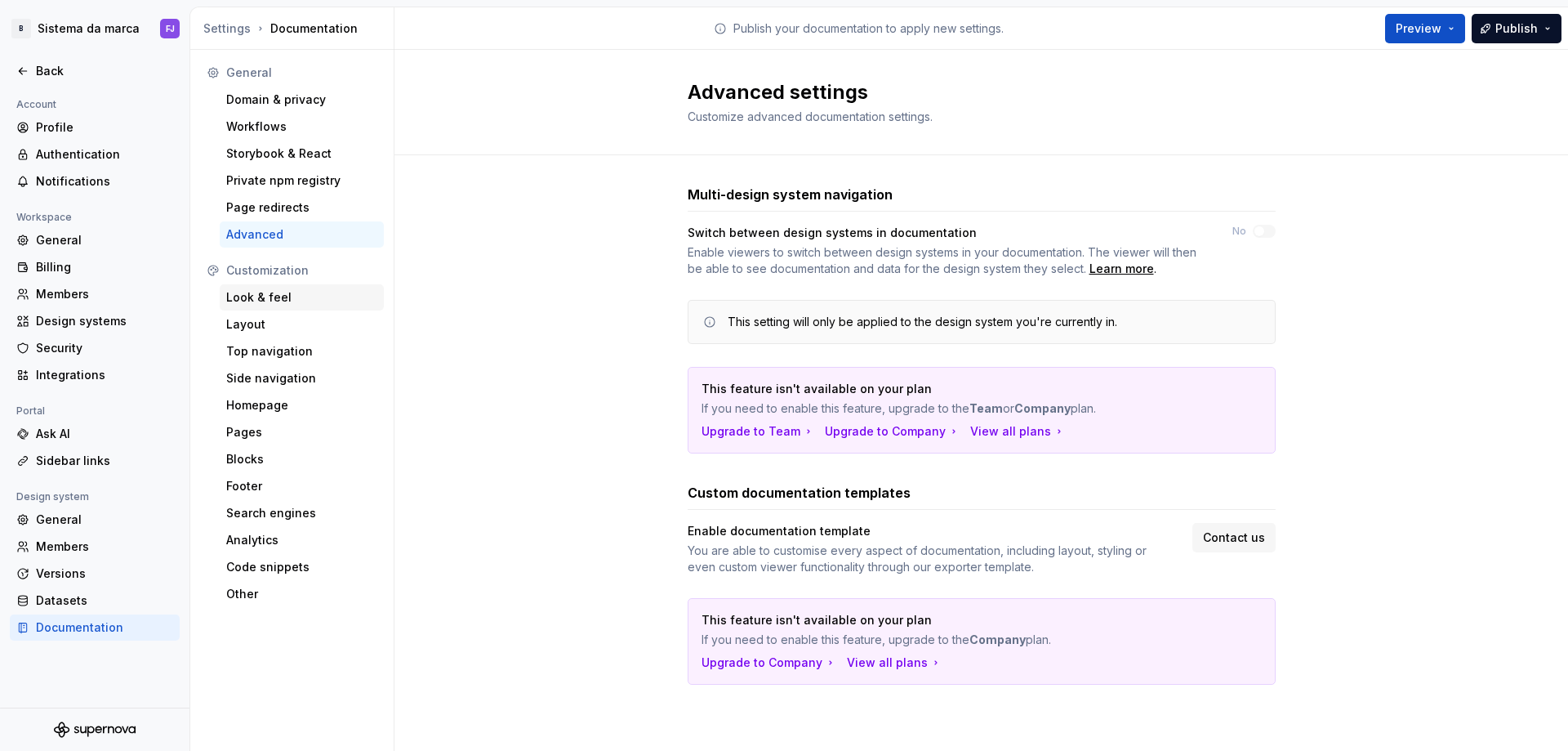
click at [277, 298] on div "Look & feel" at bounding box center [302, 297] width 151 height 16
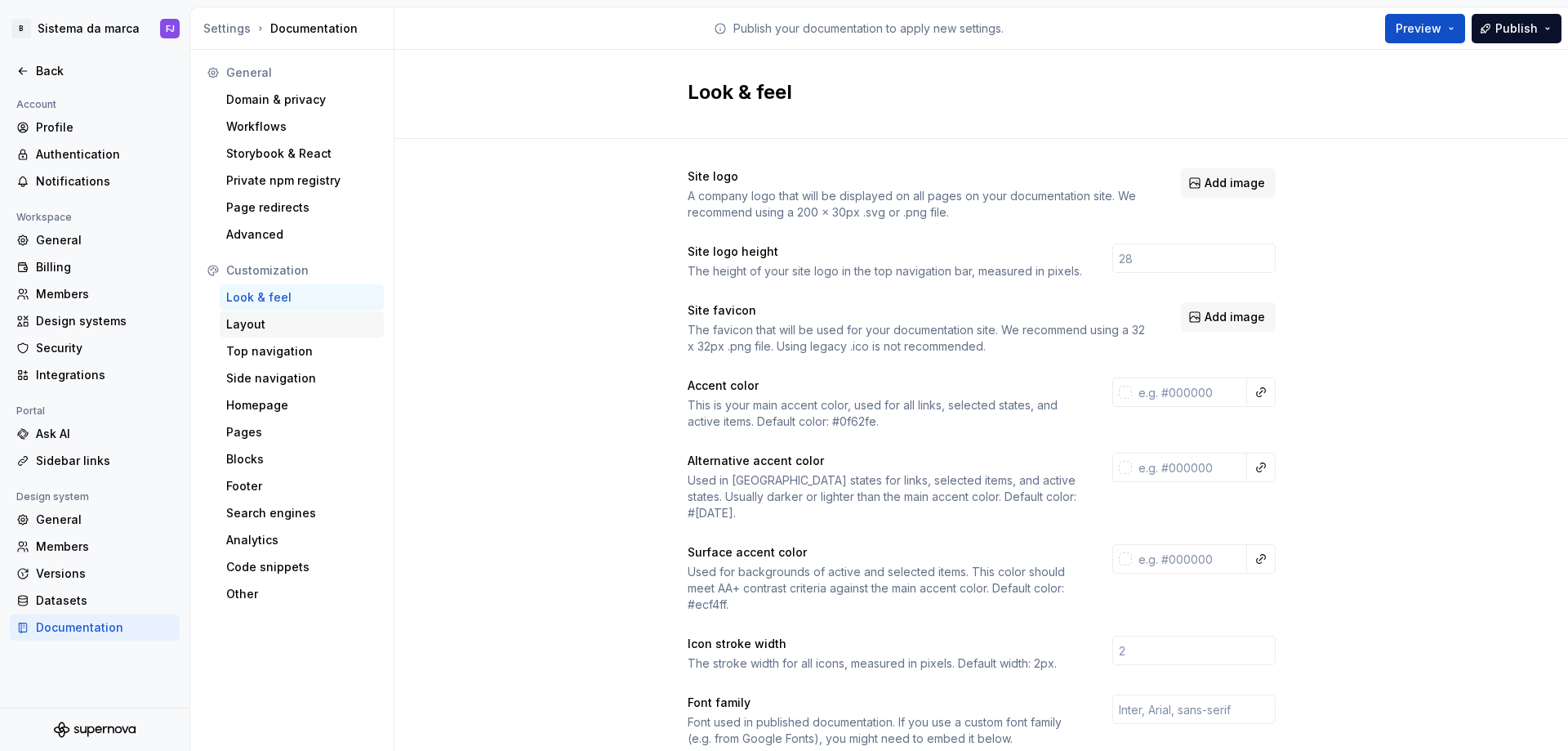
click at [235, 319] on div "Layout" at bounding box center [302, 324] width 151 height 16
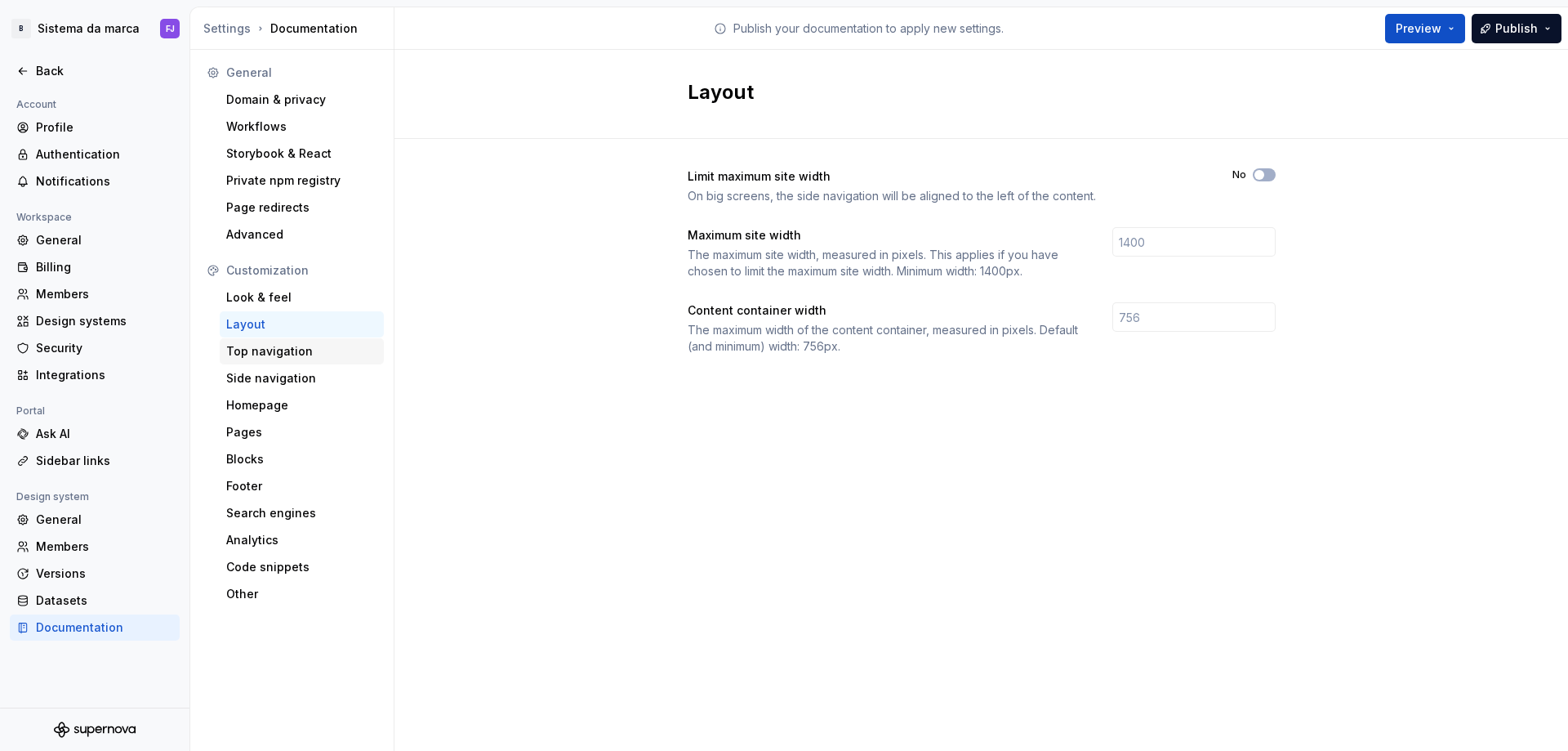
click at [253, 353] on div "Top navigation" at bounding box center [302, 351] width 151 height 16
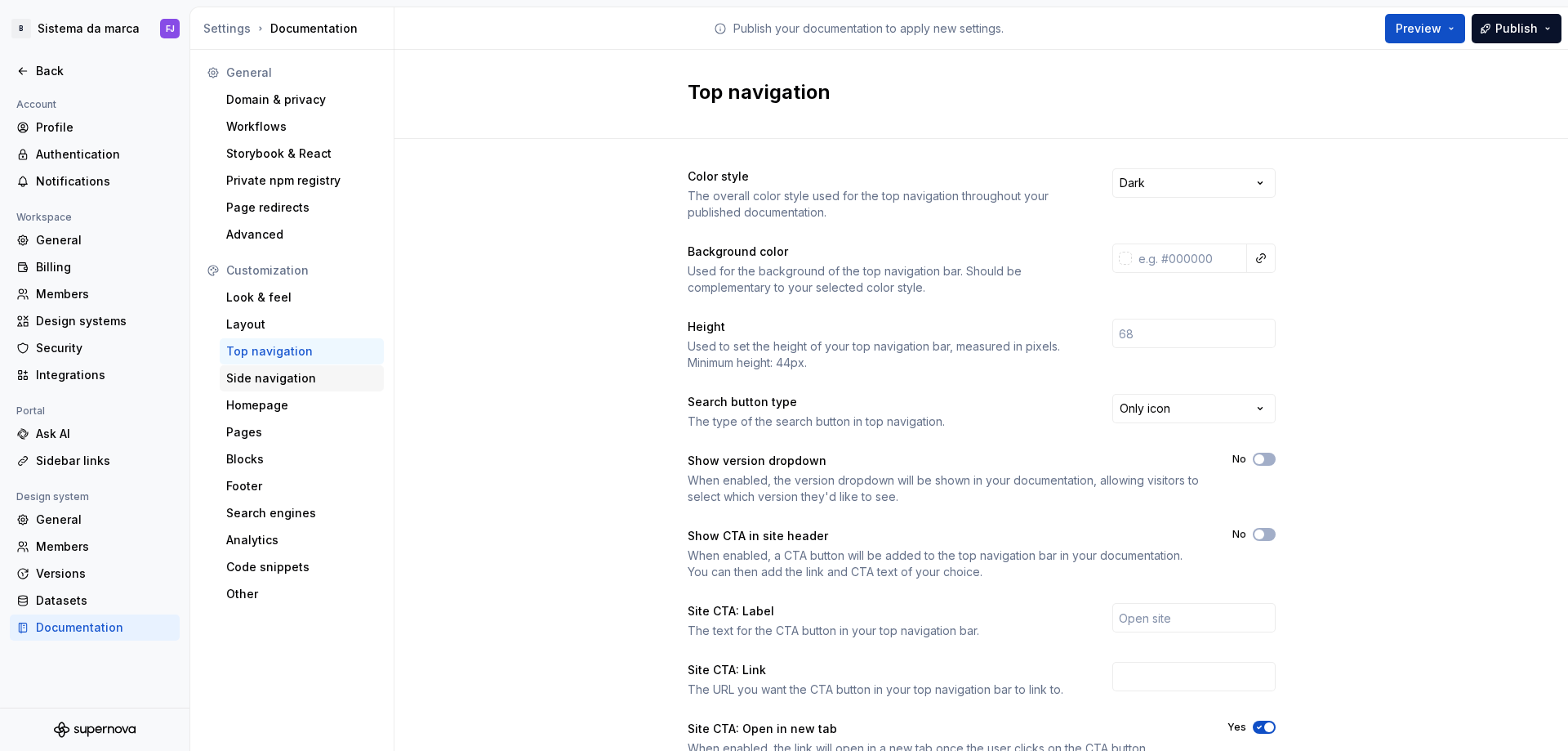
click at [255, 378] on div "Side navigation" at bounding box center [302, 378] width 151 height 16
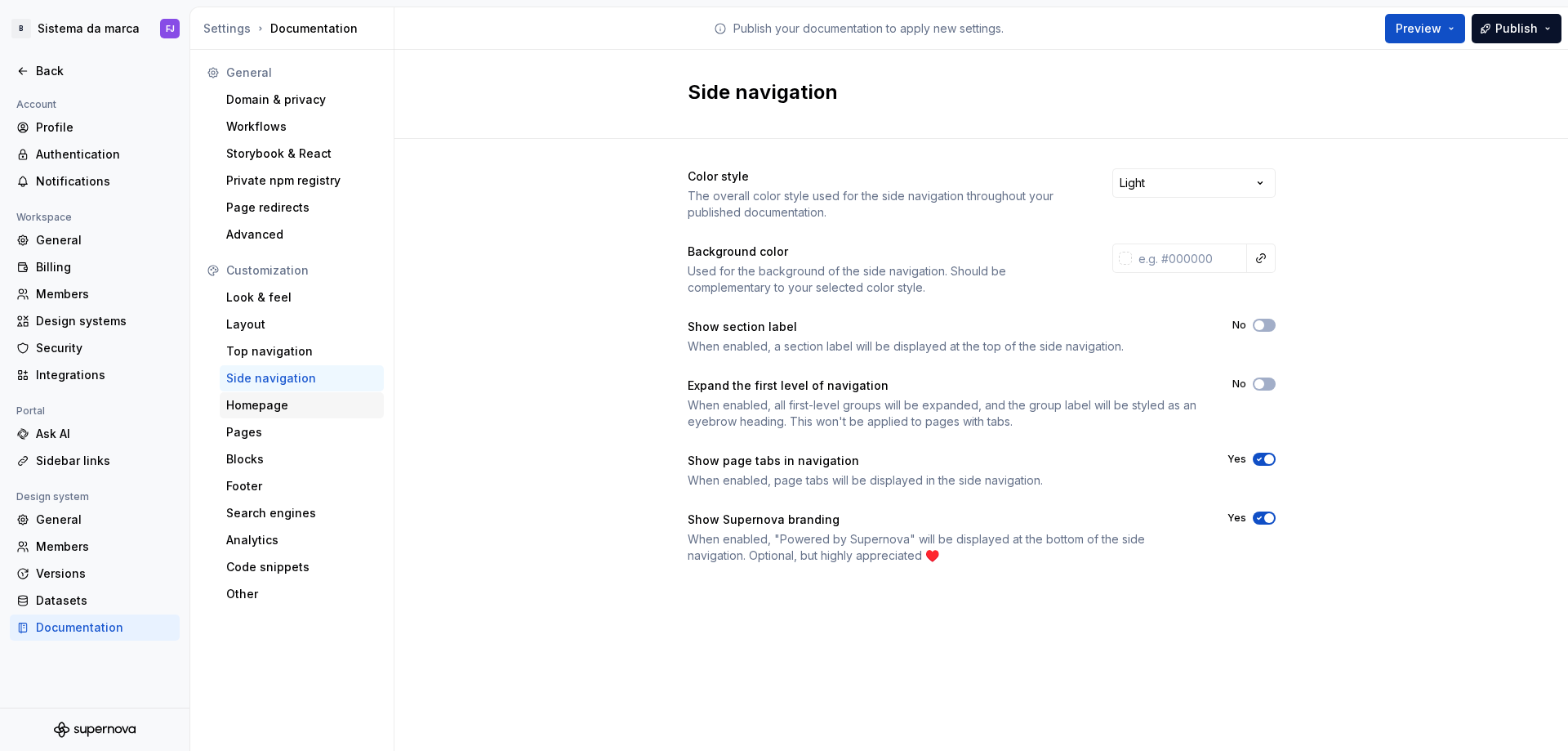
click at [258, 405] on div "Homepage" at bounding box center [302, 405] width 151 height 16
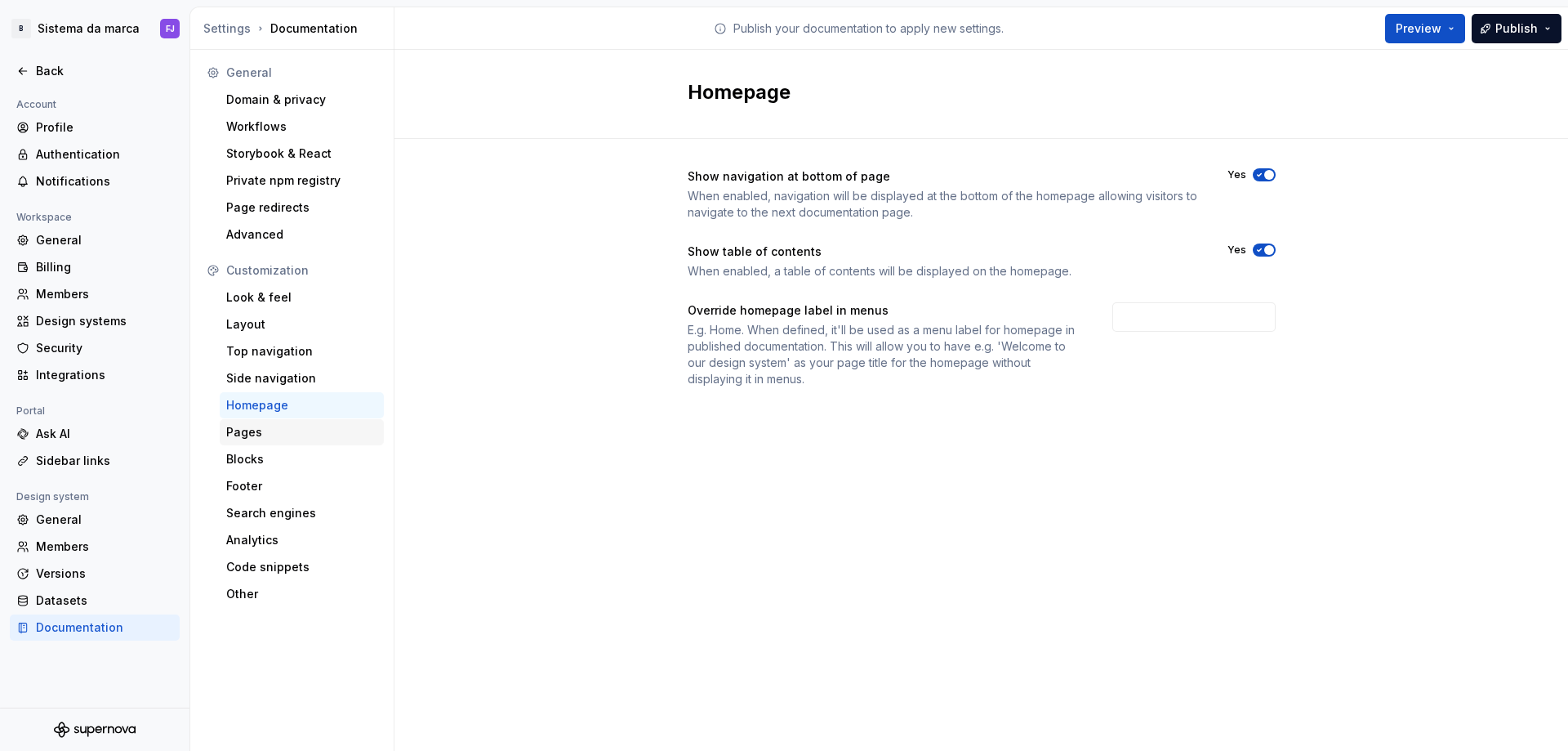
click at [258, 429] on div "Pages" at bounding box center [302, 432] width 151 height 16
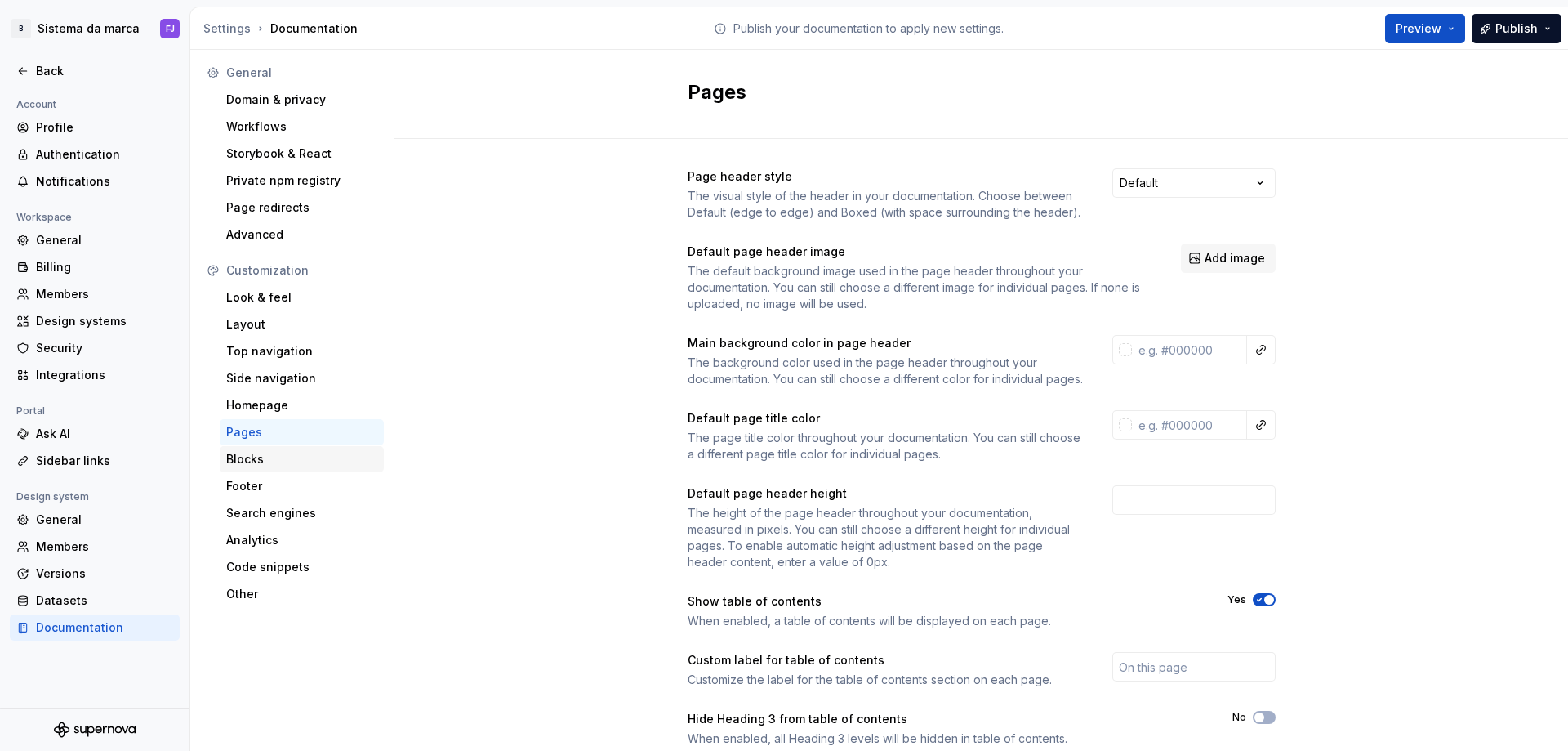
click at [259, 454] on div "Blocks" at bounding box center [302, 458] width 151 height 16
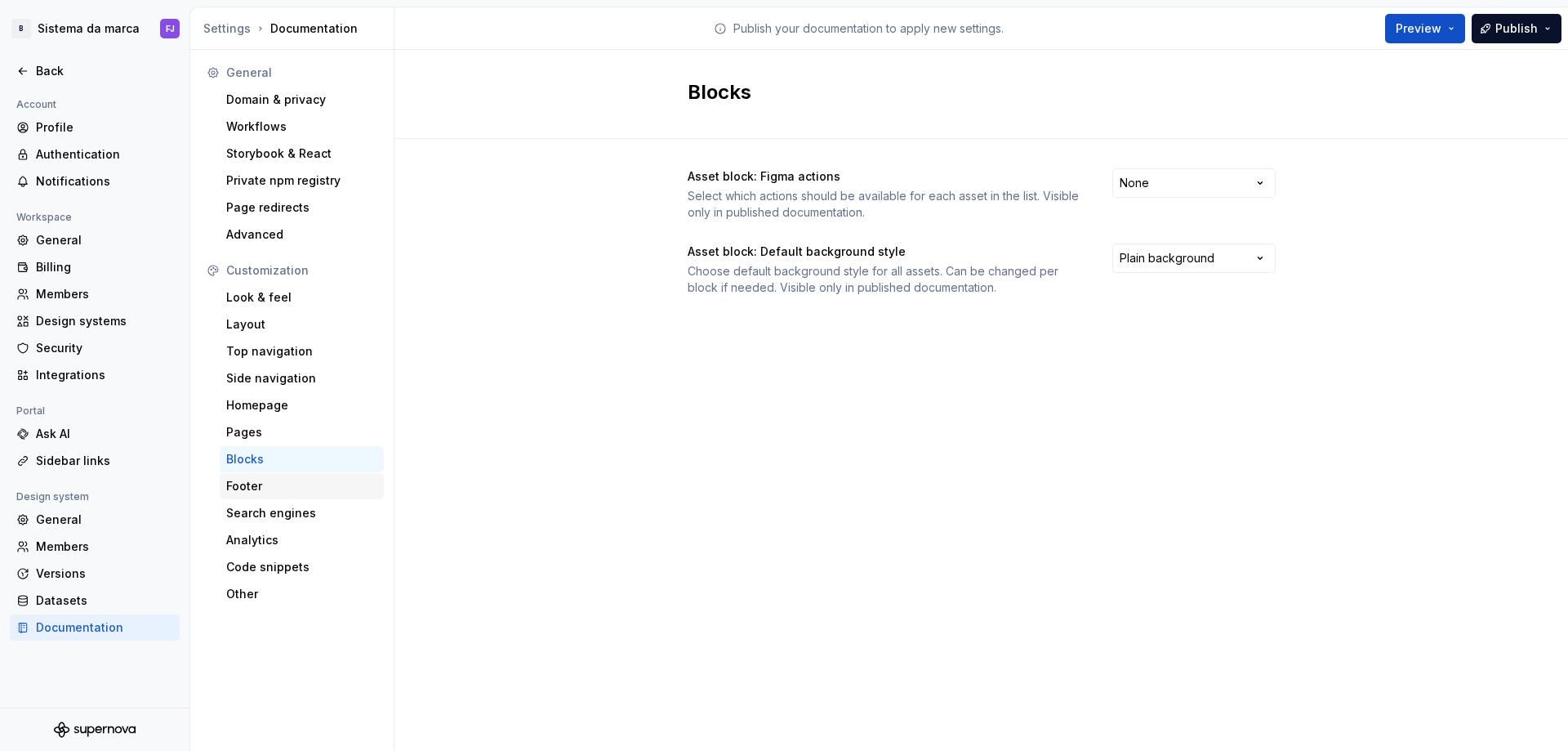
click at [252, 485] on div "Footer" at bounding box center [302, 485] width 151 height 16
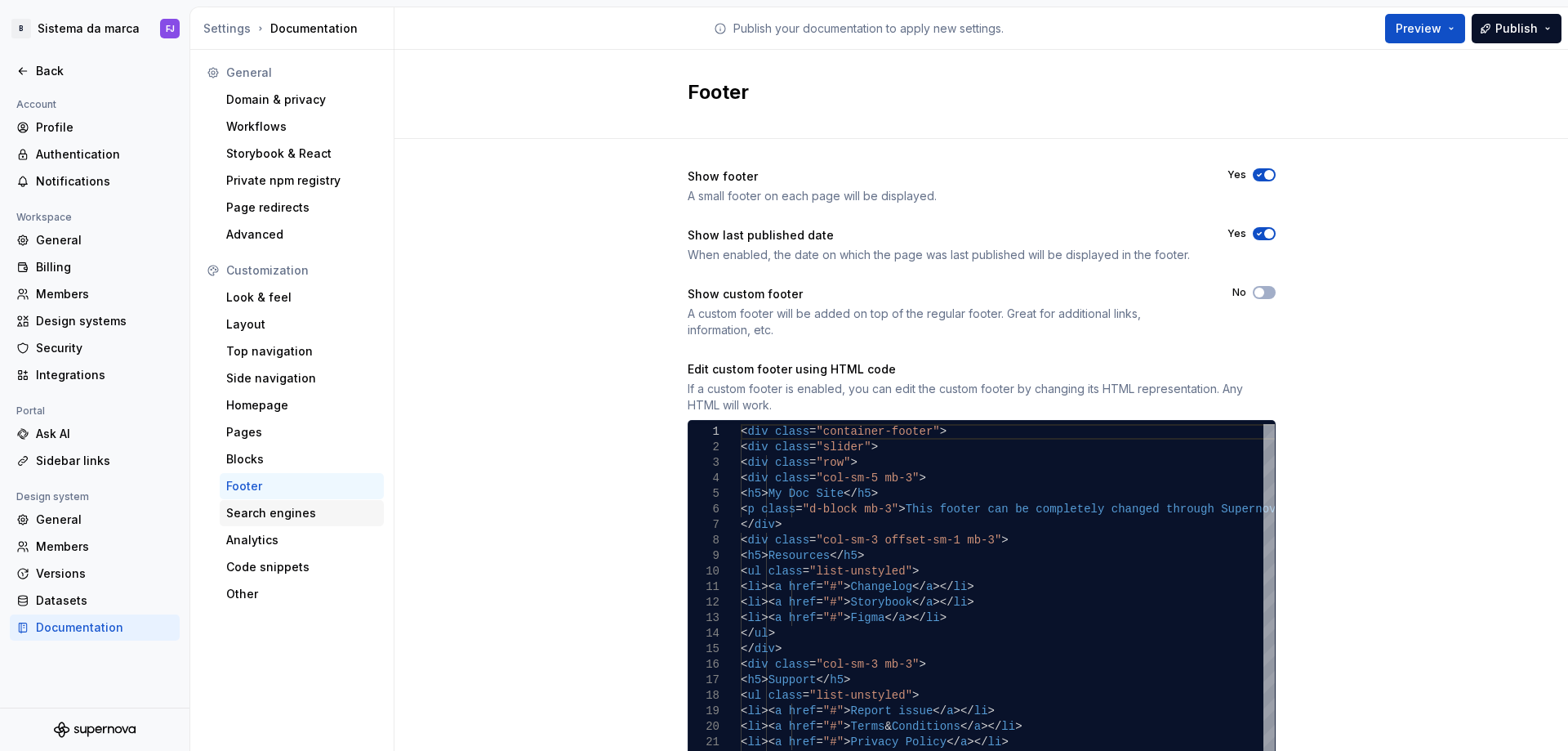
click at [257, 510] on div "Search engines" at bounding box center [302, 513] width 151 height 16
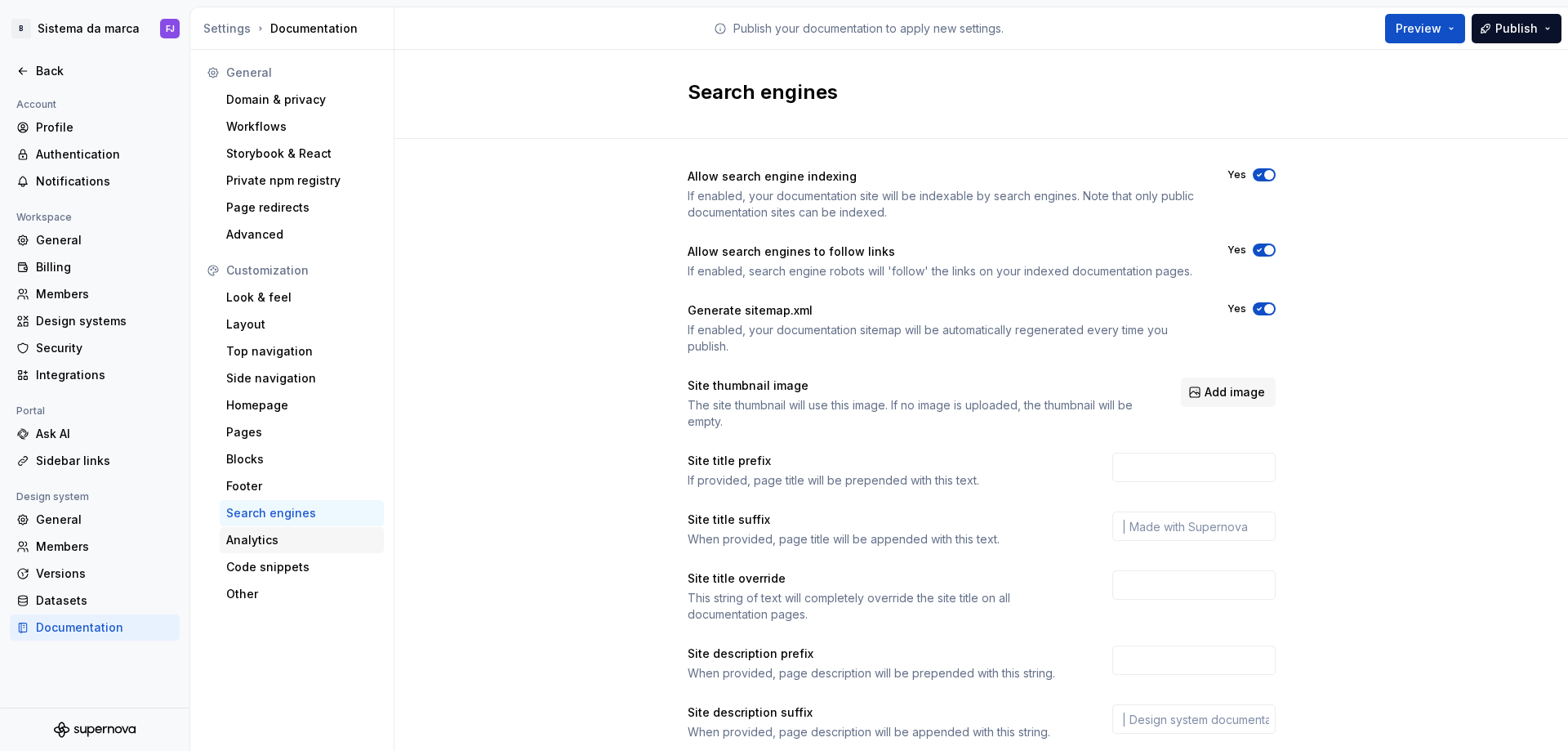
click at [235, 537] on div "Analytics" at bounding box center [302, 540] width 151 height 16
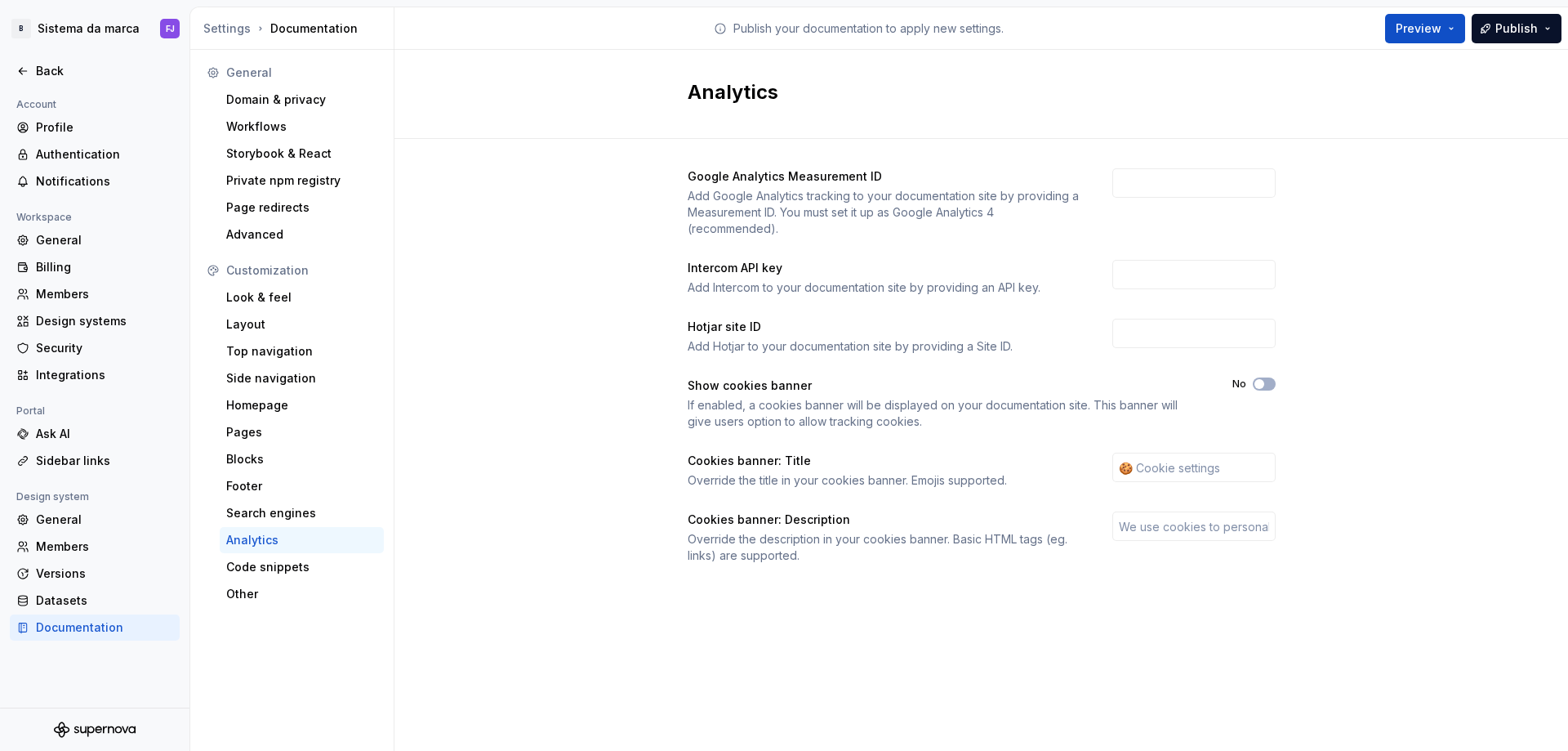
click at [240, 541] on div "Analytics" at bounding box center [302, 540] width 151 height 16
click at [290, 563] on div "Code snippets" at bounding box center [302, 567] width 151 height 16
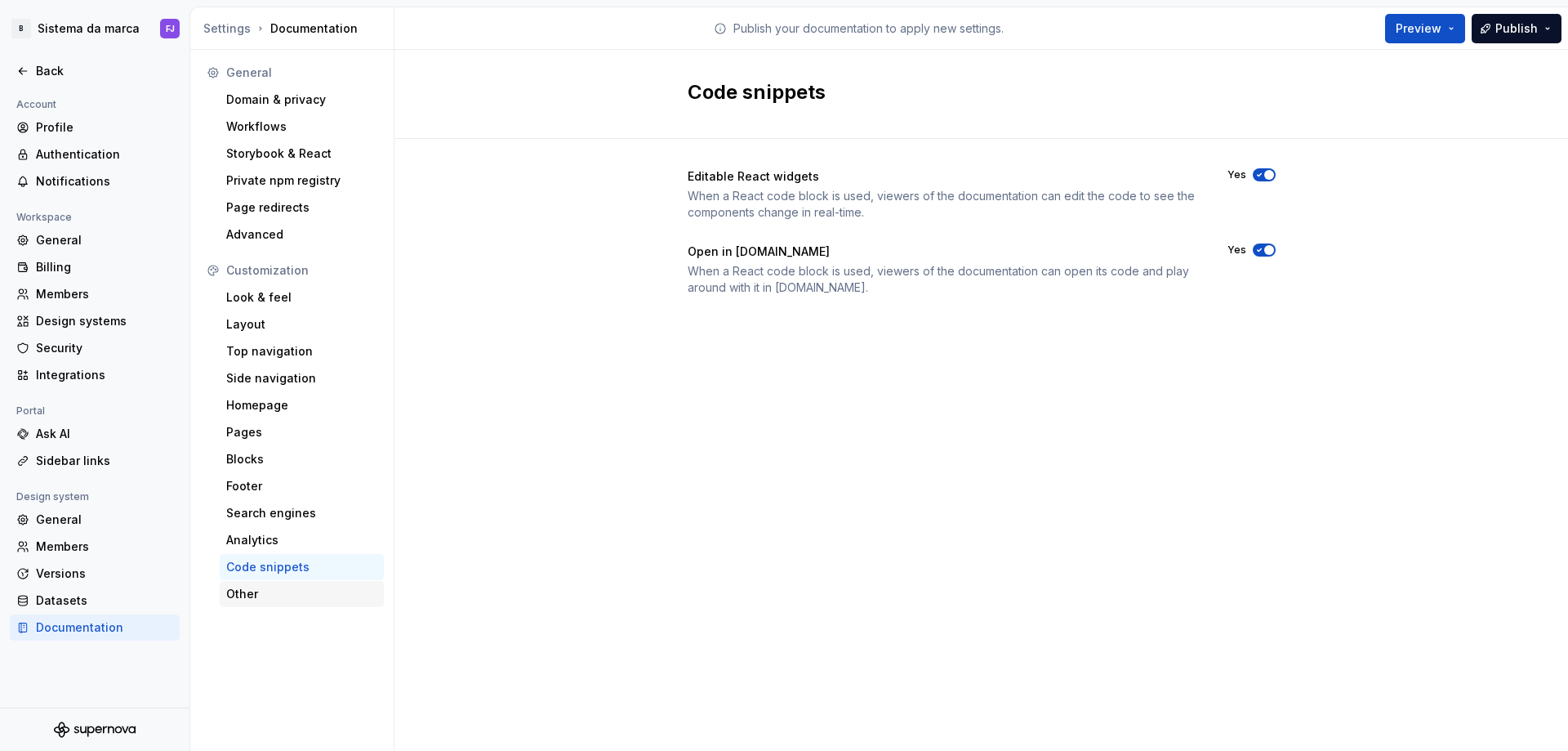
click at [289, 602] on div "Other" at bounding box center [302, 594] width 151 height 16
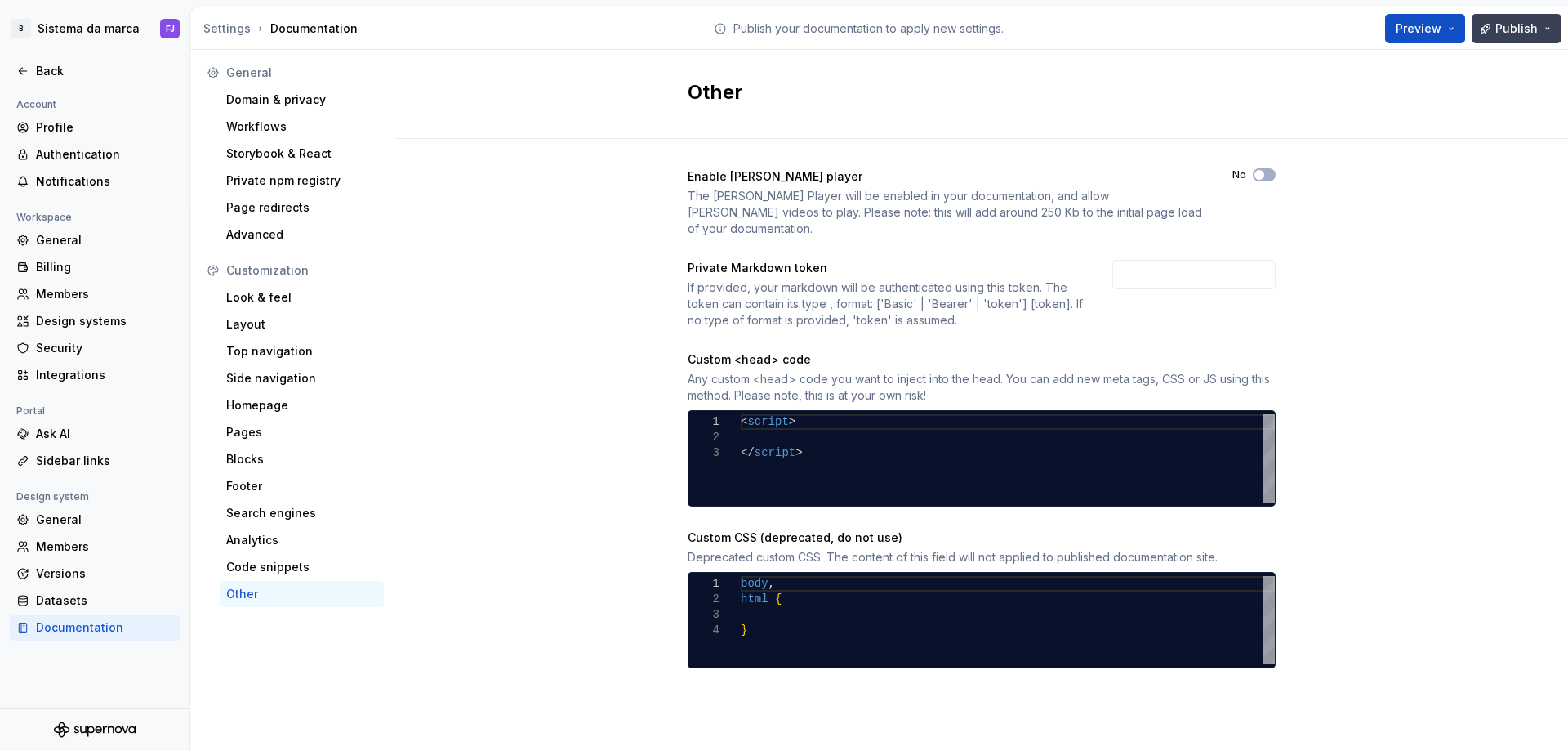
click at [1535, 26] on span "Publish" at bounding box center [1517, 28] width 43 height 16
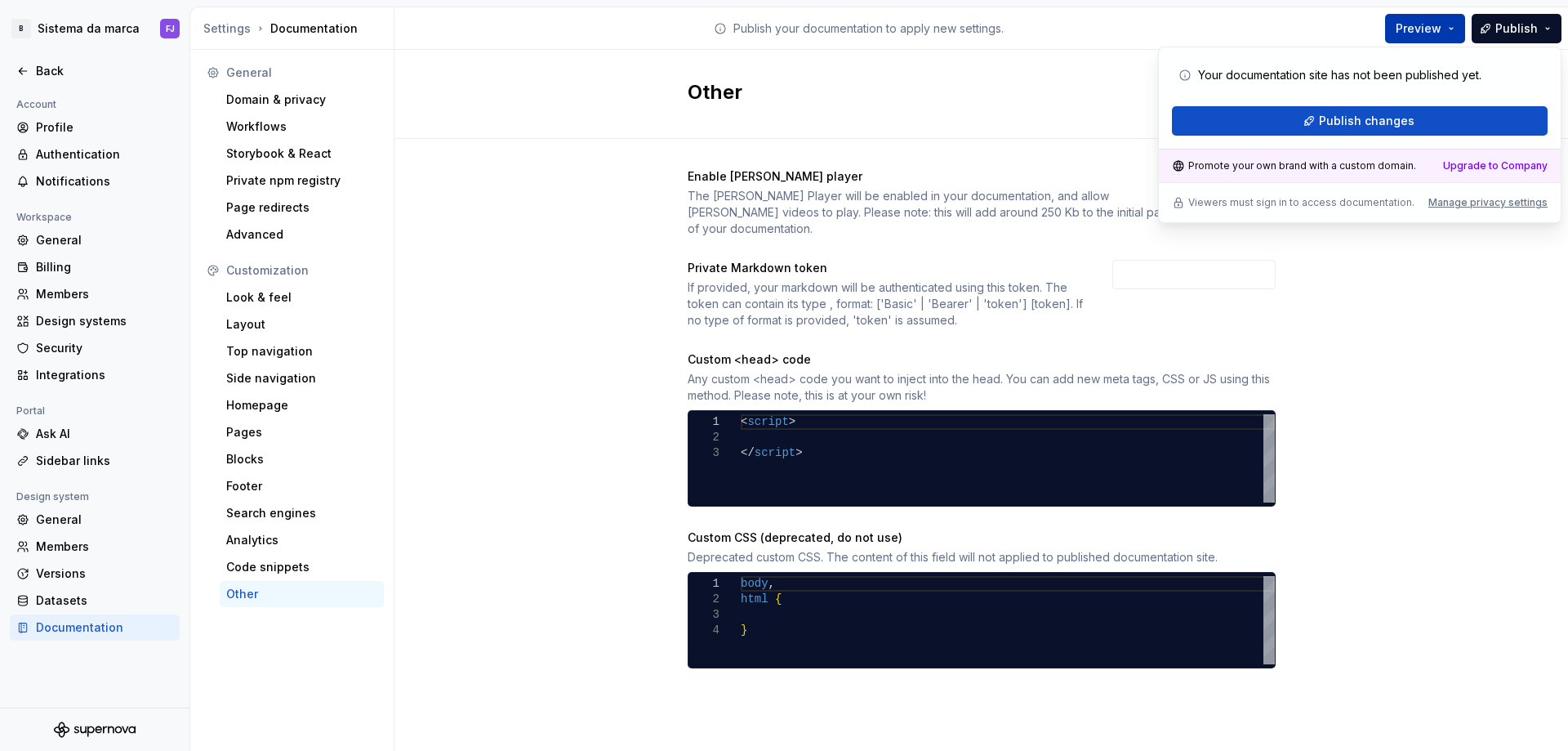
click at [1452, 20] on button "Preview" at bounding box center [1425, 28] width 80 height 29
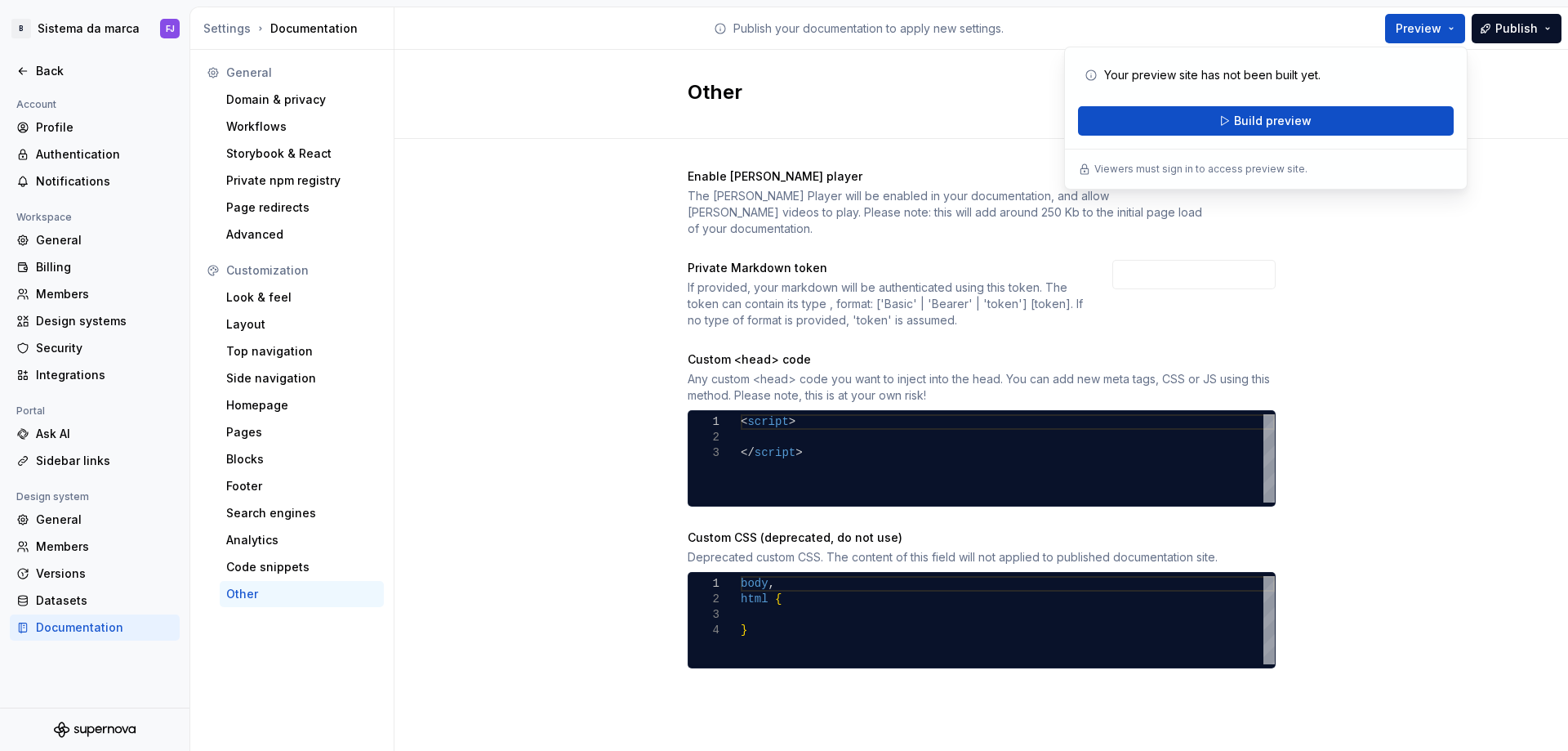
click at [1567, 28] on div "Preview Publish" at bounding box center [1445, 28] width 245 height 42
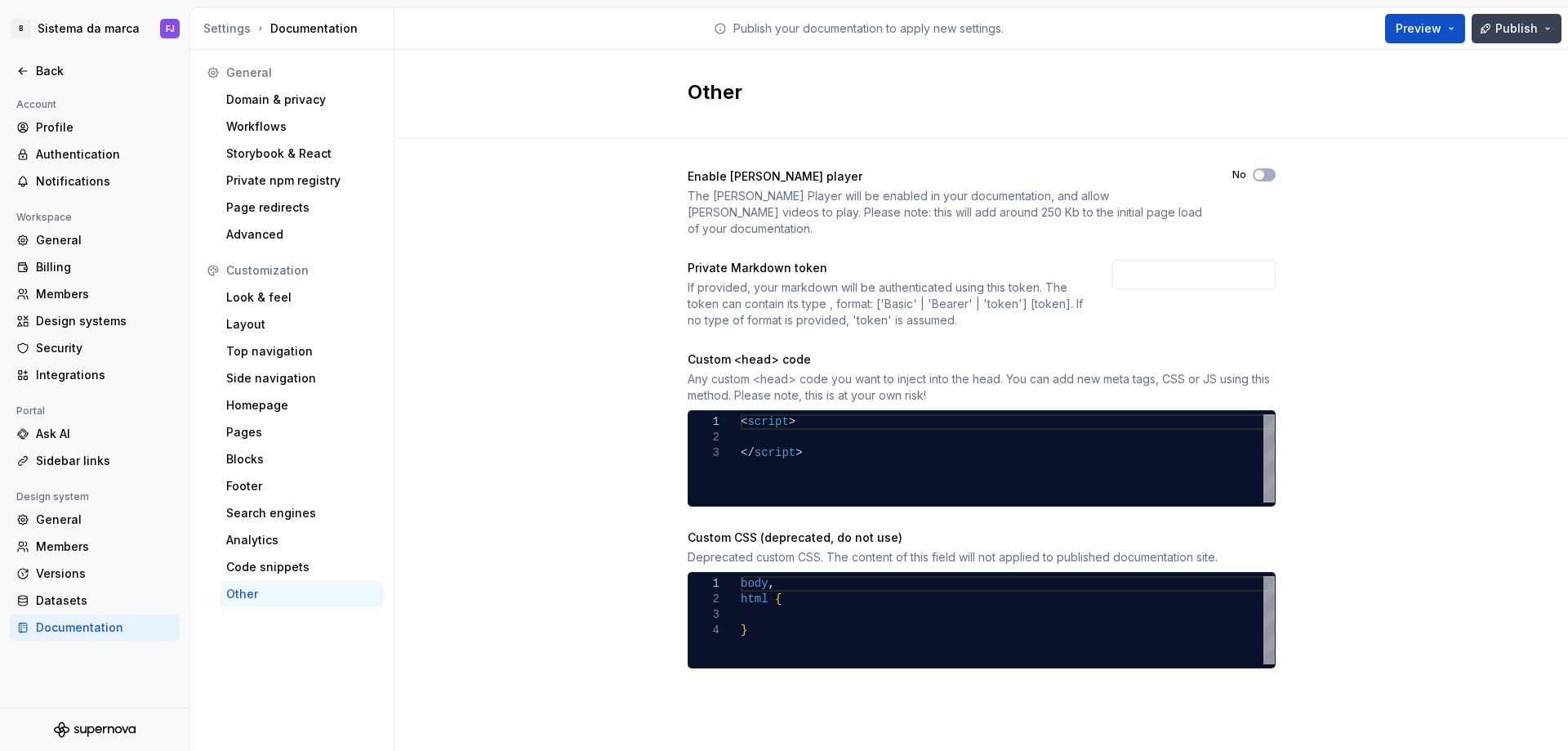
click at [1544, 34] on button "Publish" at bounding box center [1516, 28] width 90 height 29
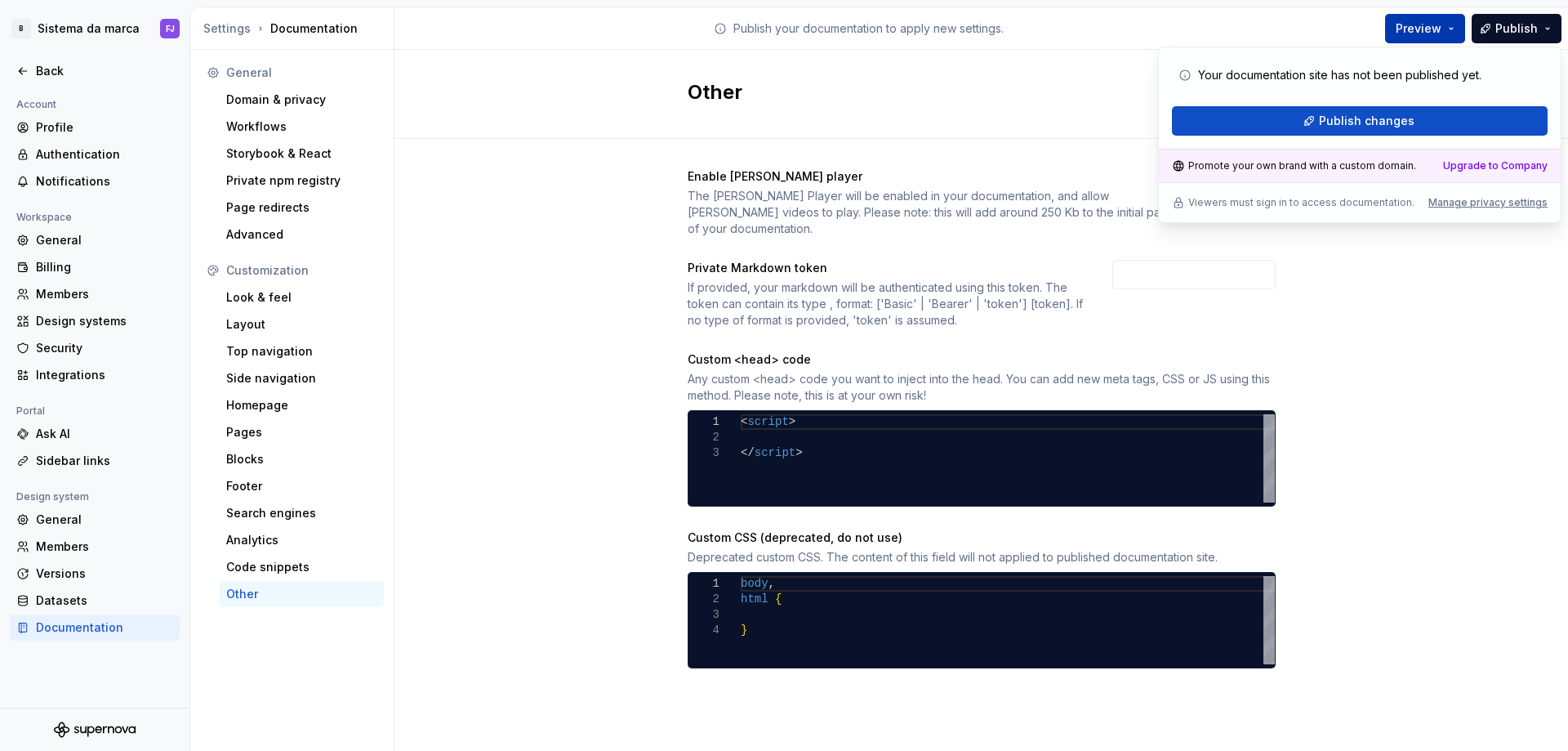
click at [1449, 18] on button "Preview" at bounding box center [1425, 28] width 80 height 29
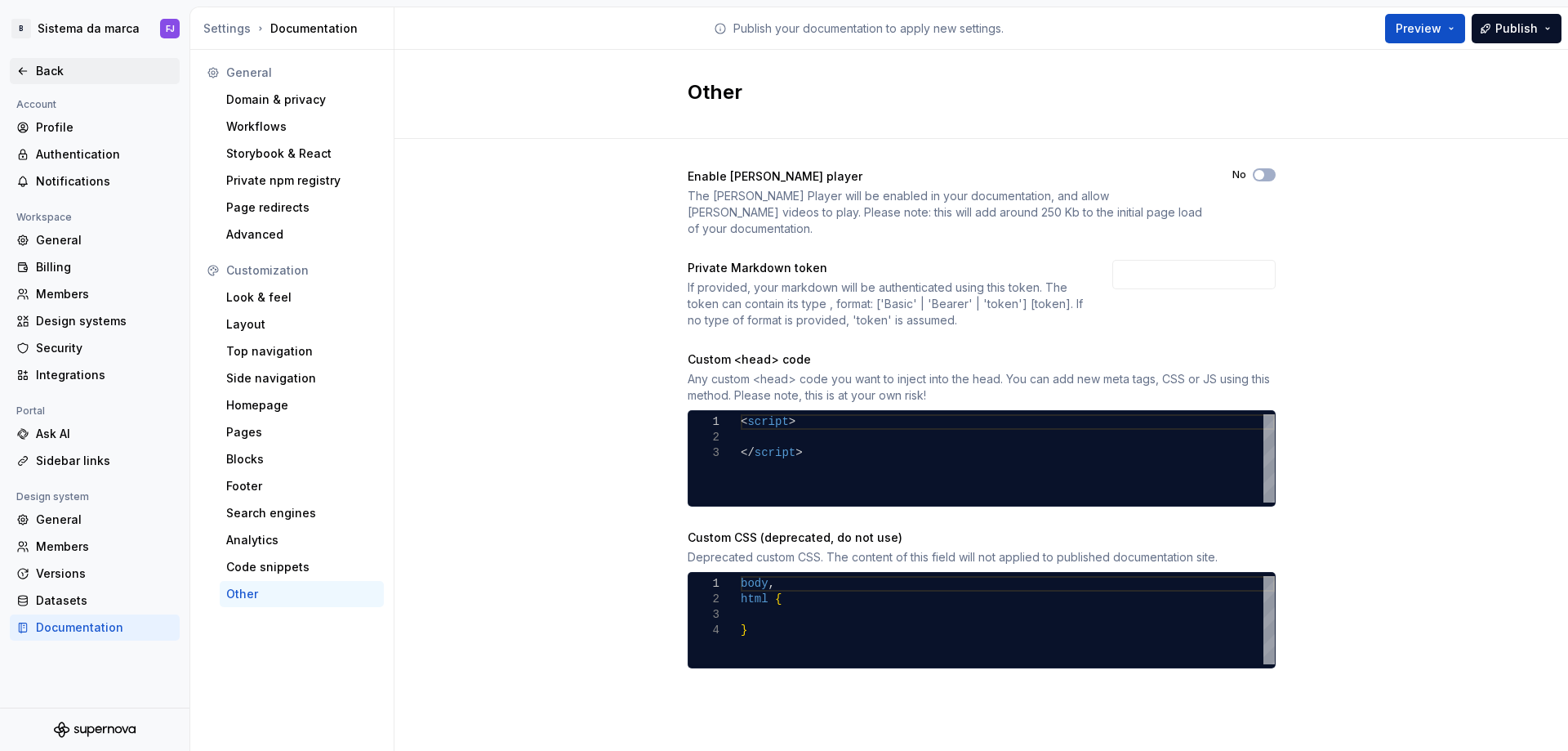
click at [60, 61] on div "Back" at bounding box center [94, 71] width 169 height 26
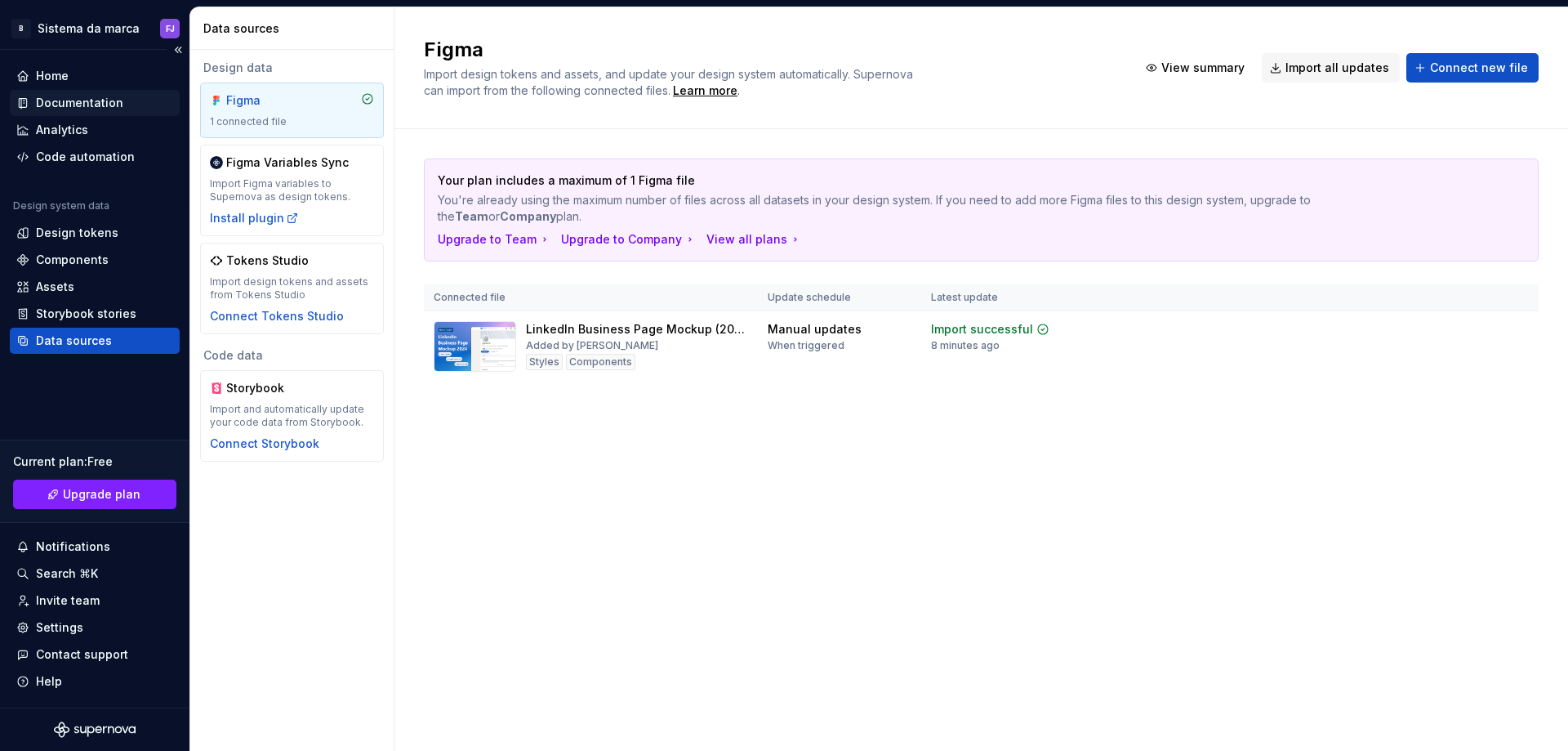
click at [71, 103] on div "Documentation" at bounding box center [79, 103] width 87 height 16
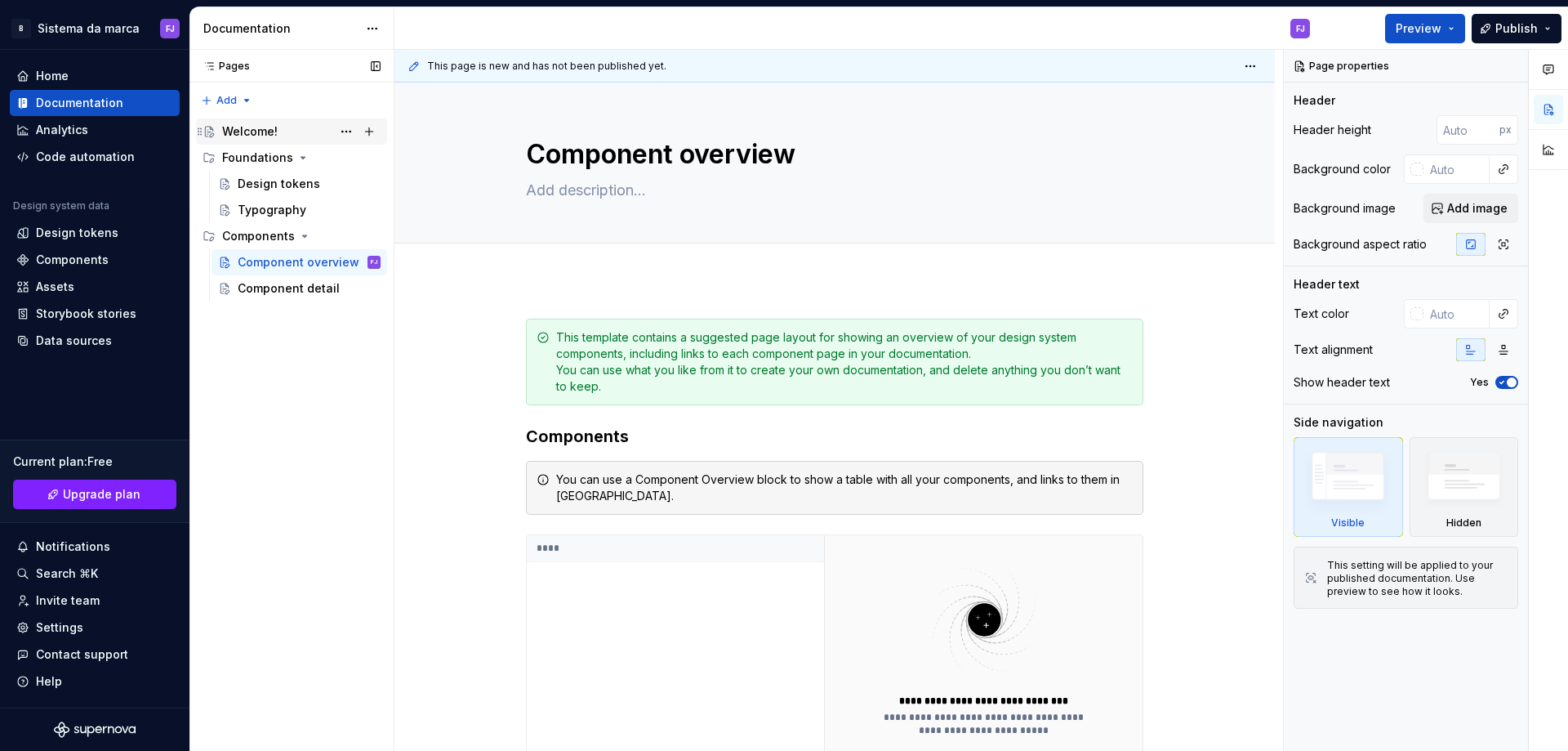
click at [273, 137] on div "Welcome!" at bounding box center [249, 131] width 55 height 16
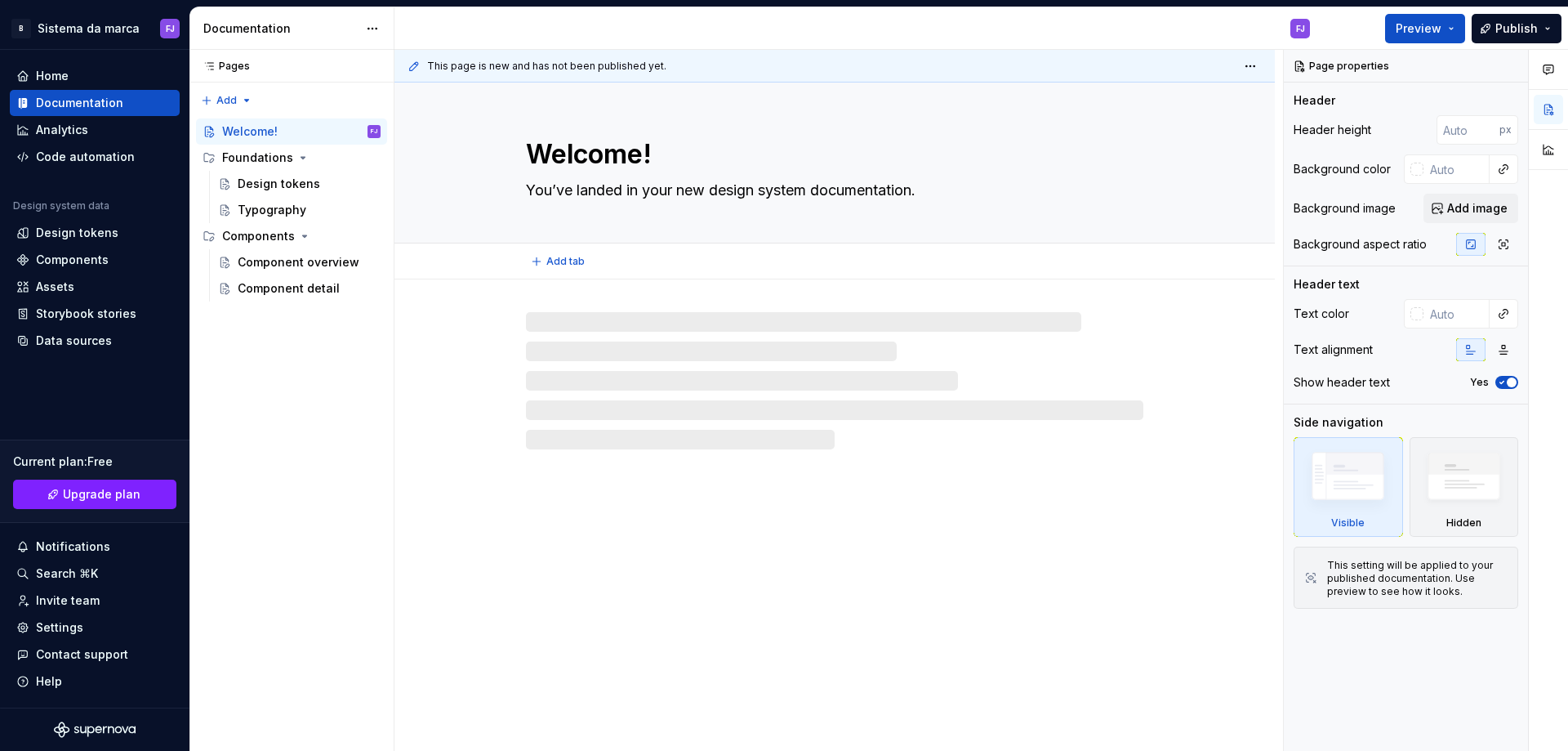
click at [618, 186] on textarea "You’ve landed in your new design system documentation." at bounding box center [831, 190] width 617 height 26
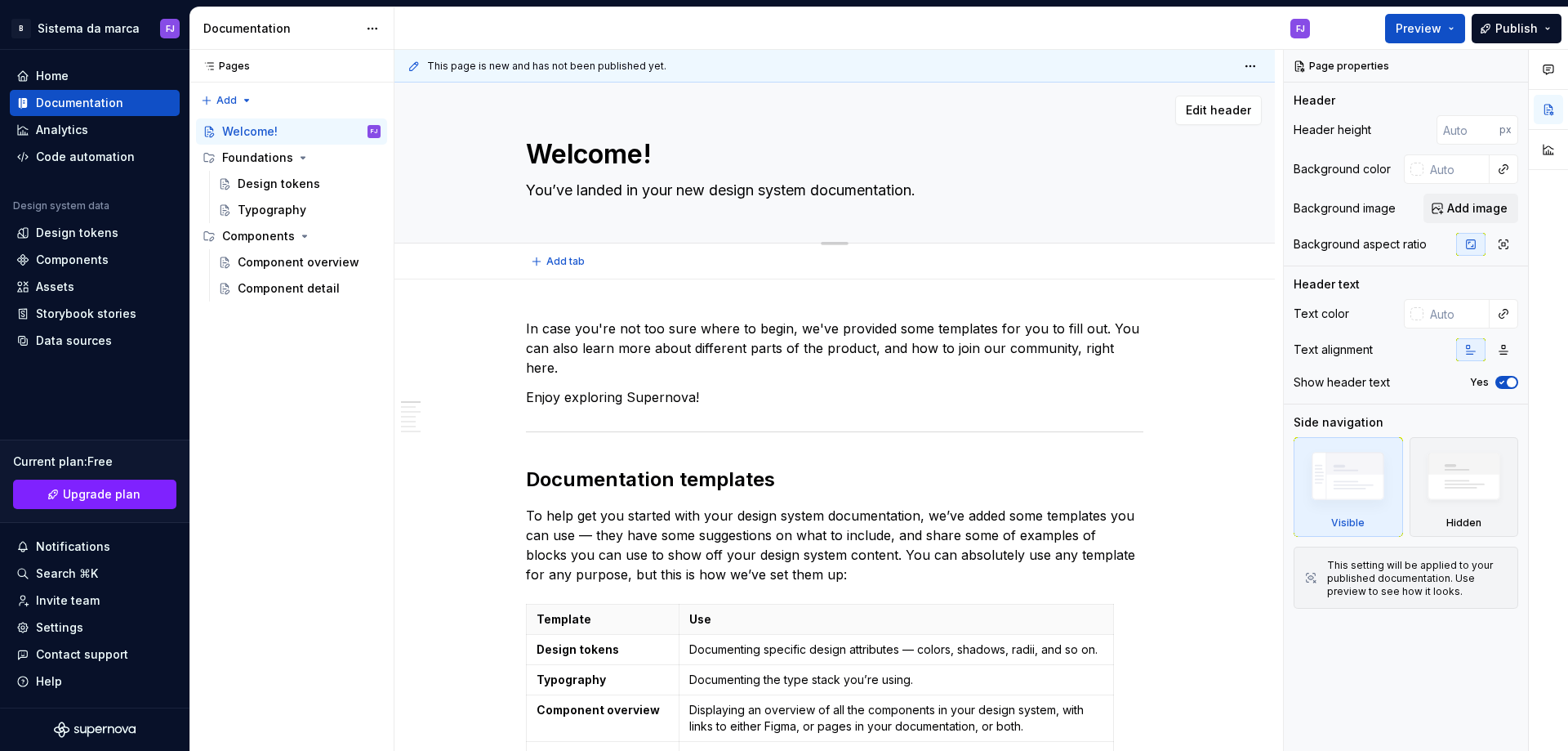
click at [640, 190] on textarea "You’ve landed in your new design system documentation." at bounding box center [831, 190] width 617 height 26
click at [617, 141] on textarea "Welcome!" at bounding box center [831, 154] width 617 height 39
click at [640, 110] on div "Edit header" at bounding box center [827, 110] width 867 height 29
click at [1221, 112] on span "Edit header" at bounding box center [1217, 110] width 65 height 16
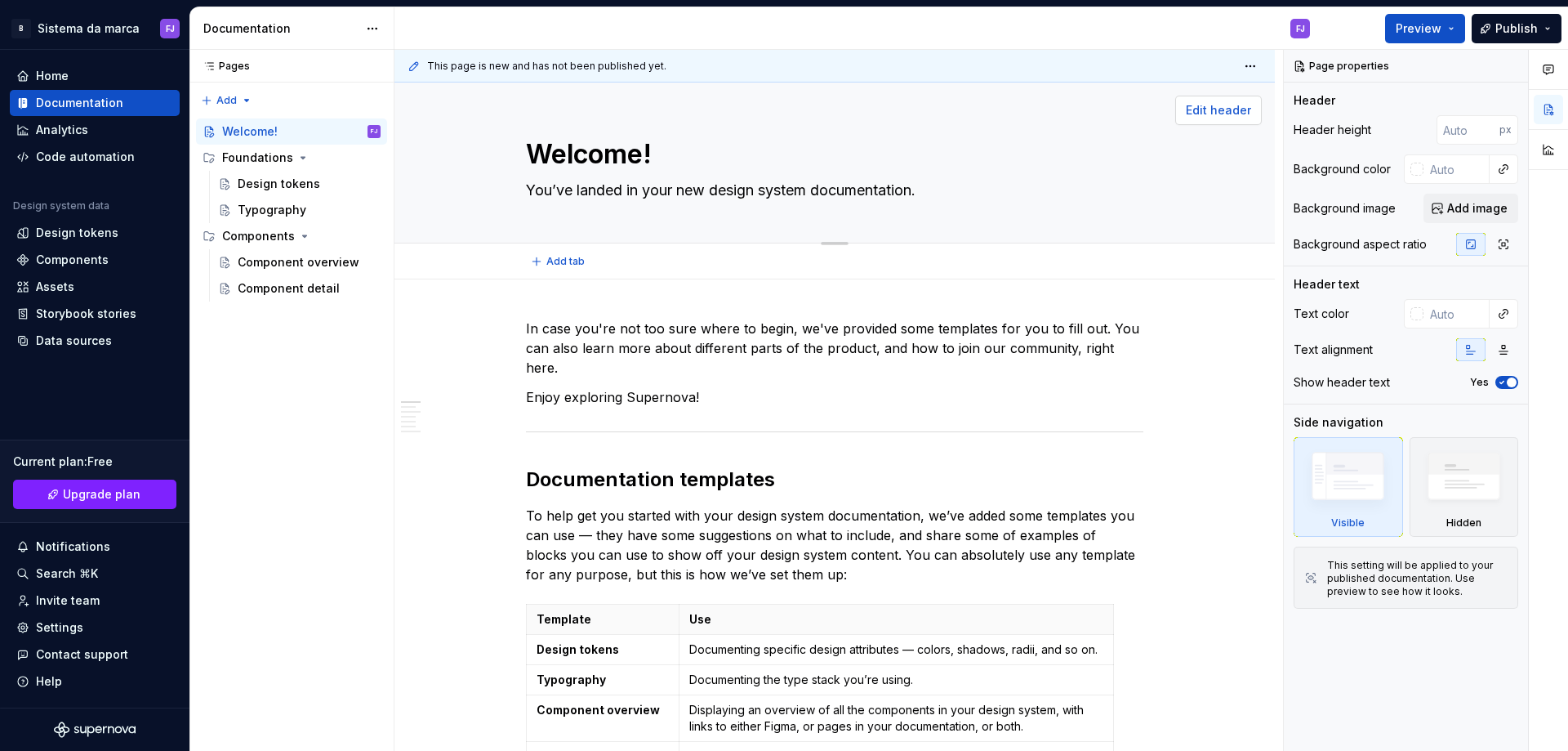
click at [1246, 103] on span "Edit header" at bounding box center [1217, 110] width 65 height 16
click at [1236, 106] on span "Edit header" at bounding box center [1217, 110] width 65 height 16
click at [1502, 206] on span "Add image" at bounding box center [1477, 208] width 60 height 16
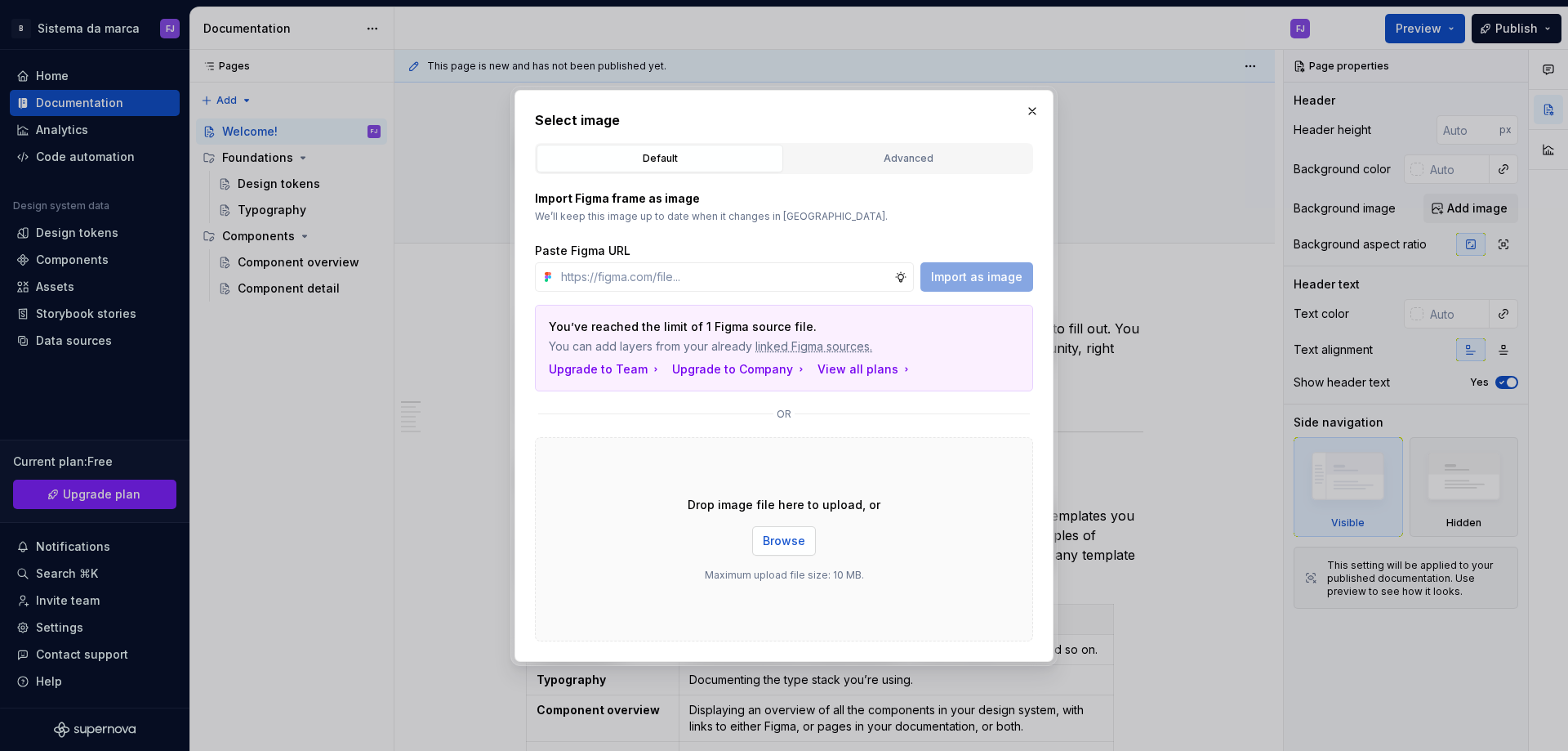
click at [800, 530] on button "Browse" at bounding box center [784, 541] width 64 height 29
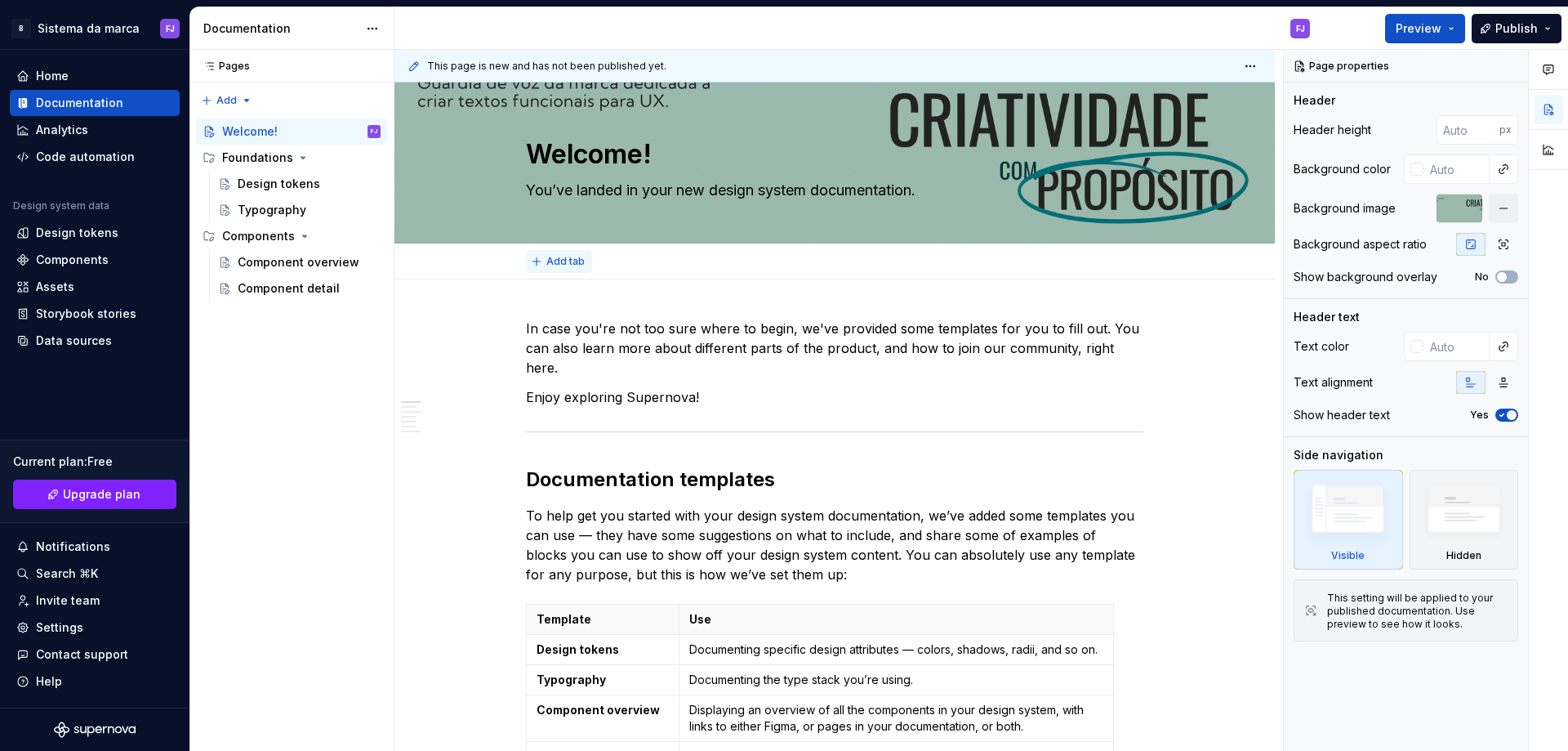
click at [573, 259] on span "Add tab" at bounding box center [566, 261] width 39 height 13
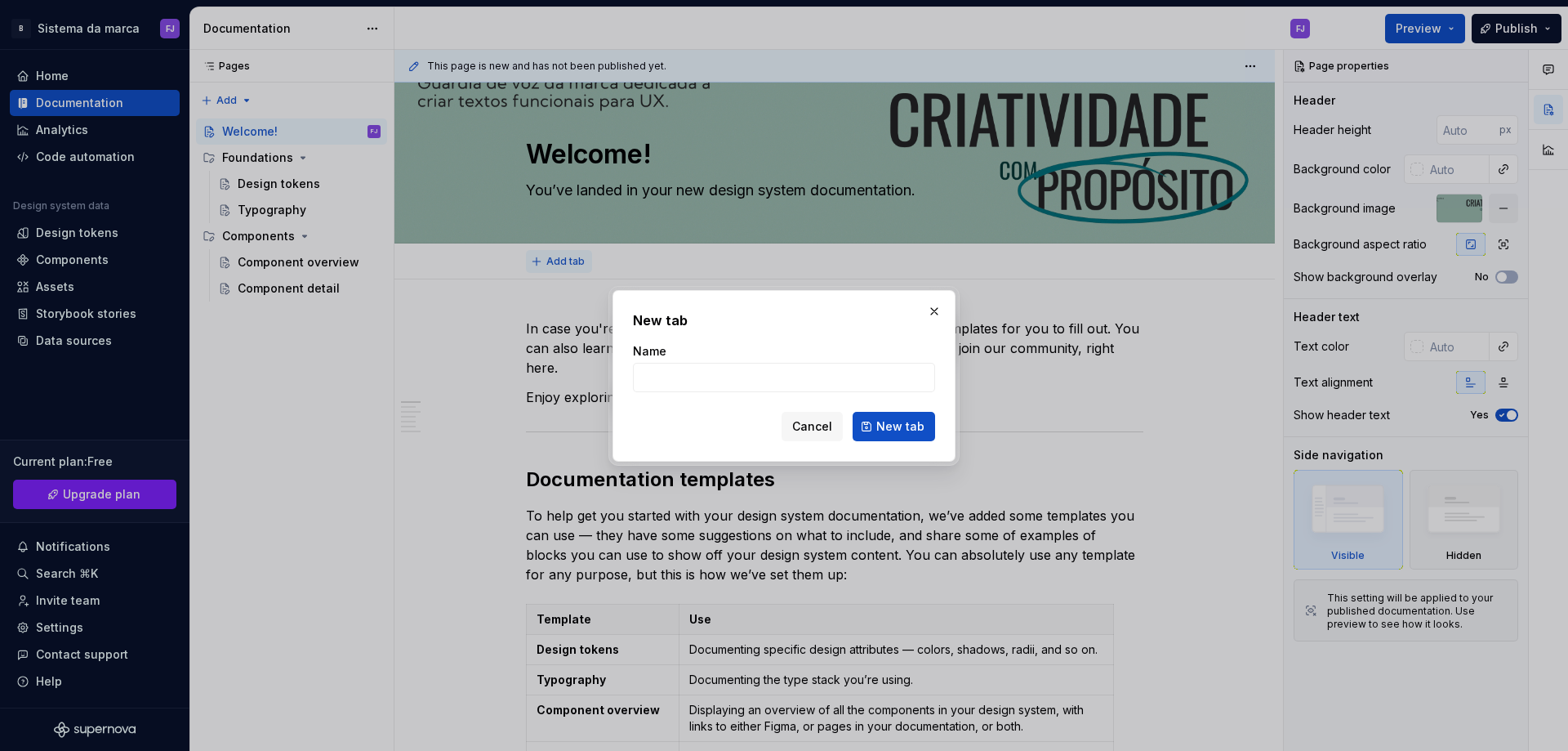
type textarea "*"
type input "Voz da marca"
click at [886, 429] on span "New tab" at bounding box center [901, 426] width 48 height 16
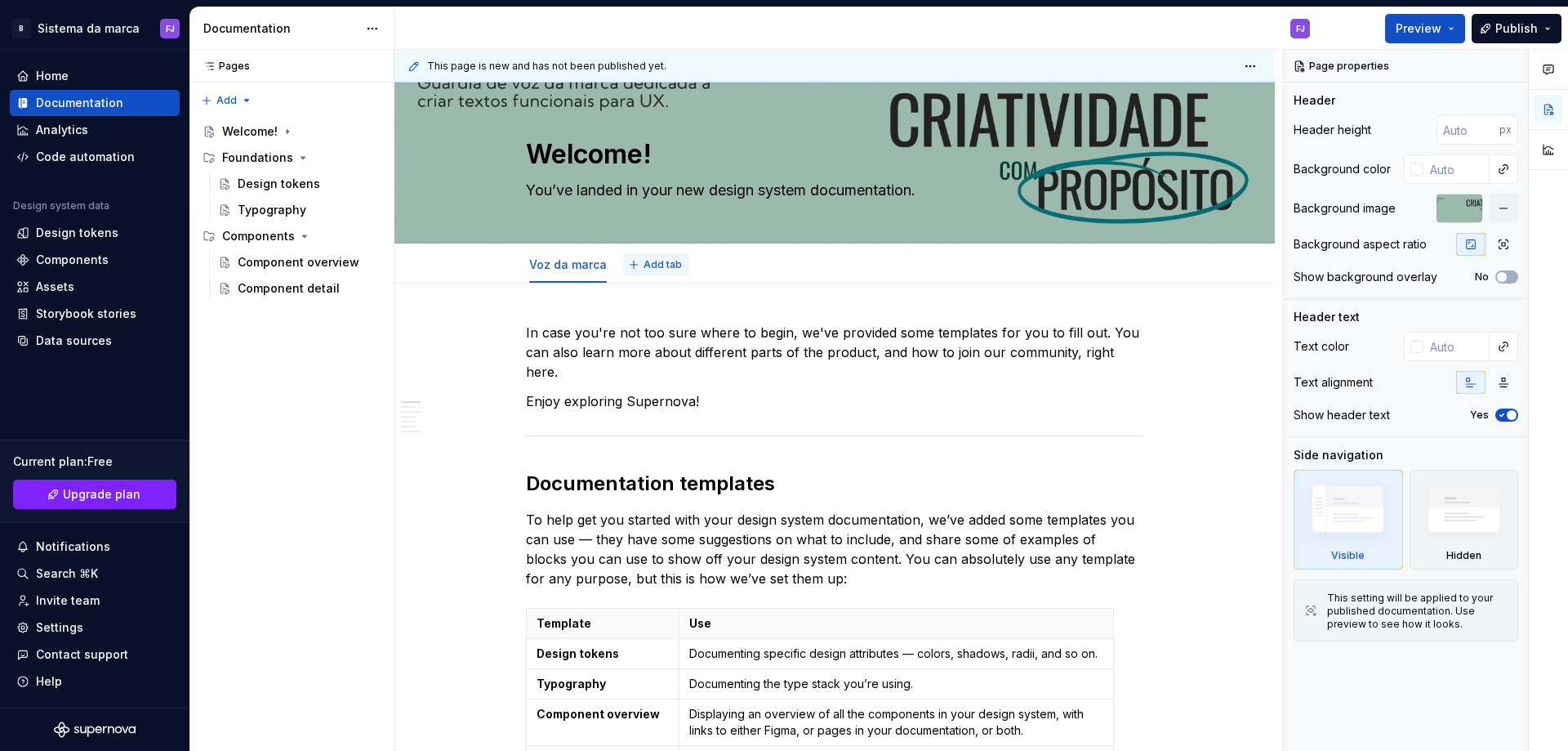
click at [648, 268] on span "Add tab" at bounding box center [662, 264] width 39 height 13
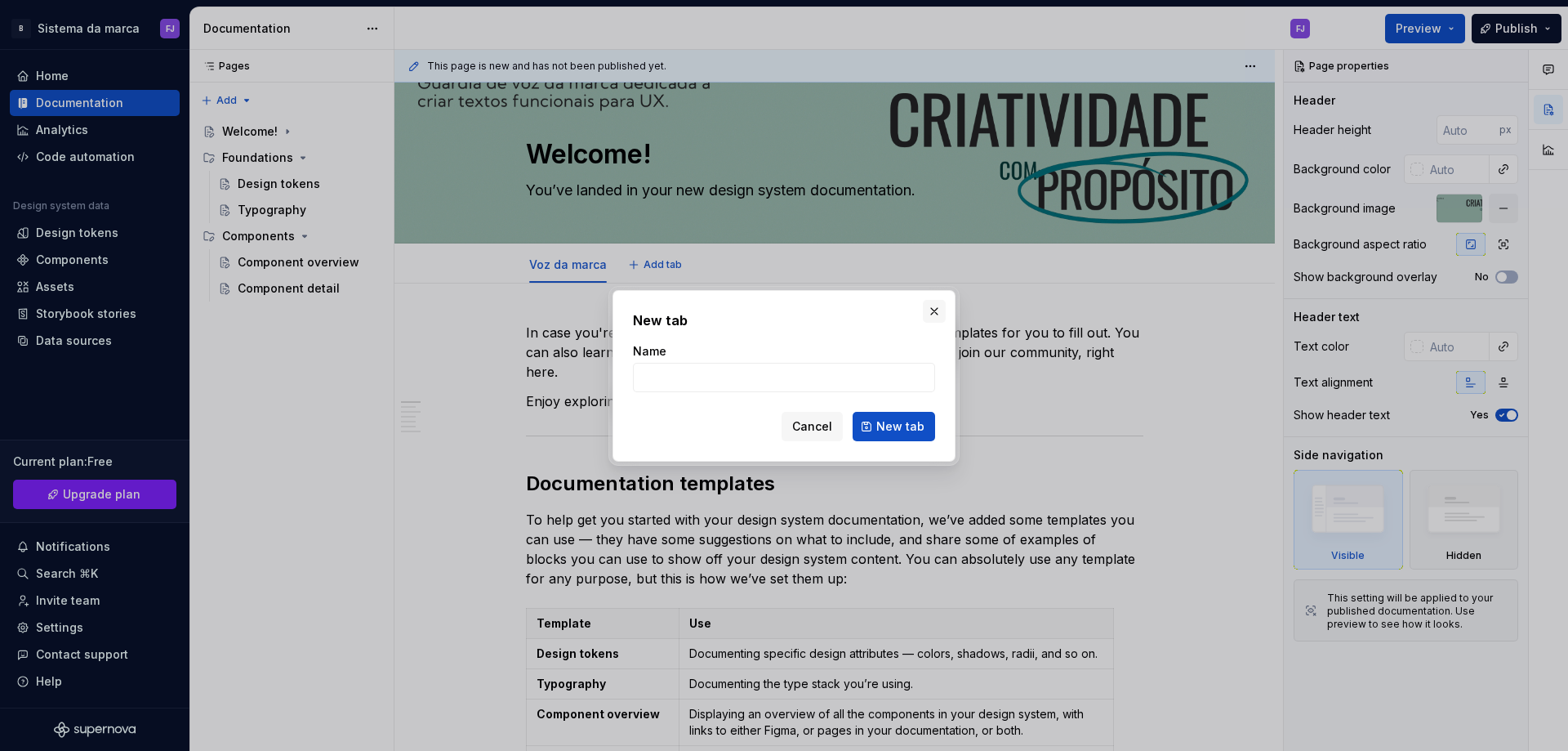
click at [931, 306] on button "button" at bounding box center [935, 311] width 23 height 23
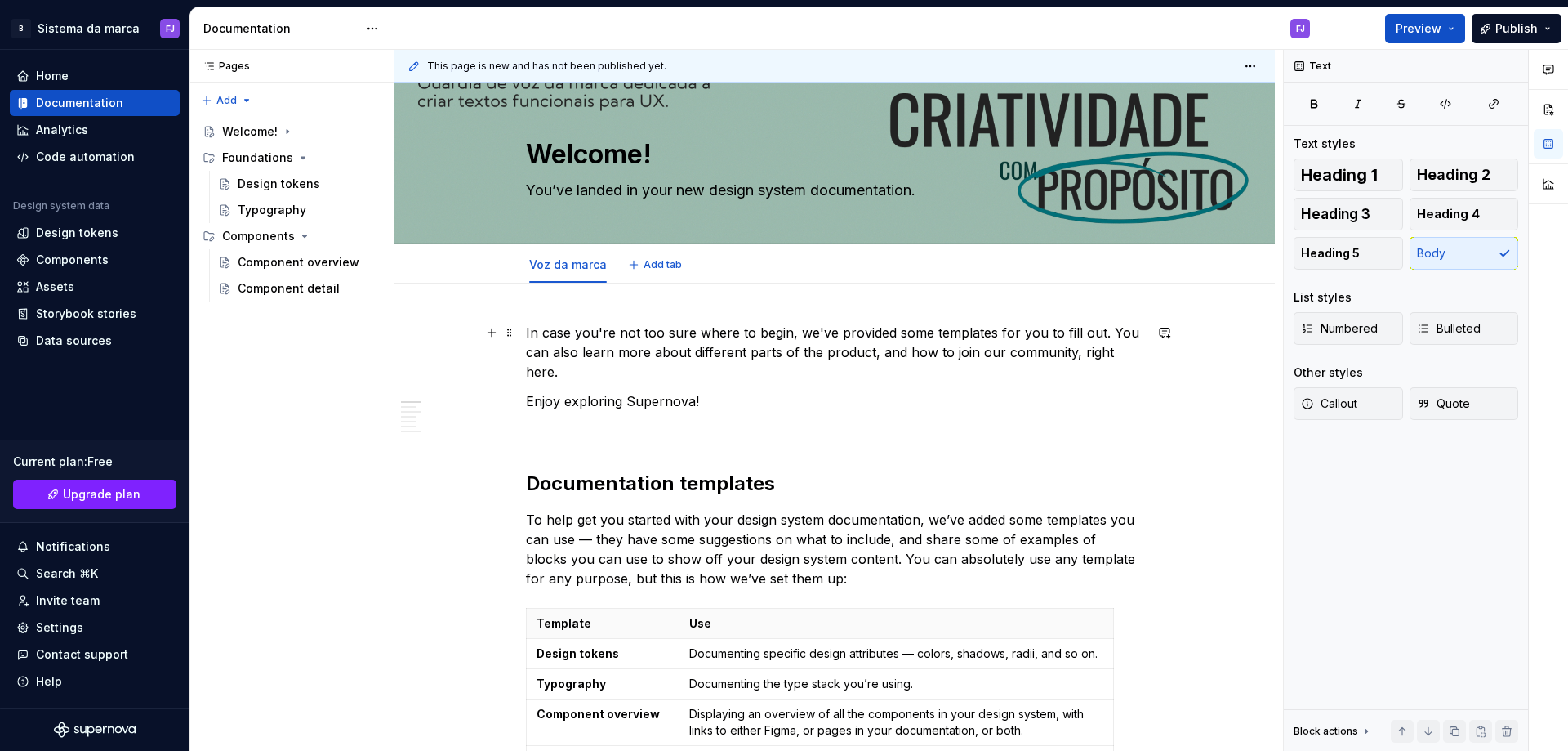
click at [1035, 347] on p "In case you're not too sure where to begin, we've provided some templates for y…" at bounding box center [834, 352] width 617 height 59
click at [296, 160] on icon "Page tree" at bounding box center [302, 157] width 13 height 13
click at [273, 190] on div "Design tokens" at bounding box center [278, 183] width 82 height 16
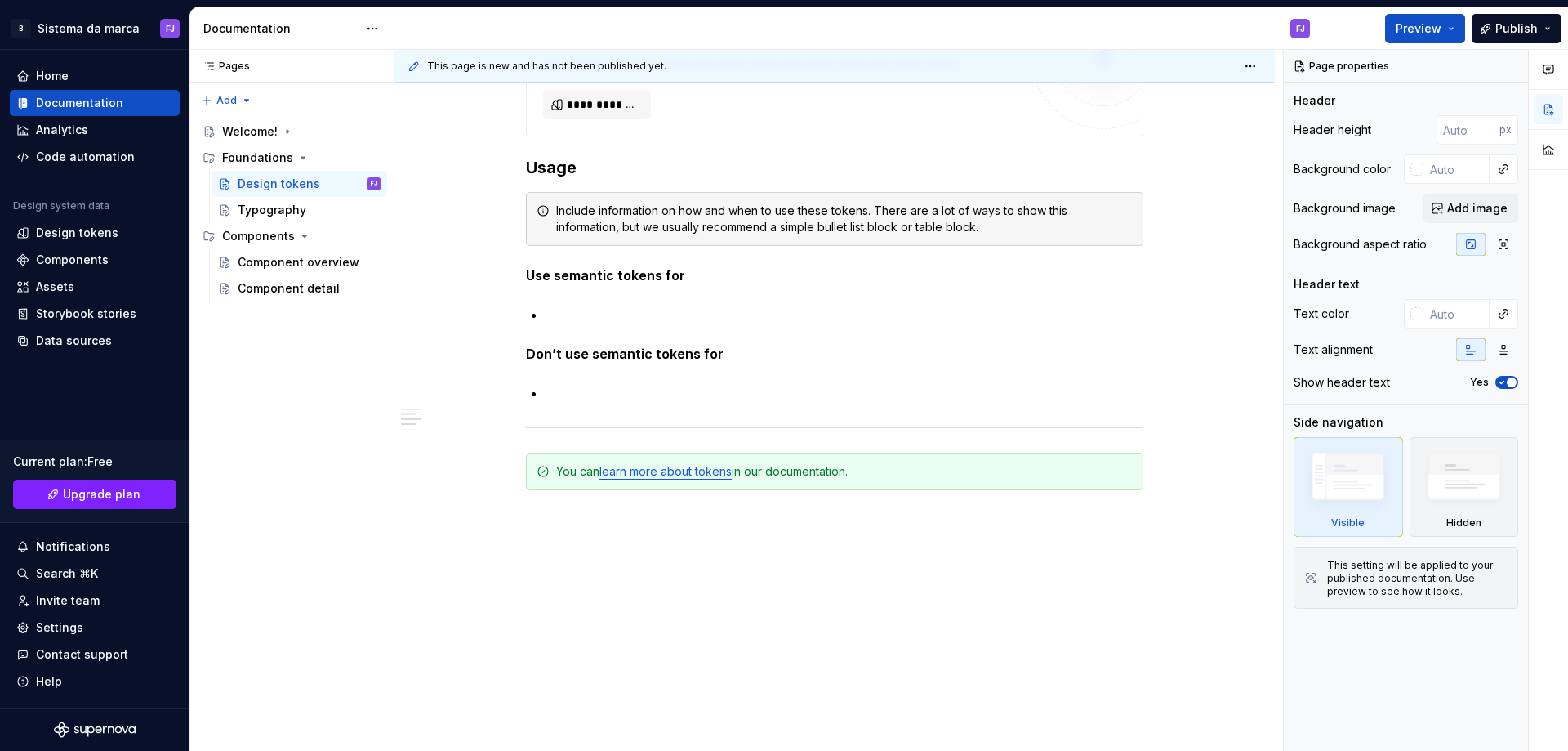
scroll to position [1299, 0]
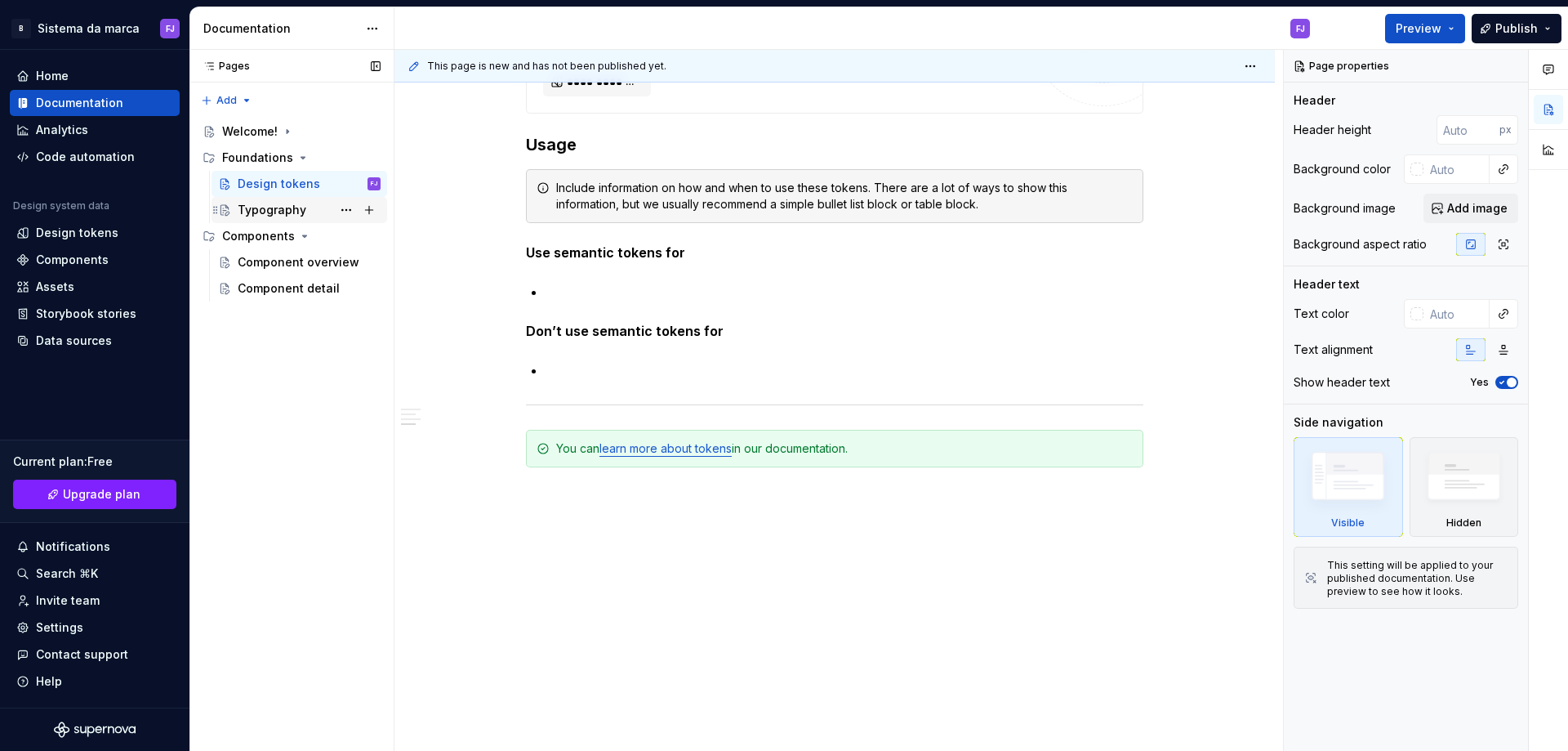
click at [246, 208] on div "Typography" at bounding box center [271, 209] width 69 height 16
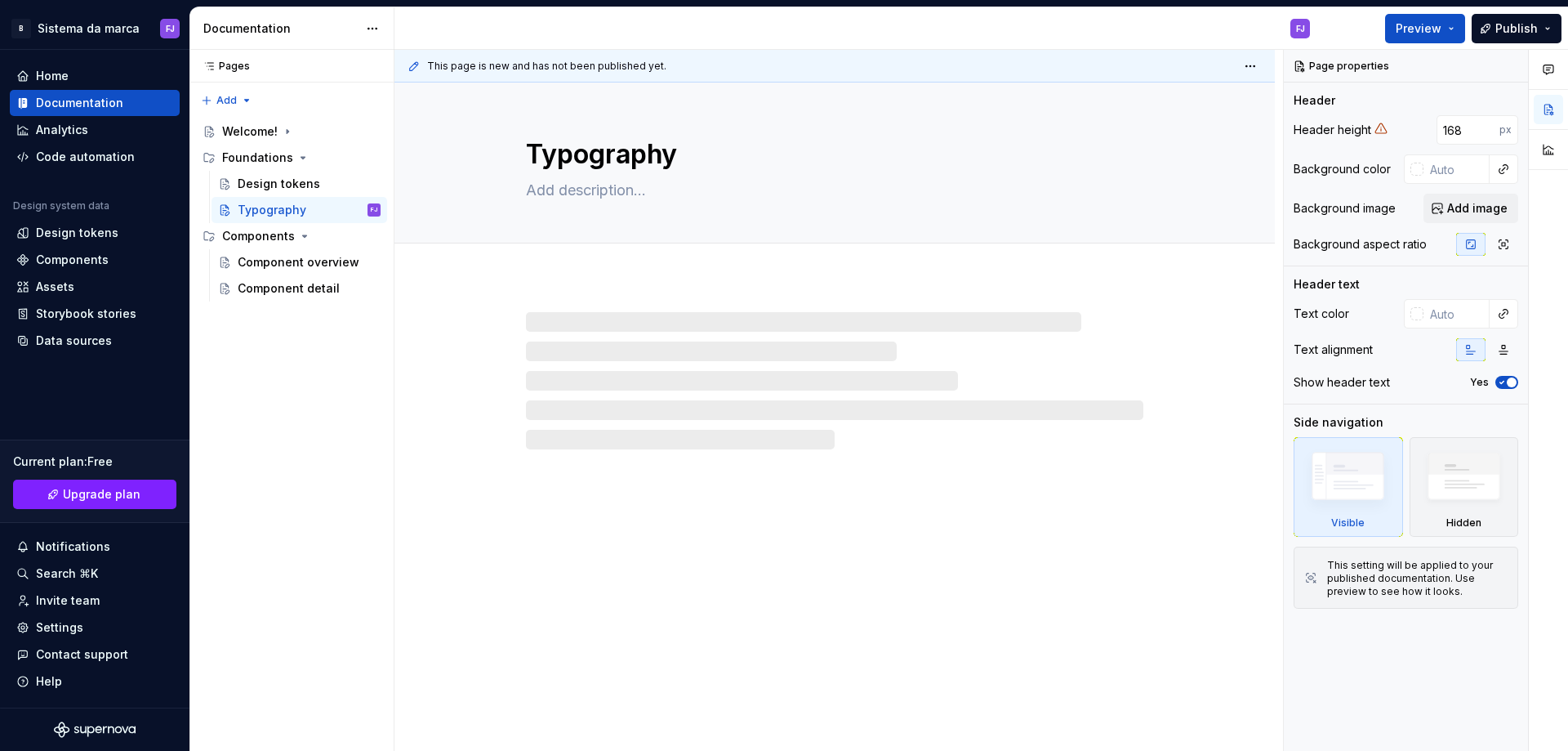
type textarea "*"
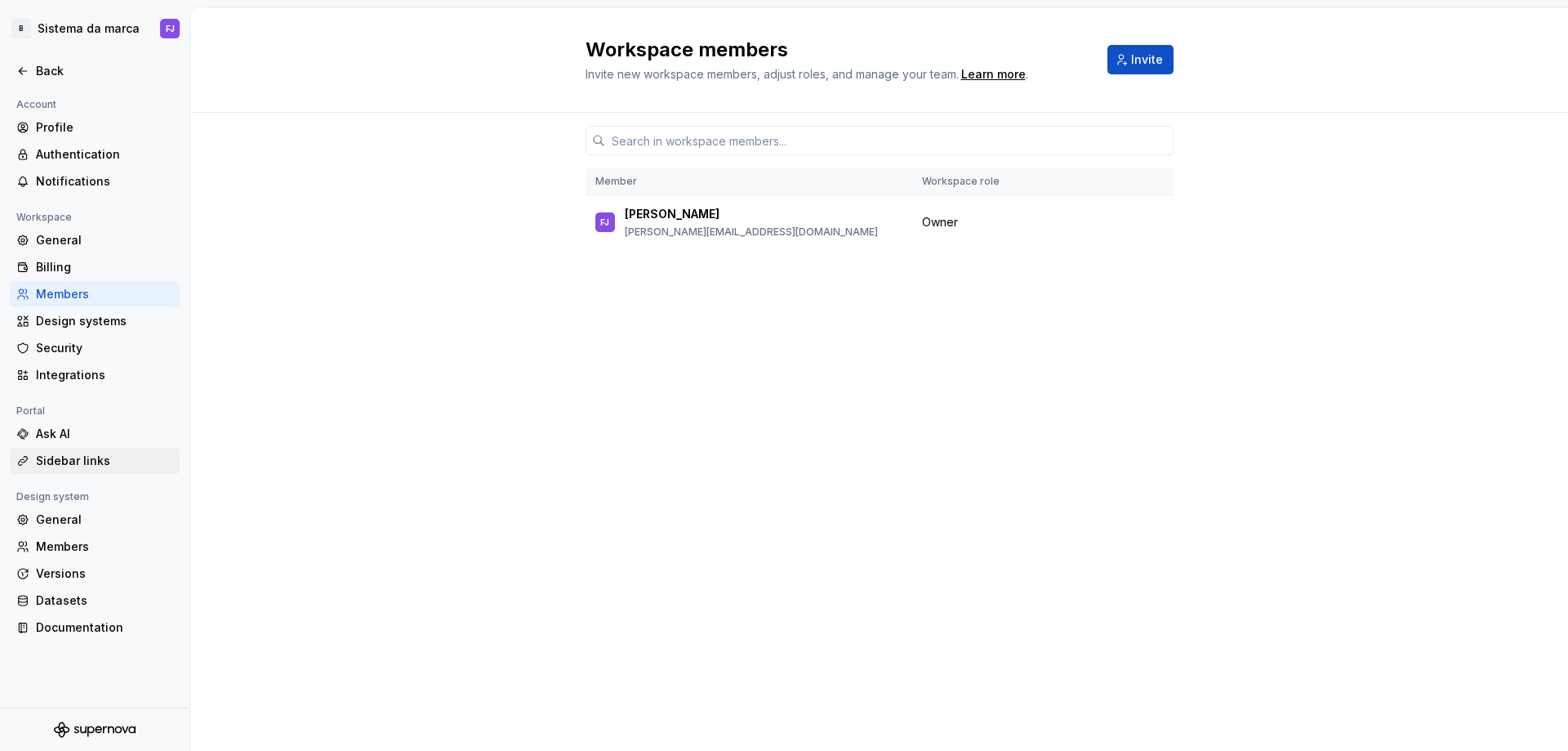
click at [88, 458] on div "Sidebar links" at bounding box center [105, 460] width 138 height 16
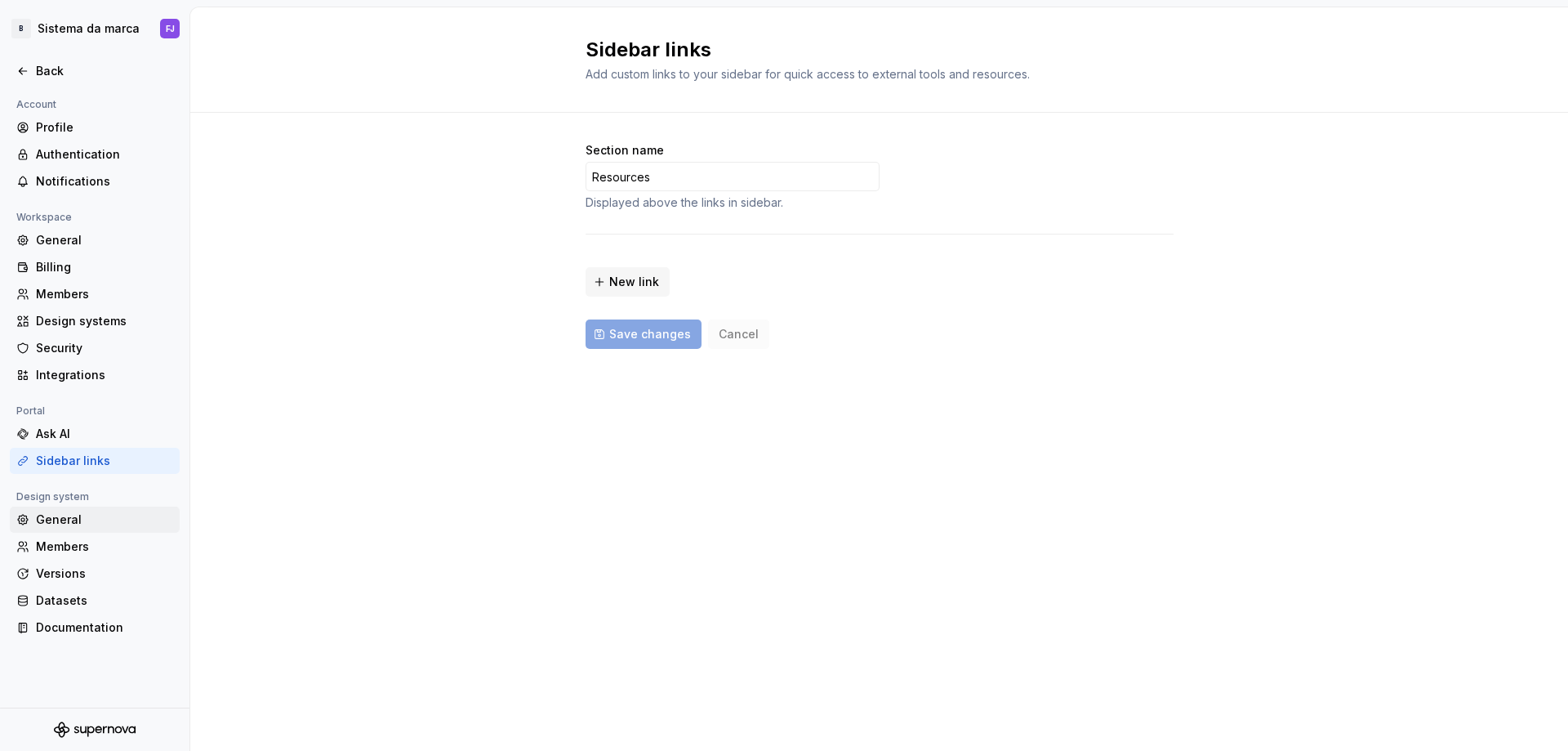
click at [85, 517] on div "General" at bounding box center [105, 519] width 138 height 16
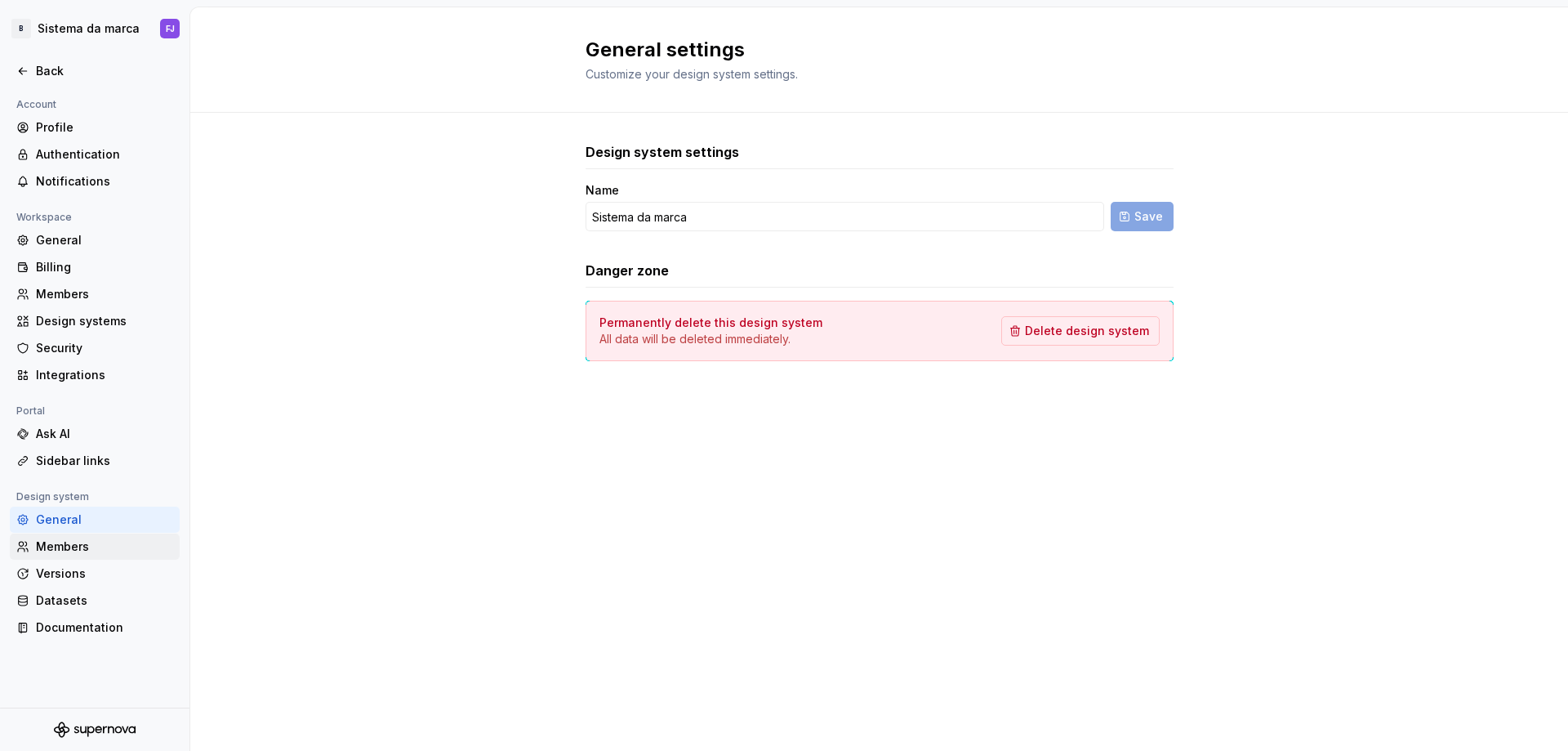
click at [79, 554] on div "Members" at bounding box center [105, 547] width 138 height 16
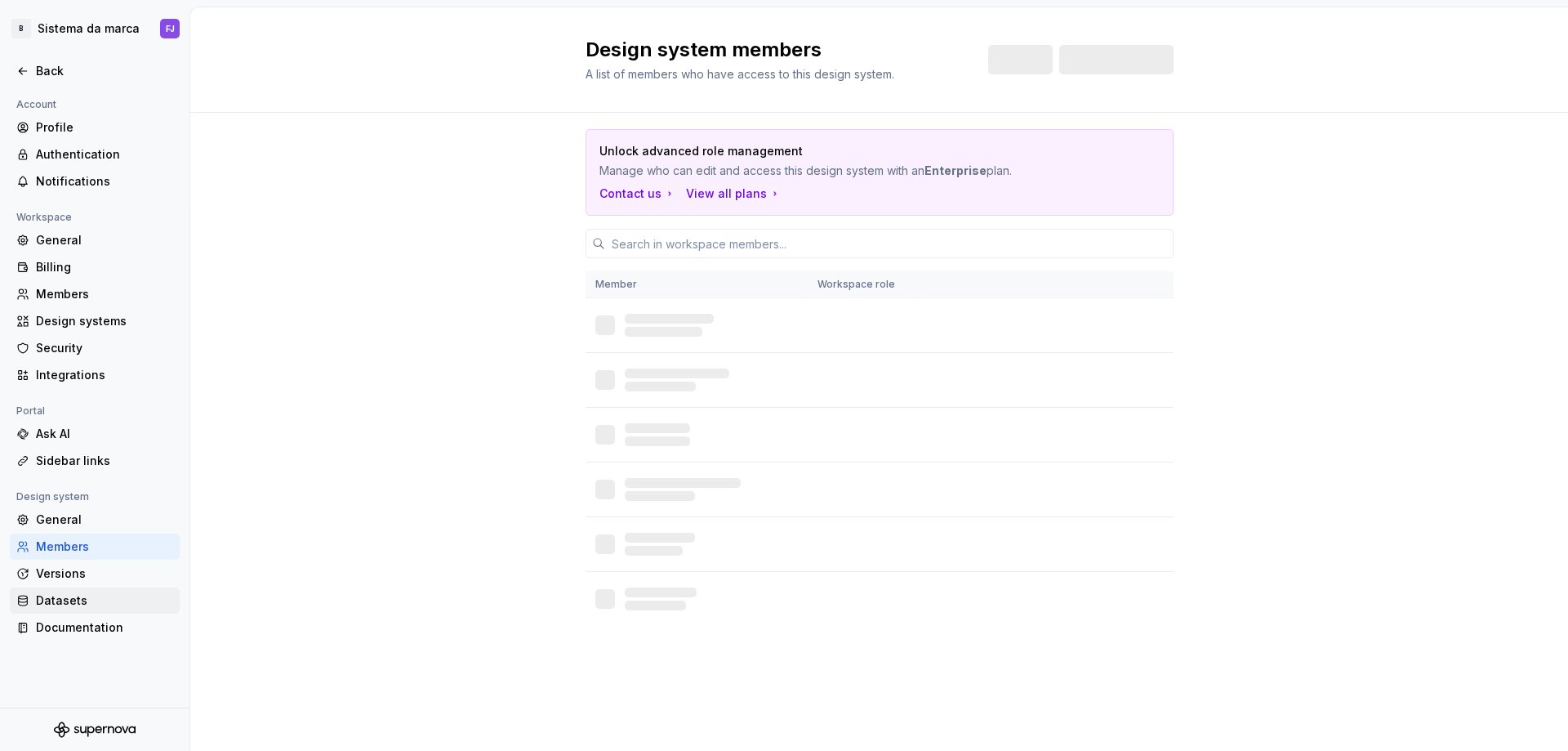
click at [75, 602] on div "Datasets" at bounding box center [105, 600] width 138 height 16
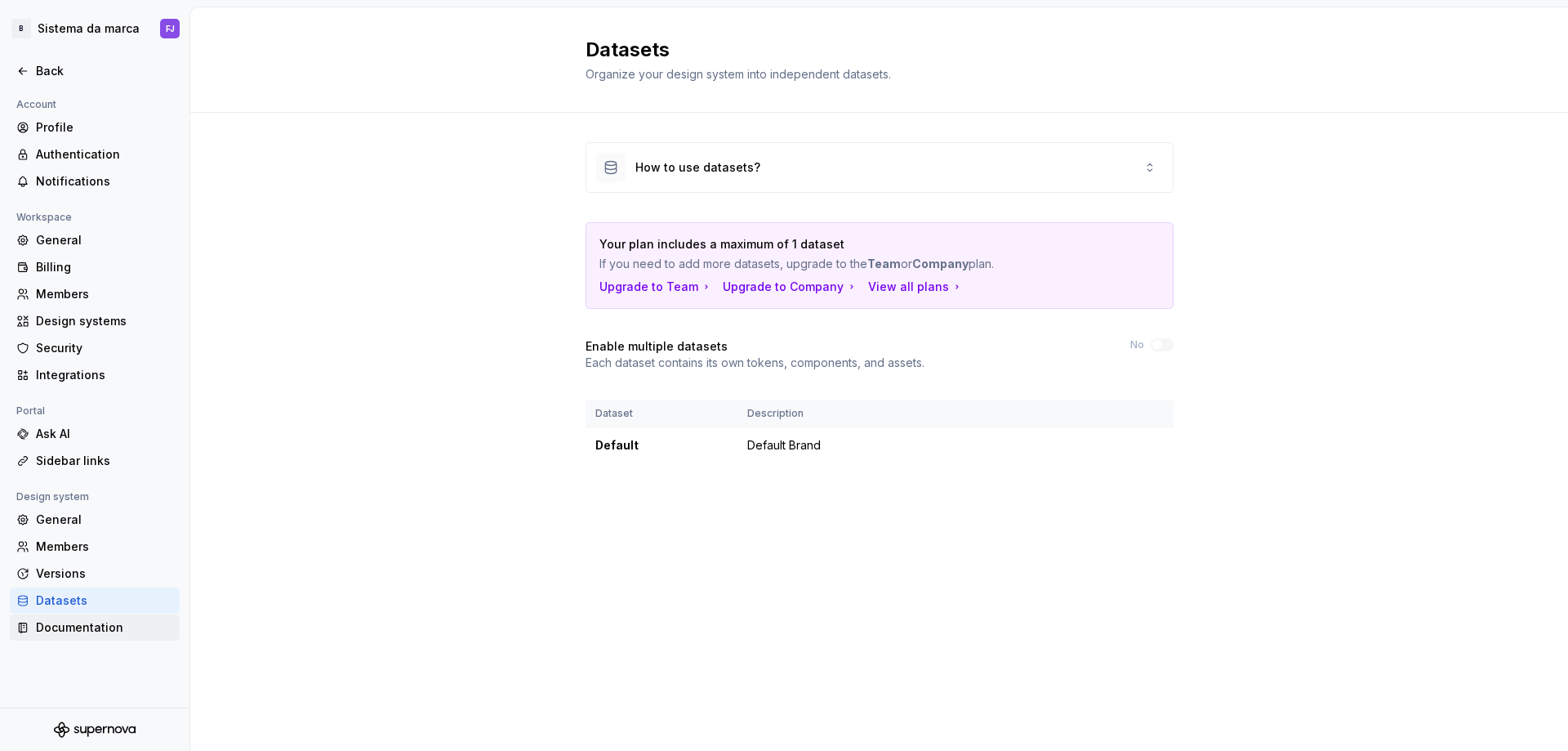
click at [82, 628] on div "Documentation" at bounding box center [105, 627] width 138 height 16
